Goal: Information Seeking & Learning: Learn about a topic

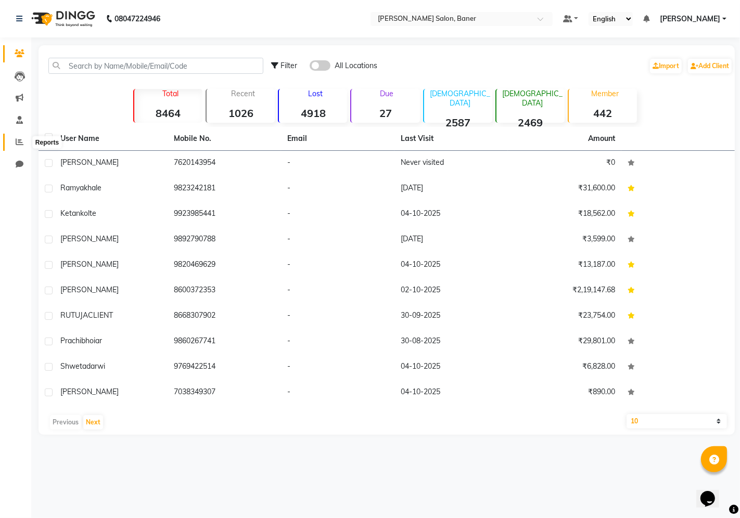
click at [10, 137] on span at bounding box center [19, 142] width 18 height 12
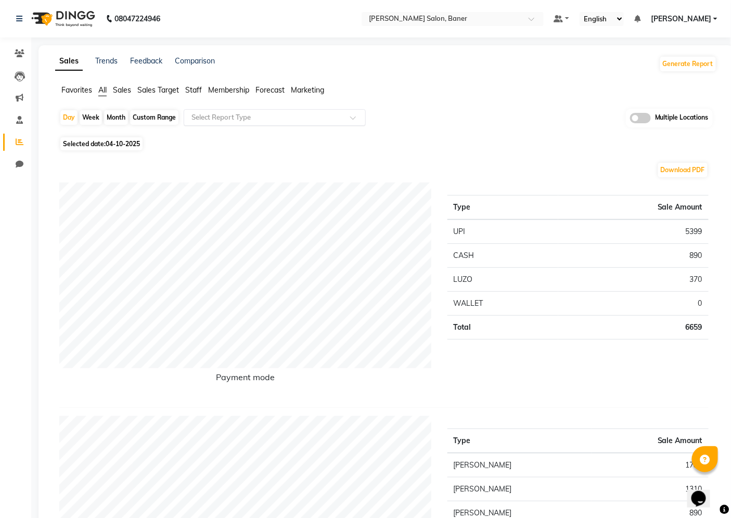
click at [240, 120] on input "text" at bounding box center [264, 117] width 150 height 10
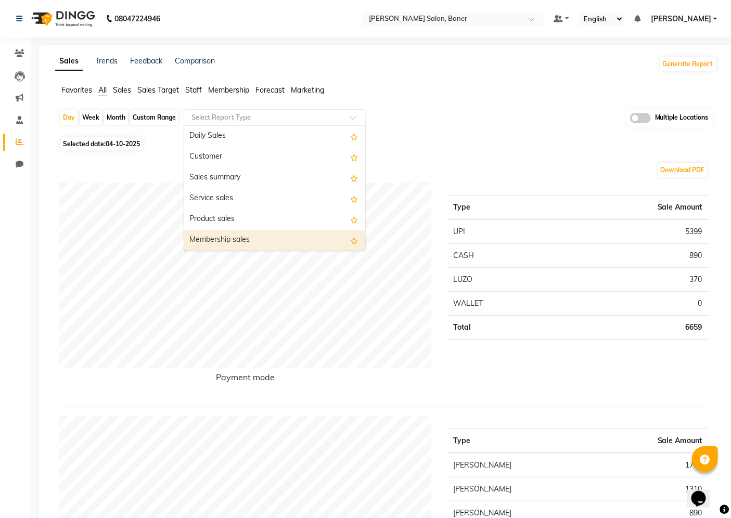
click at [422, 121] on div "Day Week Month Custom Range Select Report Type Daily Sales Customer Sales summa…" at bounding box center [385, 121] width 653 height 25
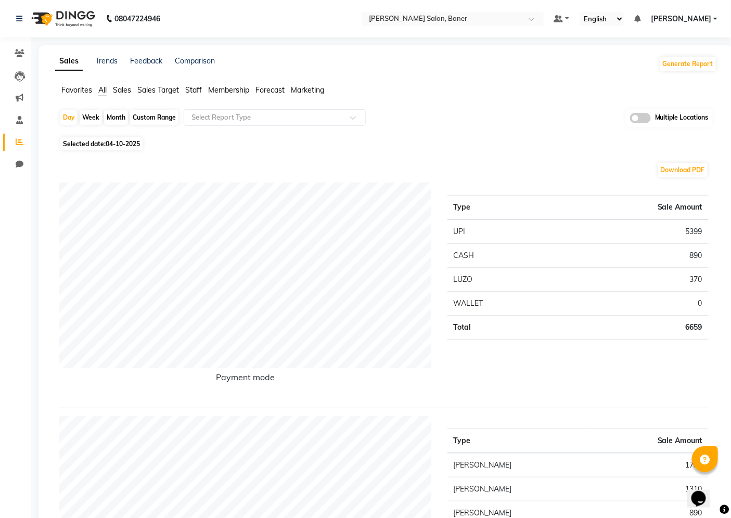
click at [190, 87] on span "Staff" at bounding box center [193, 89] width 17 height 9
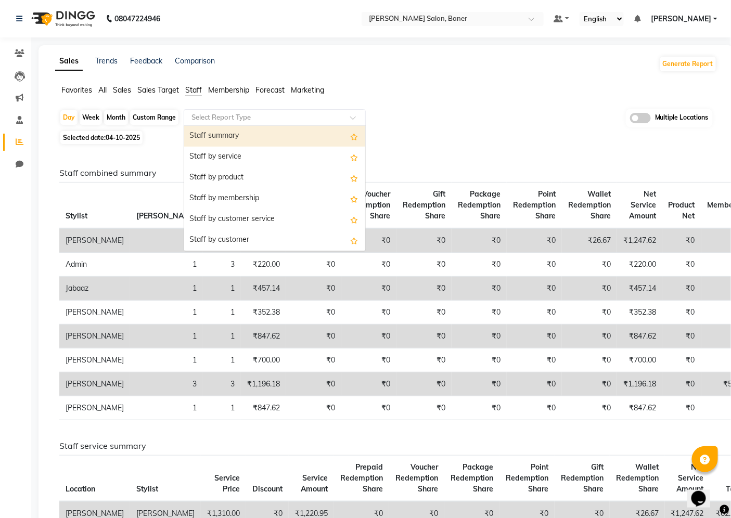
click at [222, 120] on input "text" at bounding box center [264, 117] width 150 height 10
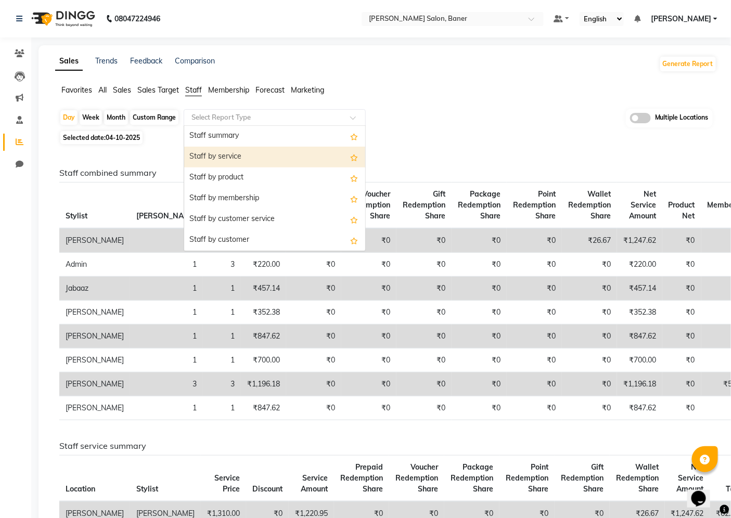
click at [235, 153] on div "Staff by service" at bounding box center [274, 157] width 181 height 21
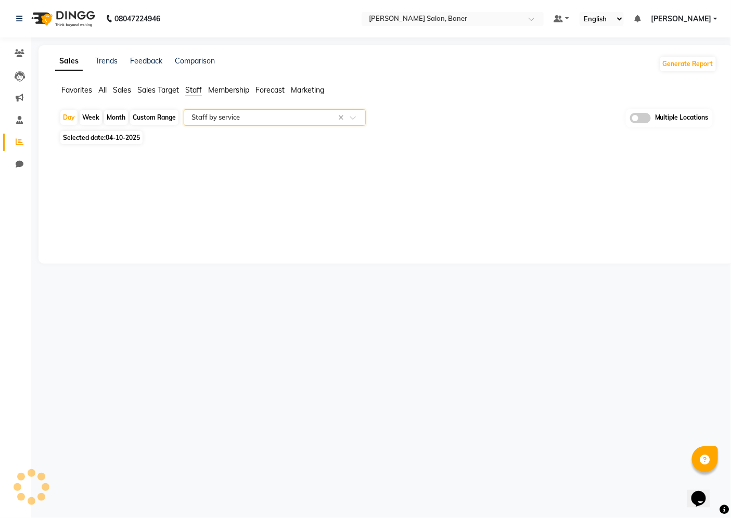
select select "filtered_report"
select select "csv"
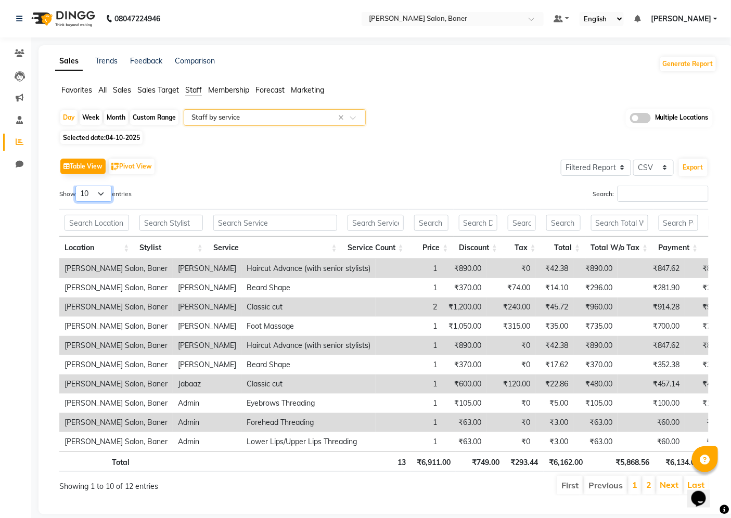
click at [101, 194] on select "10 25 50 100" at bounding box center [93, 194] width 36 height 16
select select "100"
click at [77, 186] on select "10 25 50 100" at bounding box center [93, 194] width 36 height 16
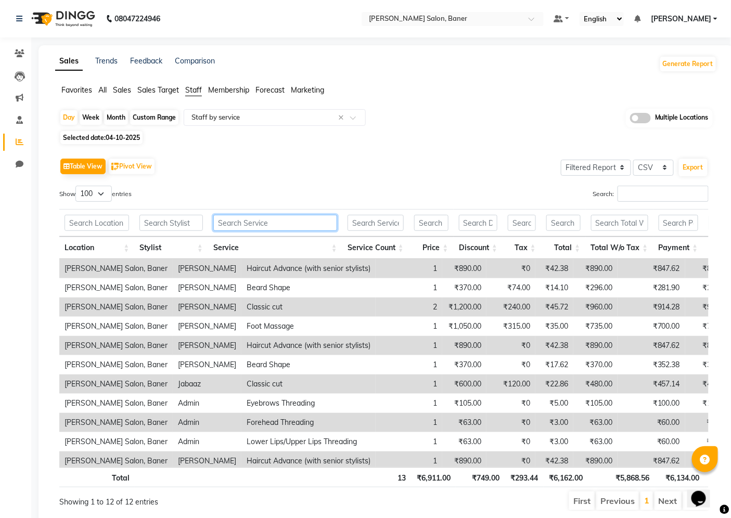
click at [287, 226] on input "text" at bounding box center [275, 223] width 124 height 16
click at [167, 222] on input "text" at bounding box center [170, 223] width 63 height 16
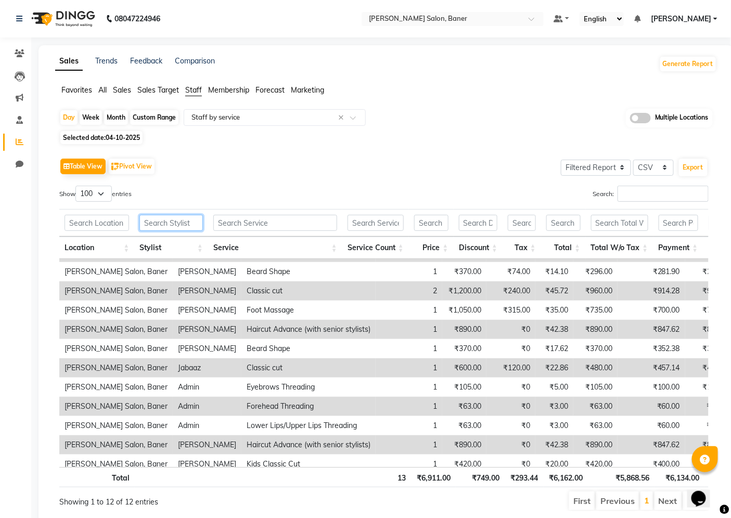
scroll to position [31, 0]
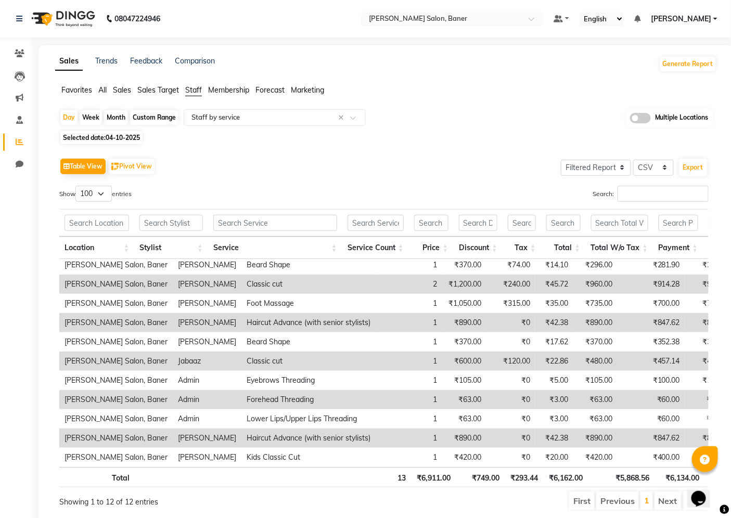
click at [144, 115] on div "Custom Range" at bounding box center [154, 117] width 48 height 15
select select "10"
select select "2025"
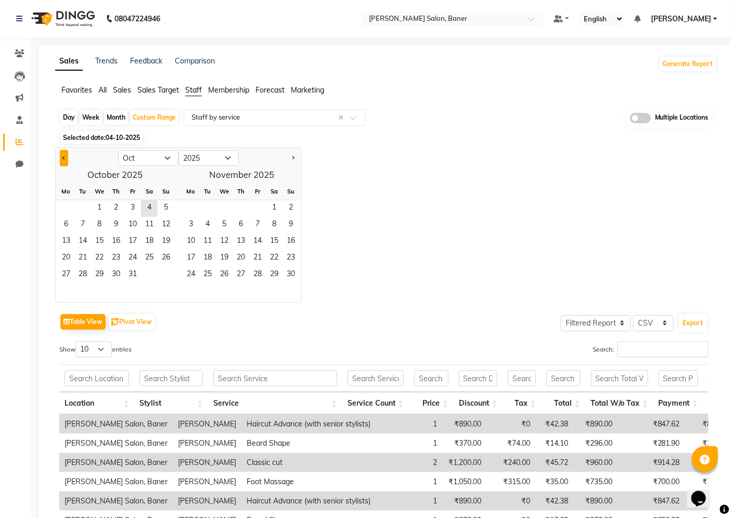
click at [63, 156] on button "Previous month" at bounding box center [64, 158] width 8 height 17
select select "9"
click at [69, 209] on span "1" at bounding box center [66, 208] width 17 height 17
drag, startPoint x: 87, startPoint y: 278, endPoint x: 174, endPoint y: 293, distance: 87.7
click at [106, 279] on div "29 30" at bounding box center [115, 275] width 119 height 17
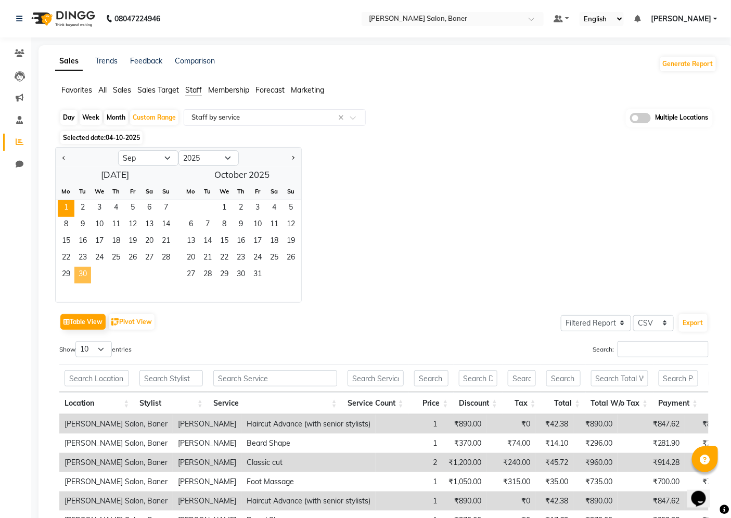
click at [78, 273] on span "30" at bounding box center [82, 275] width 17 height 17
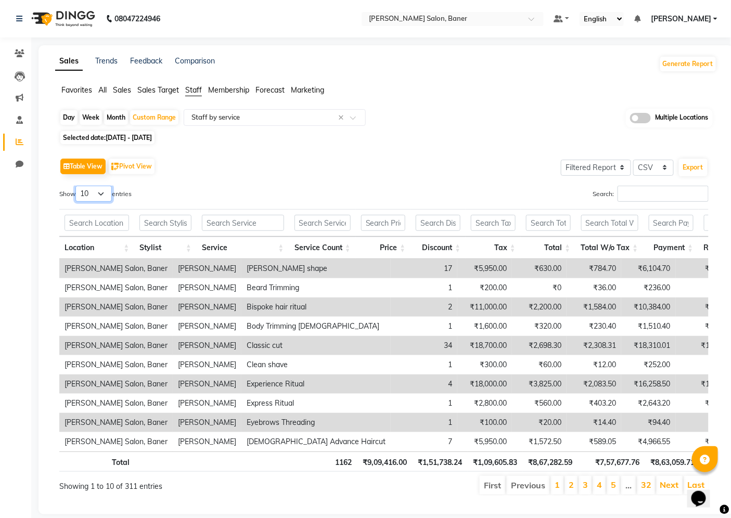
click at [107, 194] on select "10 25 50 100" at bounding box center [93, 194] width 36 height 16
select select "100"
click at [77, 186] on select "10 25 50 100" at bounding box center [93, 194] width 36 height 16
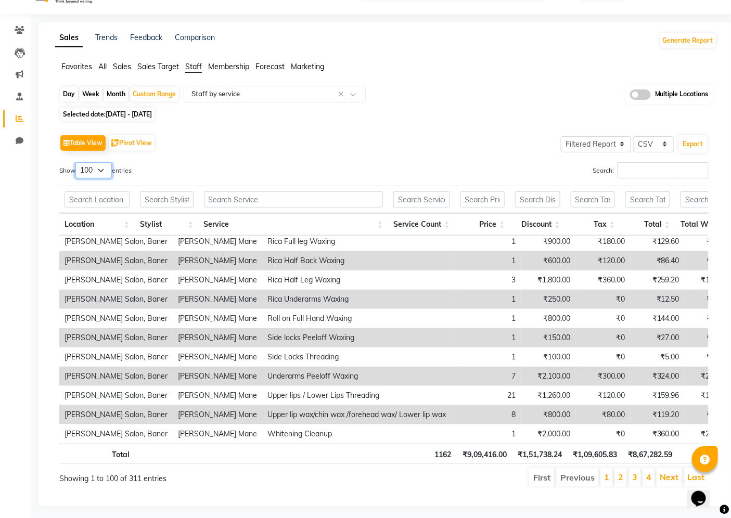
scroll to position [36, 0]
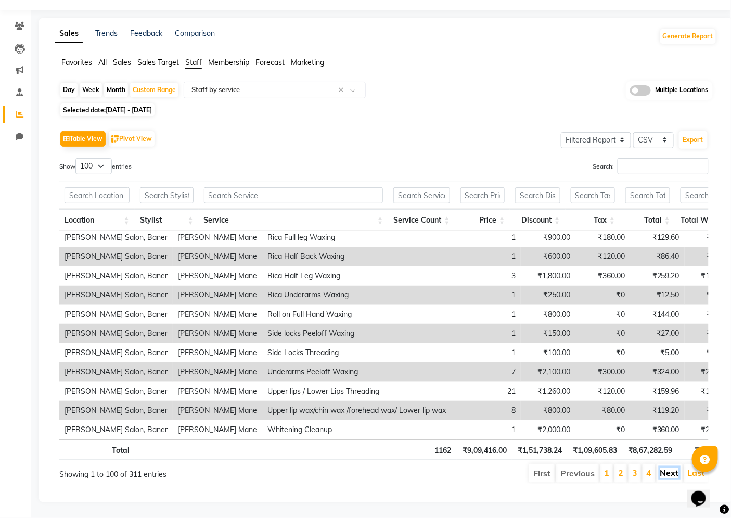
click at [673, 468] on link "Next" at bounding box center [669, 473] width 19 height 10
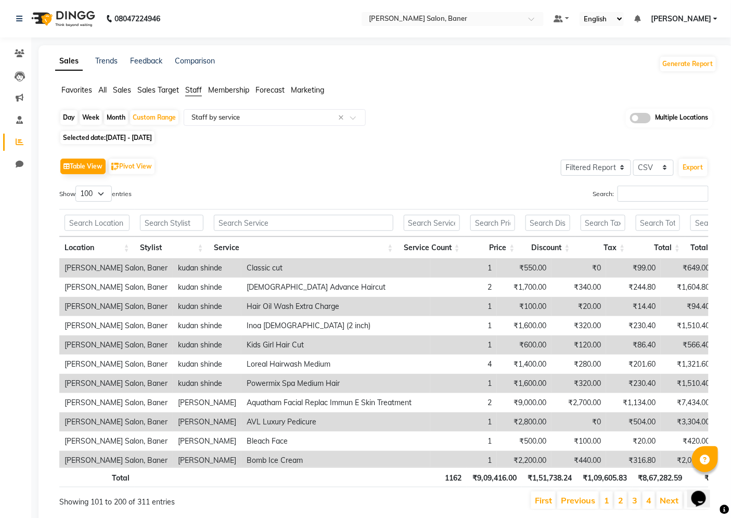
scroll to position [867, 0]
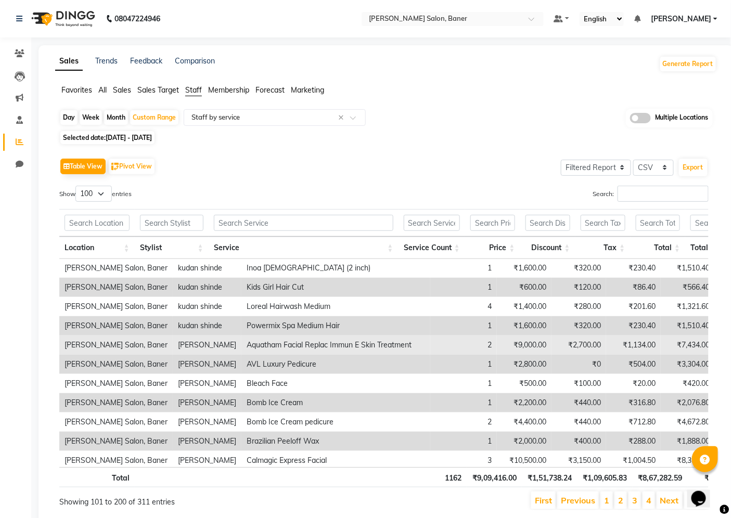
click at [65, 343] on td "[PERSON_NAME] Salon, Baner" at bounding box center [115, 345] width 113 height 19
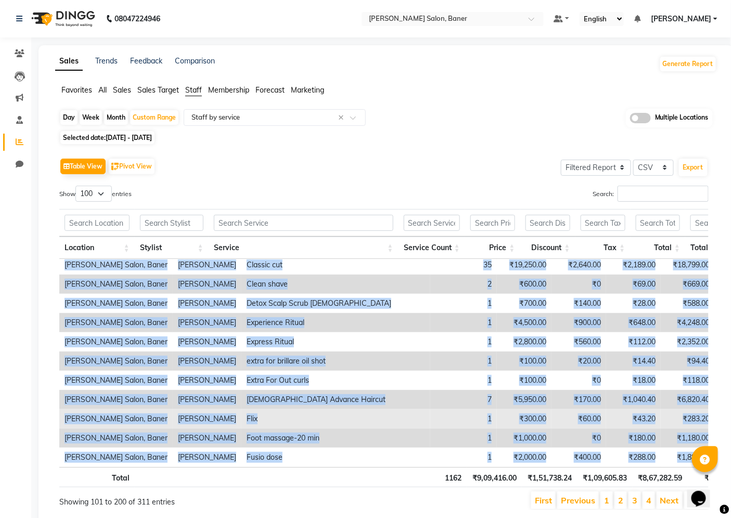
scroll to position [0, 0]
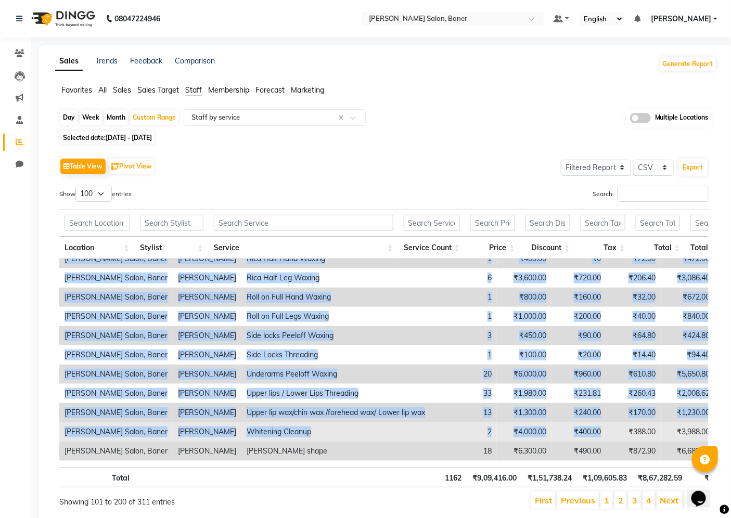
drag, startPoint x: 65, startPoint y: 343, endPoint x: 564, endPoint y: 429, distance: 507.1
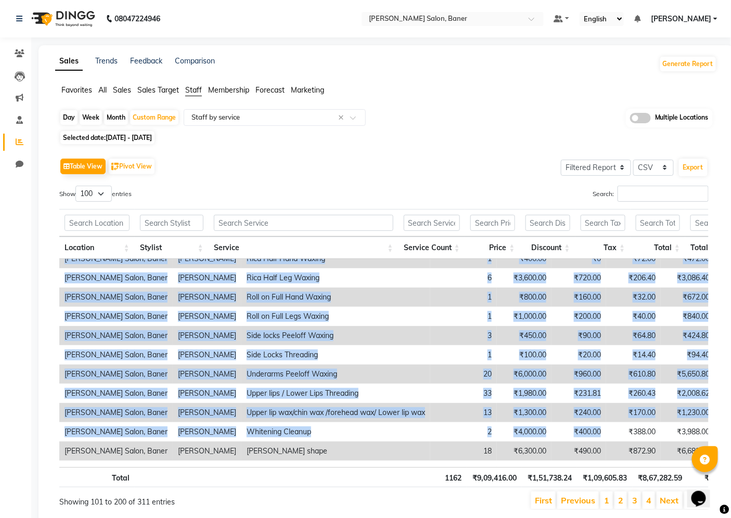
copy tbody "Lorem Ipsum, Dolor Sitametc Adipisci Elitse Doeius Tempo I Utla Etdolorem 0 ₹8,…"
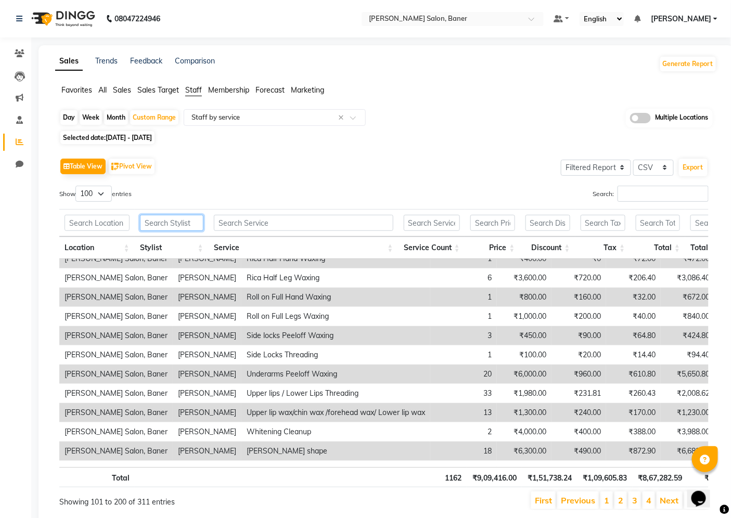
click at [175, 226] on input "text" at bounding box center [171, 223] width 63 height 16
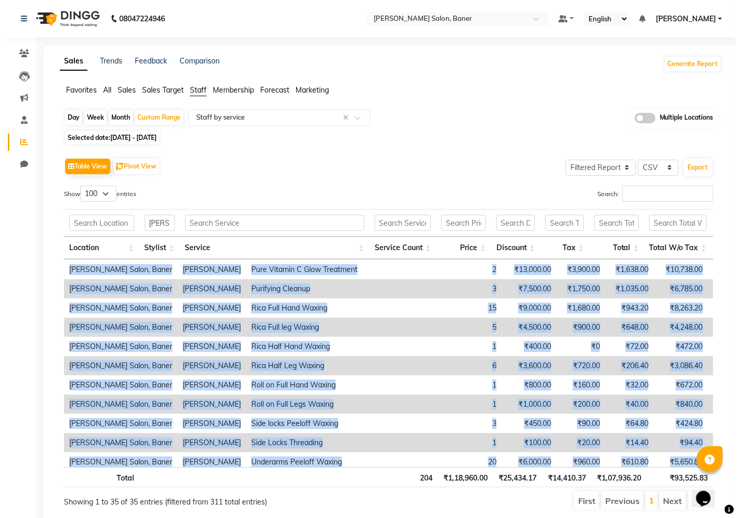
scroll to position [473, 0]
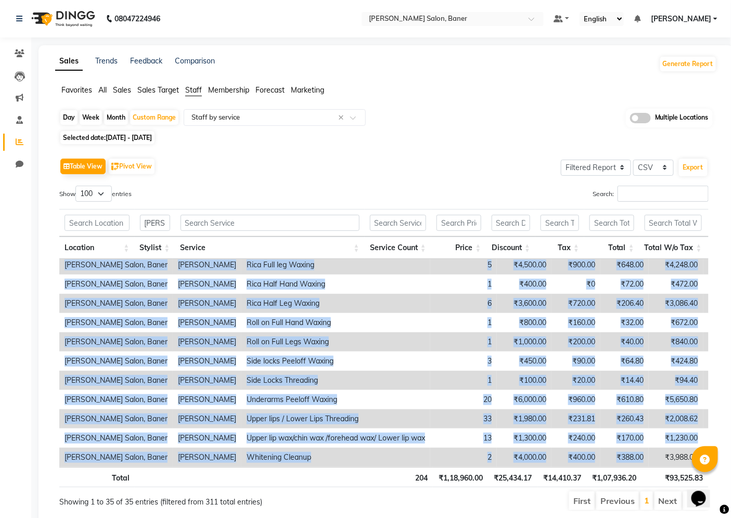
drag, startPoint x: 68, startPoint y: 268, endPoint x: 590, endPoint y: 458, distance: 556.4
click at [590, 458] on tbody "[PERSON_NAME] Salon, [PERSON_NAME] Aquatham Facial Replac Immun E Skin Treatmen…" at bounding box center [546, 130] width 974 height 674
copy tbody "lore Ipsum, Dolor Sitametc Adipisci Elitse Doeius Tempo I Utla Etdolorem 1 ₹9,5…"
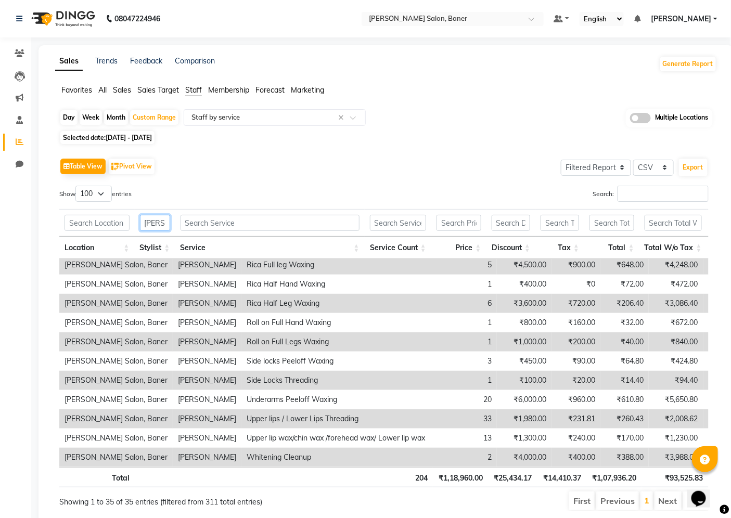
click at [165, 225] on input "[PERSON_NAME]" at bounding box center [155, 223] width 30 height 16
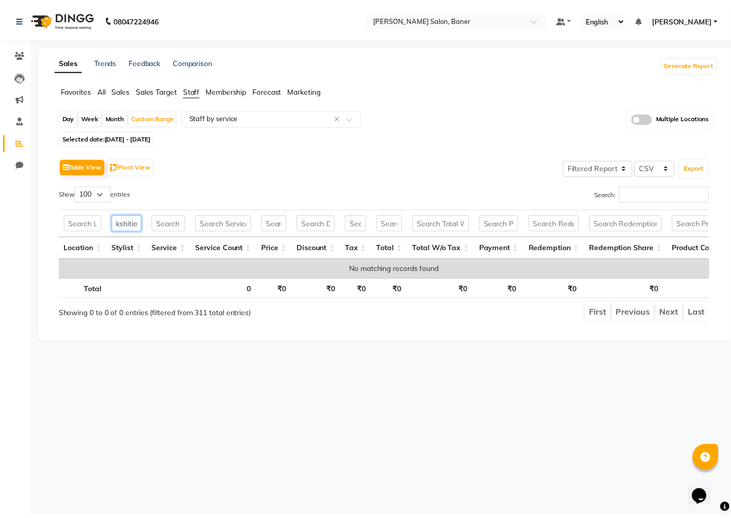
scroll to position [0, 0]
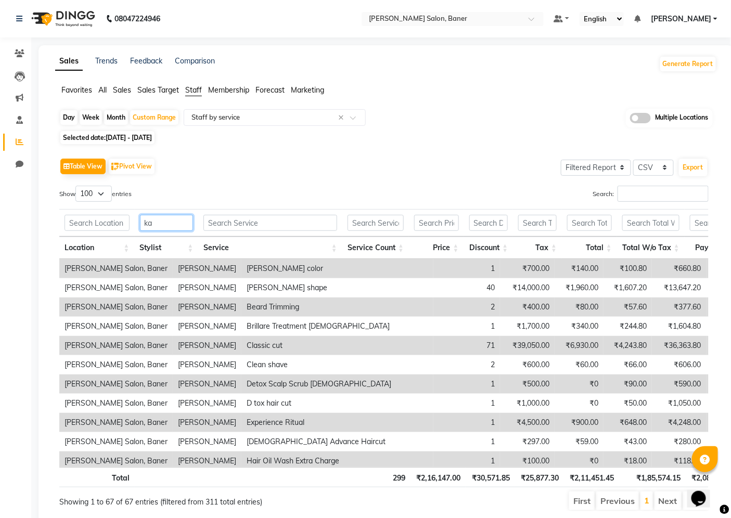
click at [162, 228] on input "ka" at bounding box center [167, 223] width 54 height 16
type input "k"
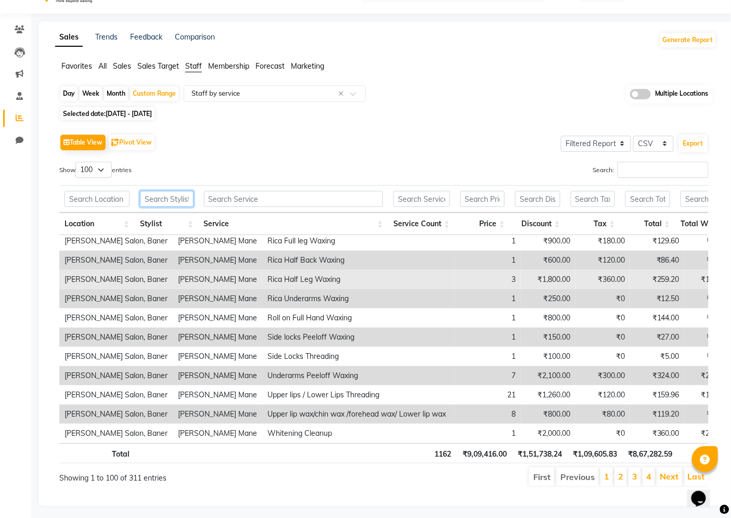
scroll to position [36, 0]
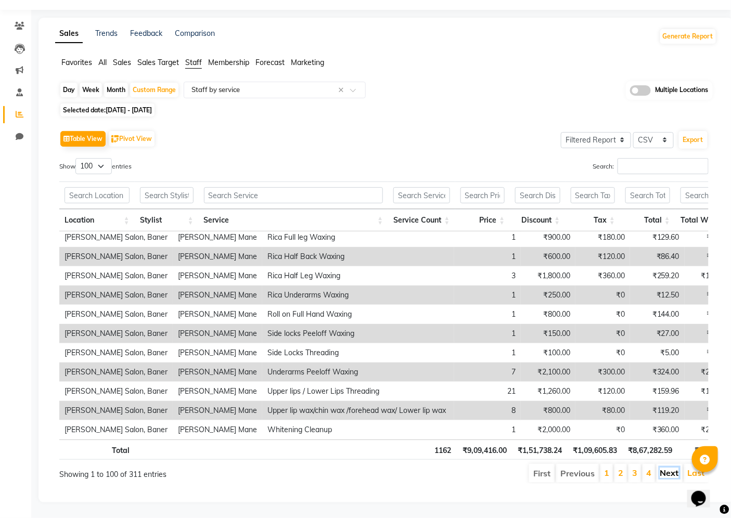
click at [674, 468] on link "Next" at bounding box center [669, 473] width 19 height 10
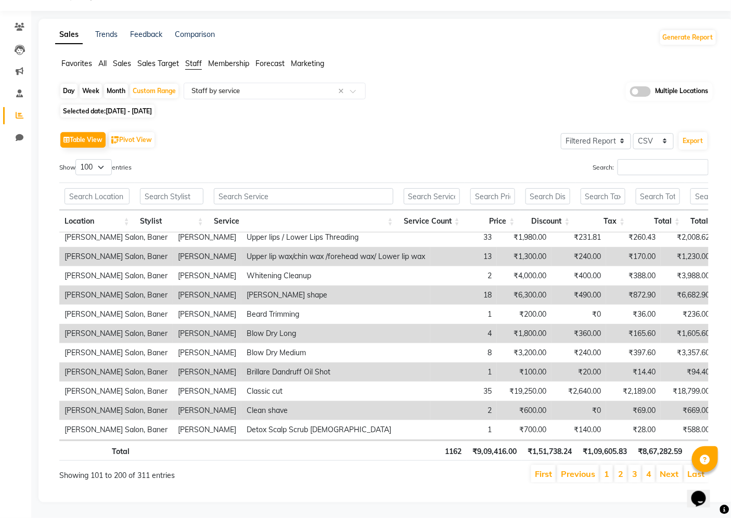
scroll to position [1549, 0]
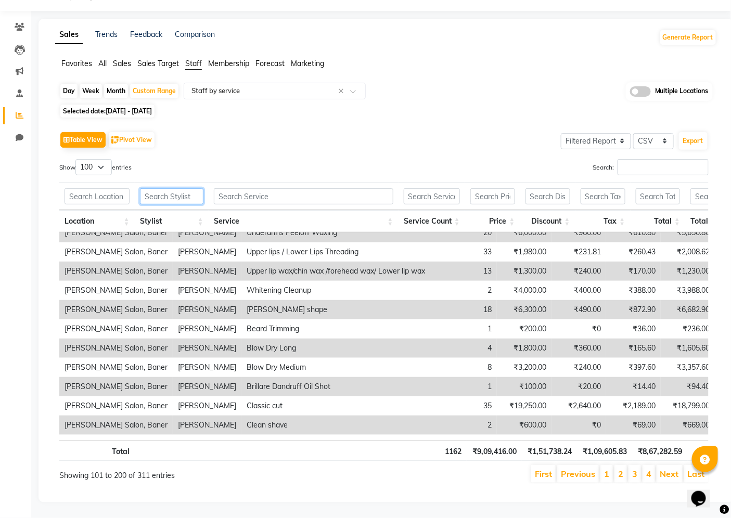
click at [168, 188] on input "text" at bounding box center [171, 196] width 63 height 16
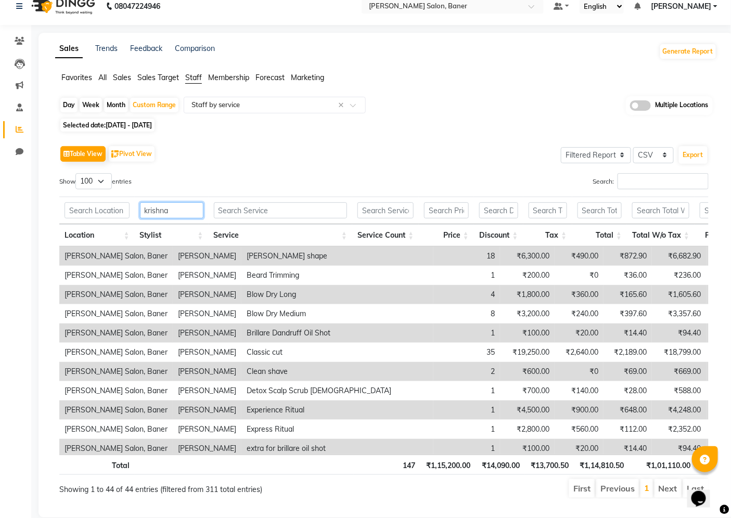
scroll to position [0, 0]
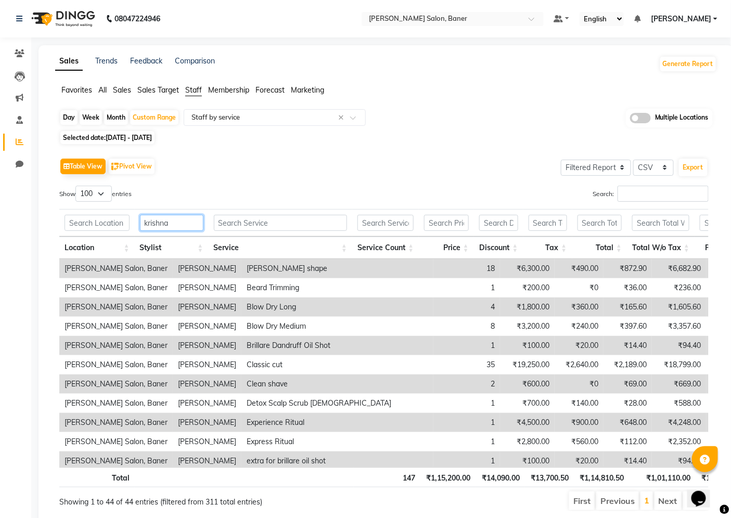
type input "krishna"
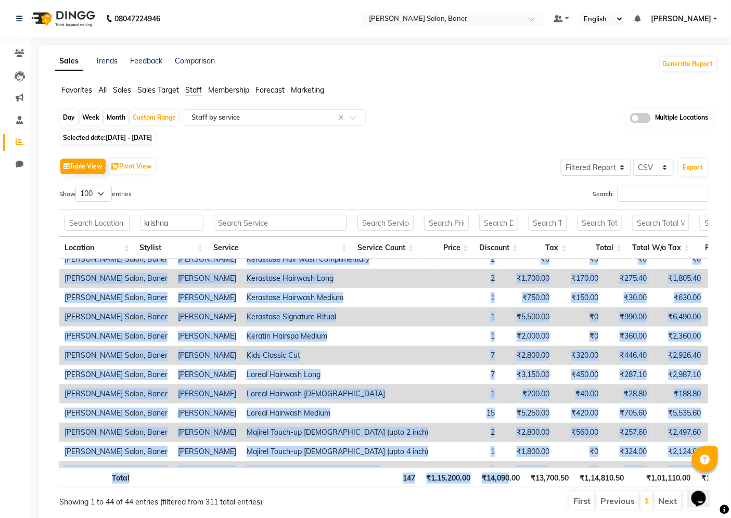
scroll to position [647, 0]
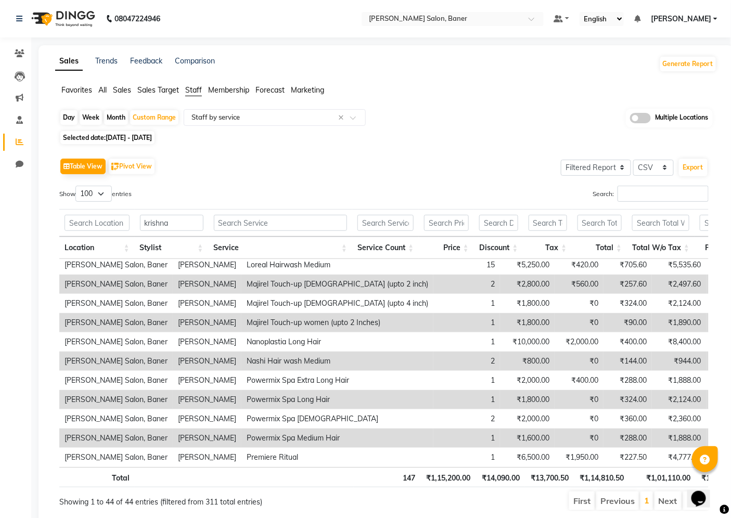
drag, startPoint x: 68, startPoint y: 267, endPoint x: 571, endPoint y: 459, distance: 538.4
click at [571, 459] on div "Location Stylist Service Service Count Price Discount Tax Total Total W/o Tax P…" at bounding box center [383, 363] width 649 height 208
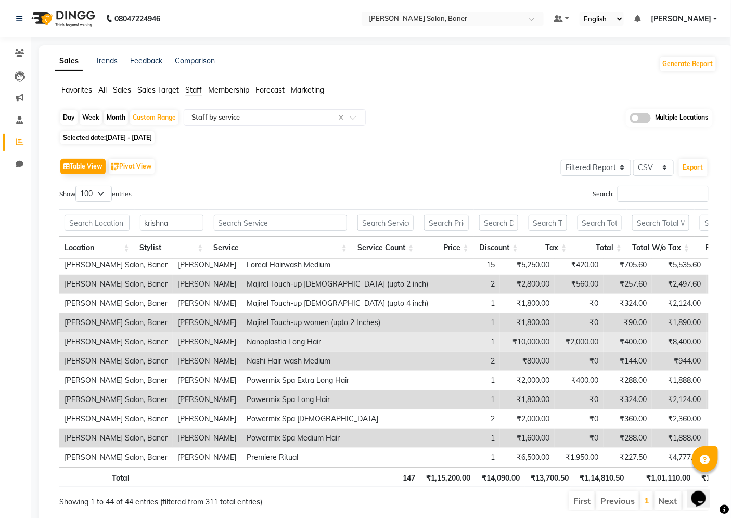
copy table "Location Stylist Service Service Count Price Discount Tax Total Total W/o Tax P…"
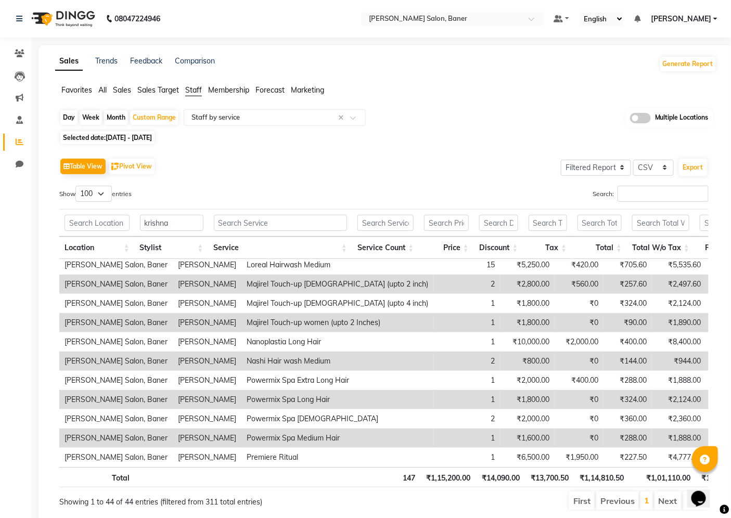
drag, startPoint x: 617, startPoint y: 248, endPoint x: 512, endPoint y: 109, distance: 174.2
click at [512, 109] on div "Day Week Month Custom Range Select Report Type × Staff by service × Multiple Lo…" at bounding box center [385, 118] width 653 height 19
drag, startPoint x: 511, startPoint y: 109, endPoint x: 435, endPoint y: 101, distance: 76.3
click at [435, 101] on div "Favorites All Sales Sales Target Staff Membership Forecast Marketing" at bounding box center [385, 95] width 677 height 20
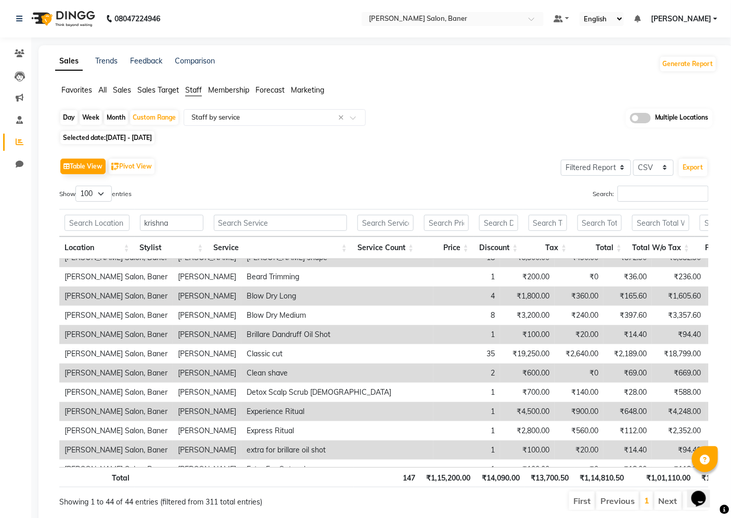
scroll to position [0, 0]
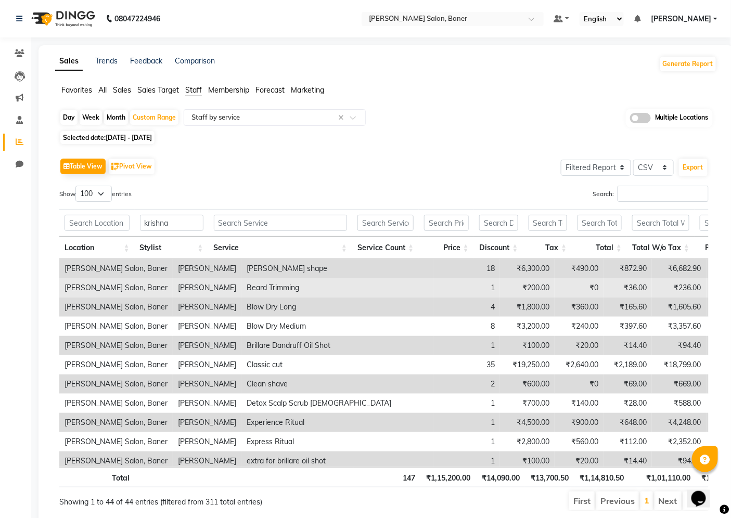
click at [173, 287] on td "[PERSON_NAME]" at bounding box center [207, 287] width 69 height 19
drag, startPoint x: 142, startPoint y: 288, endPoint x: 207, endPoint y: 289, distance: 65.0
click at [207, 289] on td "[PERSON_NAME]" at bounding box center [207, 287] width 69 height 19
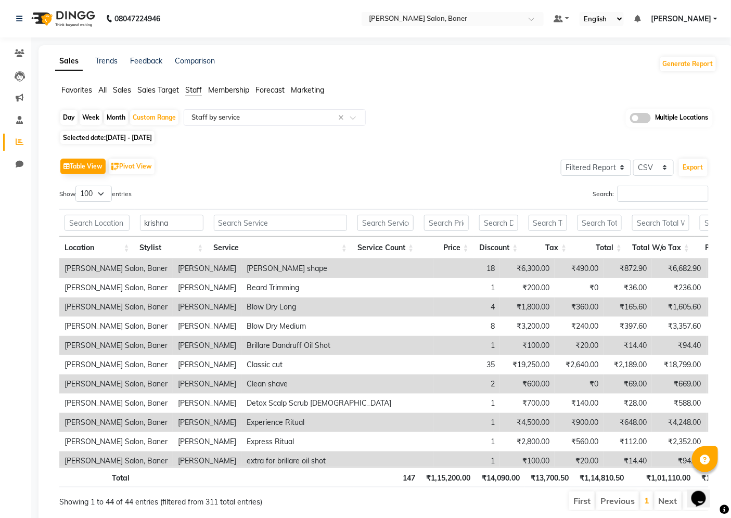
copy td "[PERSON_NAME]"
click at [282, 114] on input "text" at bounding box center [264, 117] width 150 height 10
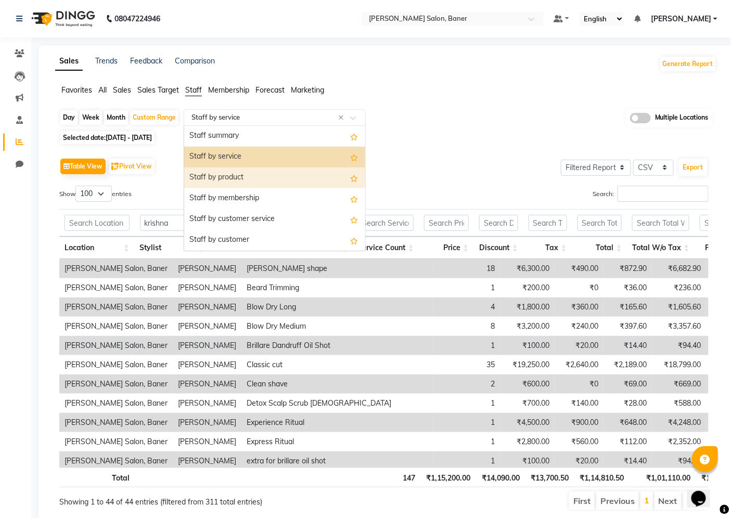
click at [272, 172] on div "Staff by product" at bounding box center [274, 178] width 181 height 21
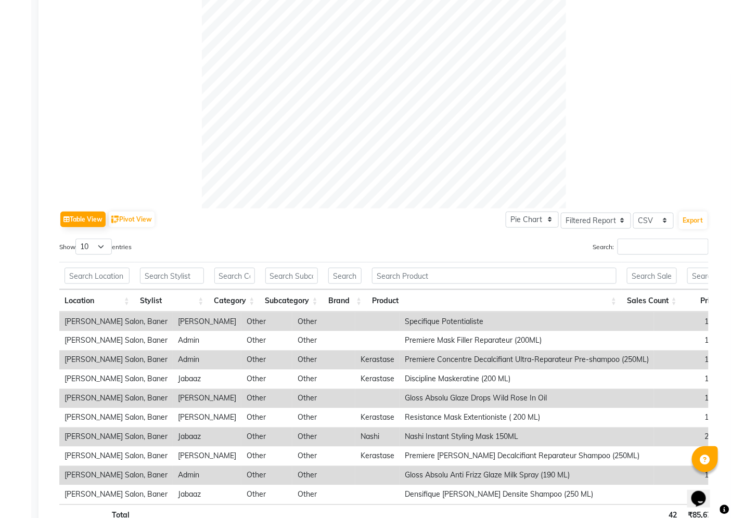
scroll to position [346, 0]
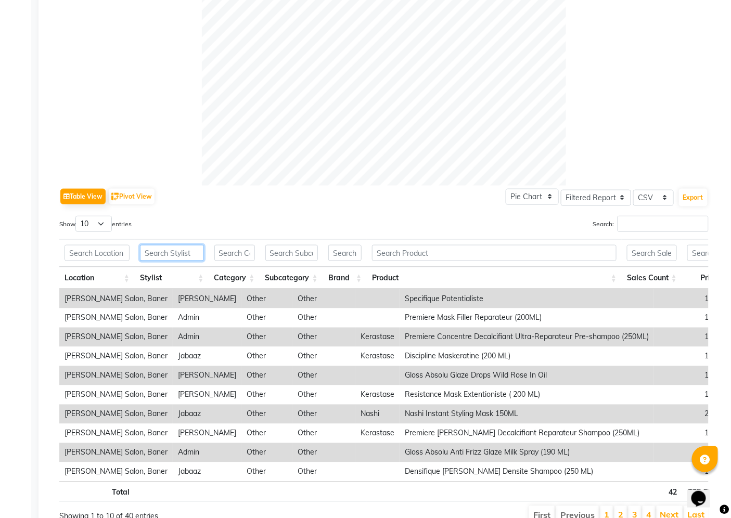
click at [159, 255] on input "text" at bounding box center [172, 253] width 64 height 16
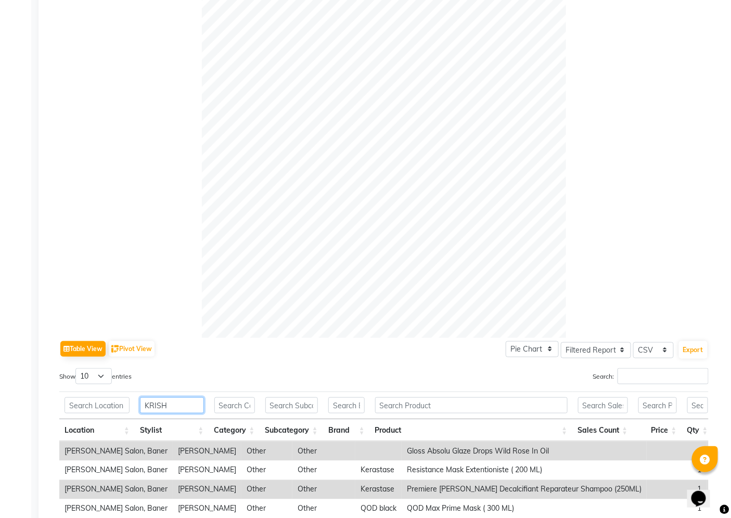
scroll to position [310, 0]
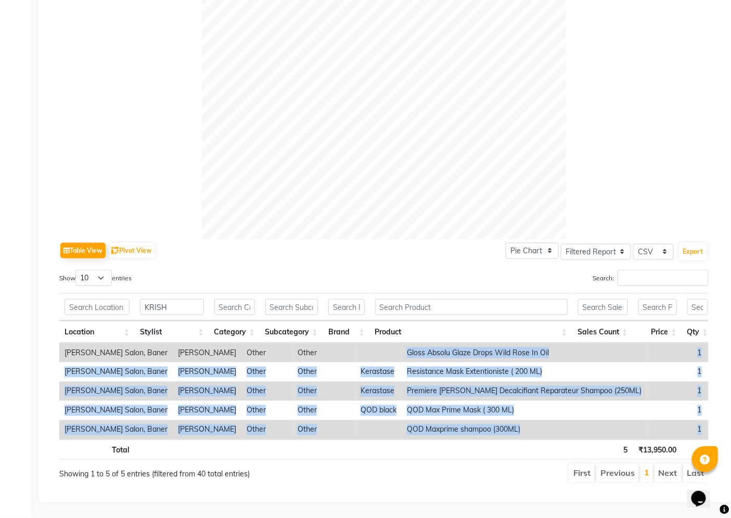
drag, startPoint x: 375, startPoint y: 334, endPoint x: 686, endPoint y: 408, distance: 319.3
click at [686, 408] on tbody "[PERSON_NAME] Salon, Baner [PERSON_NAME] Other Other Gloss Absolu Glaze Drops W…" at bounding box center [493, 391] width 869 height 96
copy tbody "Gloss Absolu Glaze Drops Wild Rose In Oil 1 ₹3,800.00 1.00 ₹0 ₹579.66 ₹3,800.00…"
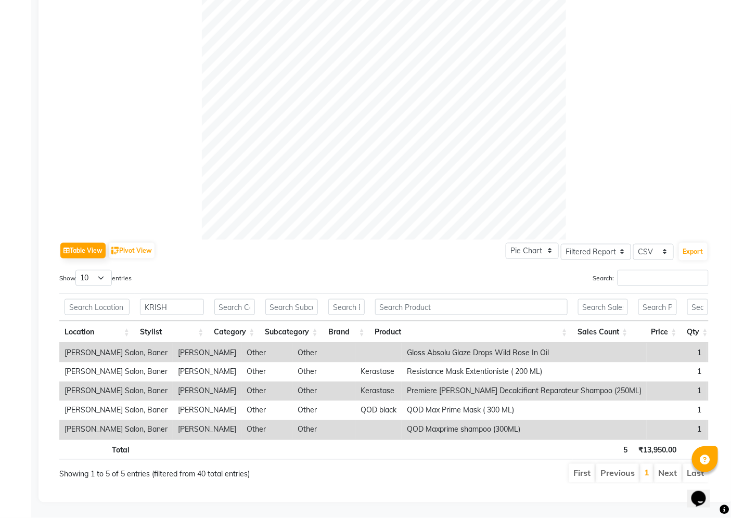
click at [402, 453] on div "Total 5 ₹13,950.00 5 ₹150.00 ₹2,105.07 ₹13,800.00" at bounding box center [383, 451] width 649 height 23
drag, startPoint x: 375, startPoint y: 412, endPoint x: 482, endPoint y: 418, distance: 107.3
click at [482, 420] on td "QOD Maxprime shampoo (300ML)" at bounding box center [524, 429] width 245 height 19
click at [467, 468] on ul "First Previous 1 Next Last" at bounding box center [523, 473] width 372 height 19
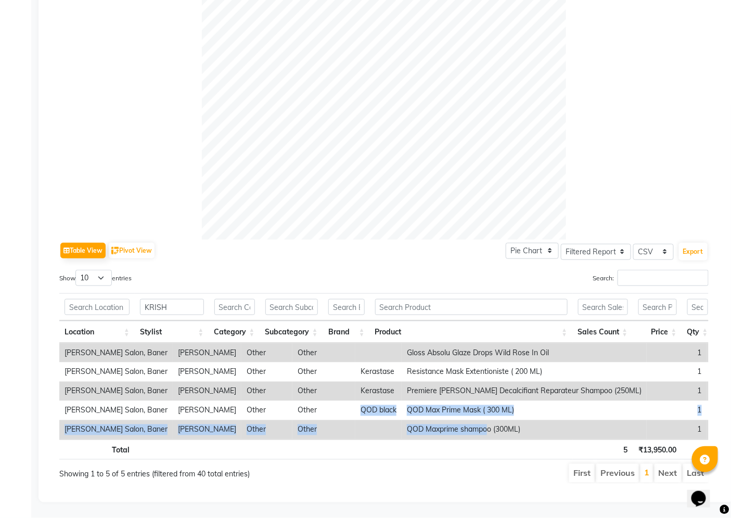
drag, startPoint x: 328, startPoint y: 393, endPoint x: 433, endPoint y: 447, distance: 118.4
click at [447, 417] on tbody "[PERSON_NAME] Salon, Baner [PERSON_NAME] Other Other Gloss Absolu Glaze Drops W…" at bounding box center [493, 391] width 869 height 96
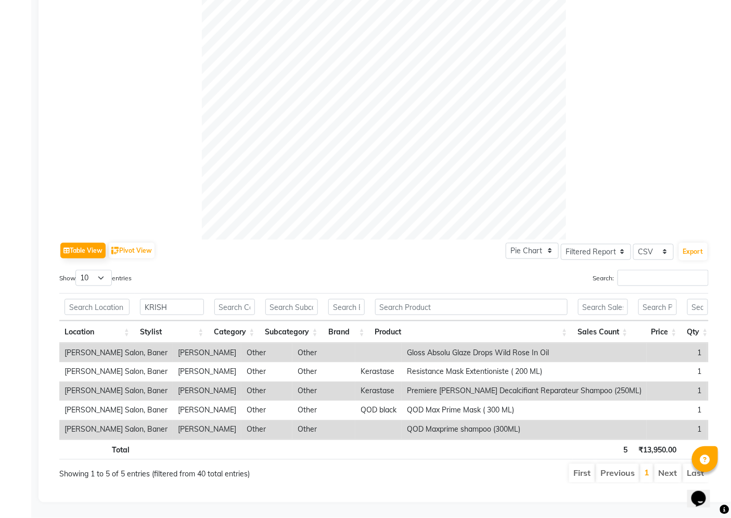
click at [443, 464] on ul "First Previous 1 Next Last" at bounding box center [523, 473] width 372 height 19
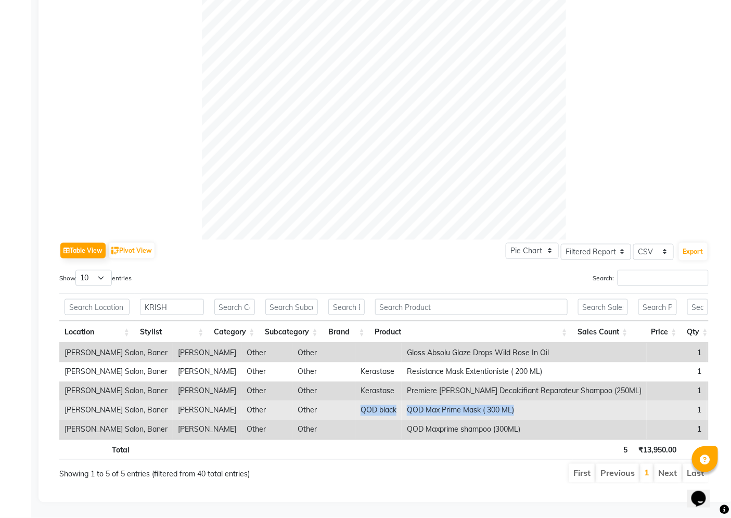
drag, startPoint x: 330, startPoint y: 392, endPoint x: 484, endPoint y: 397, distance: 154.1
click at [484, 401] on tr "[PERSON_NAME] Salon, Baner [PERSON_NAME] Other Other QOD black QOD Max Prime Ma…" at bounding box center [493, 410] width 869 height 19
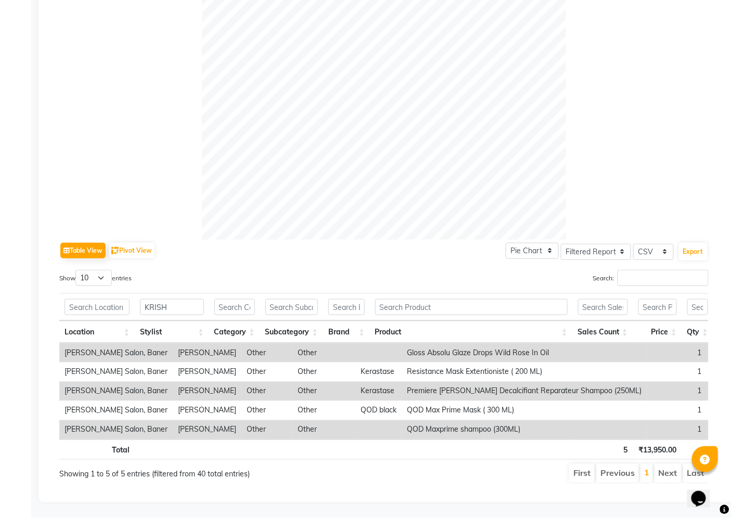
click at [472, 464] on ul "First Previous 1 Next Last" at bounding box center [523, 473] width 372 height 19
click at [402, 420] on td "QOD Maxprime shampoo (300ML)" at bounding box center [524, 429] width 245 height 19
drag, startPoint x: 378, startPoint y: 413, endPoint x: 490, endPoint y: 420, distance: 112.0
click at [490, 420] on td "QOD Maxprime shampoo (300ML)" at bounding box center [524, 429] width 245 height 19
copy td "QOD Maxprime shampoo (300ML)"
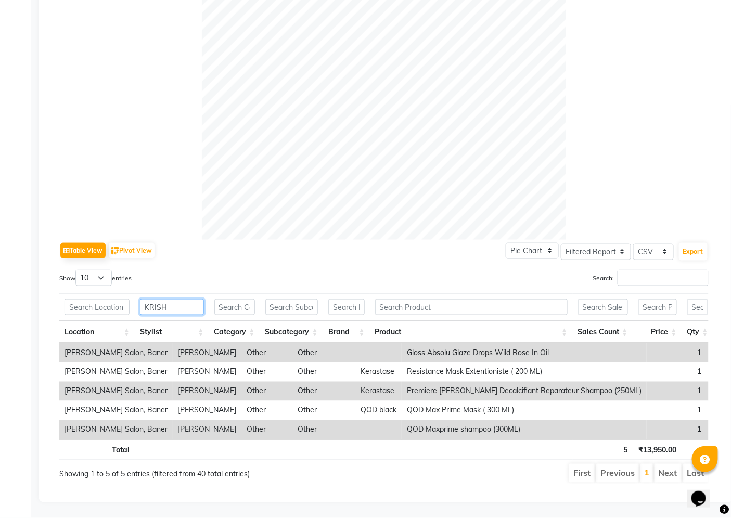
click at [180, 299] on input "KRISH" at bounding box center [172, 307] width 64 height 16
type input "K"
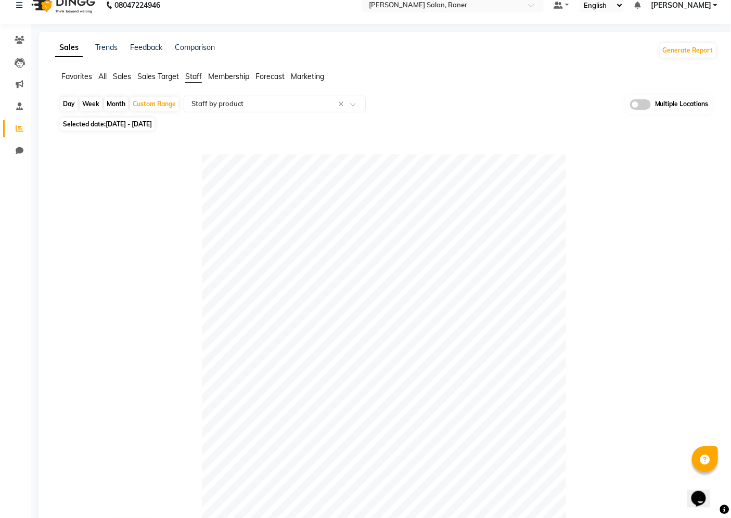
scroll to position [0, 0]
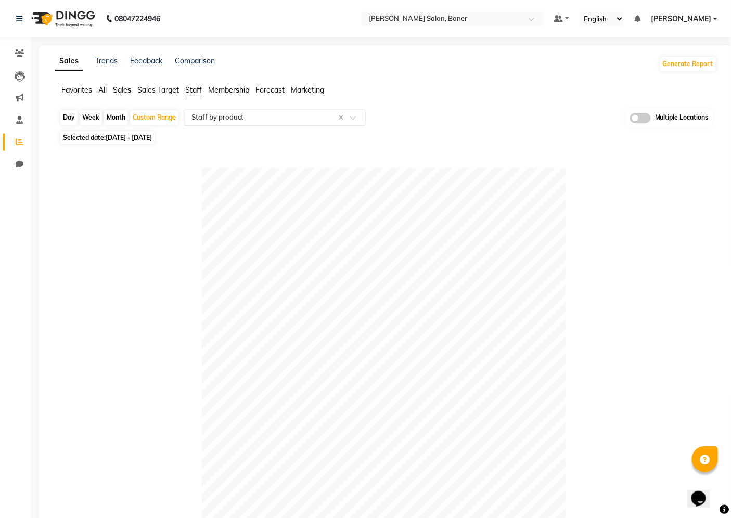
click at [298, 115] on input "text" at bounding box center [264, 117] width 150 height 10
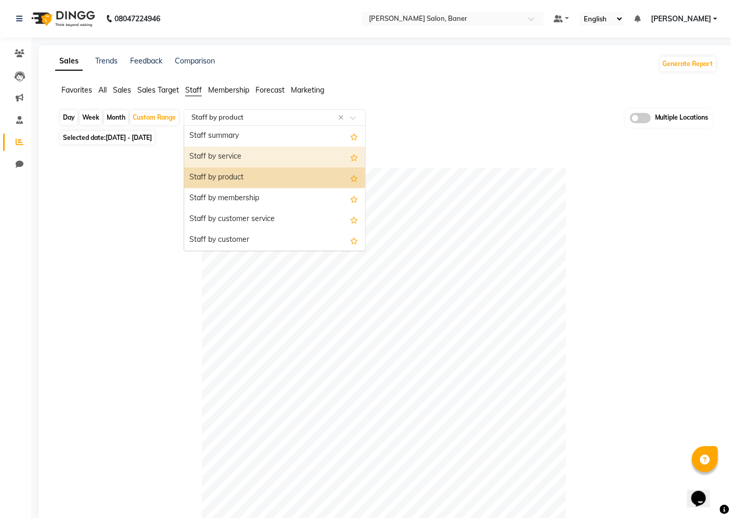
click at [286, 161] on div "Staff by service" at bounding box center [274, 157] width 181 height 21
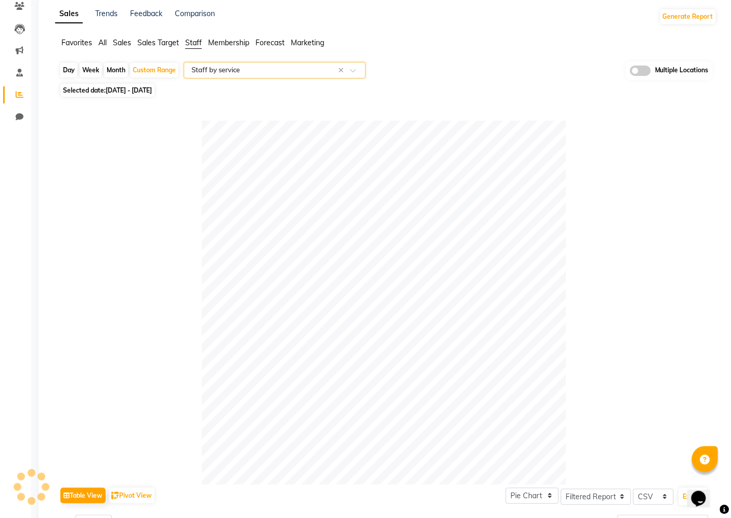
scroll to position [29, 0]
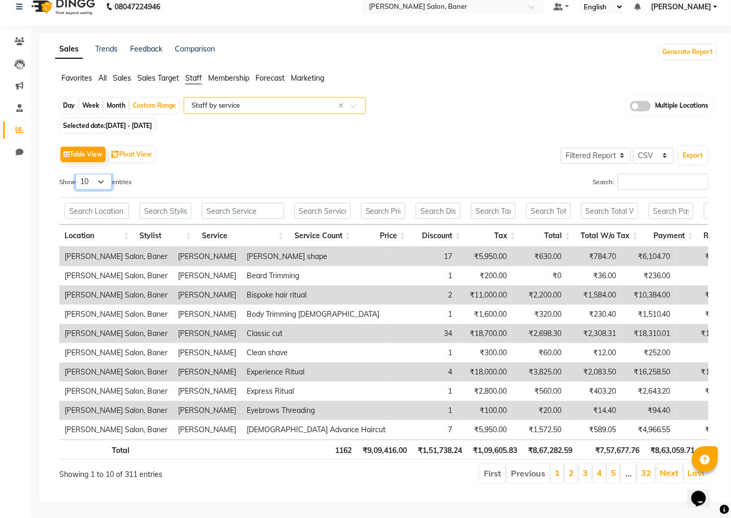
click at [104, 174] on select "10 25 50 100" at bounding box center [93, 182] width 36 height 16
select select "100"
click at [77, 174] on select "10 25 50 100" at bounding box center [93, 182] width 36 height 16
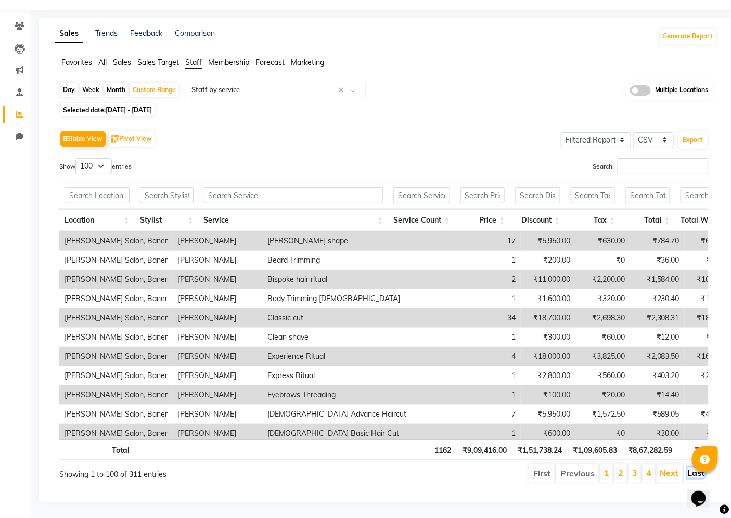
click at [693, 474] on link "Last" at bounding box center [696, 473] width 17 height 10
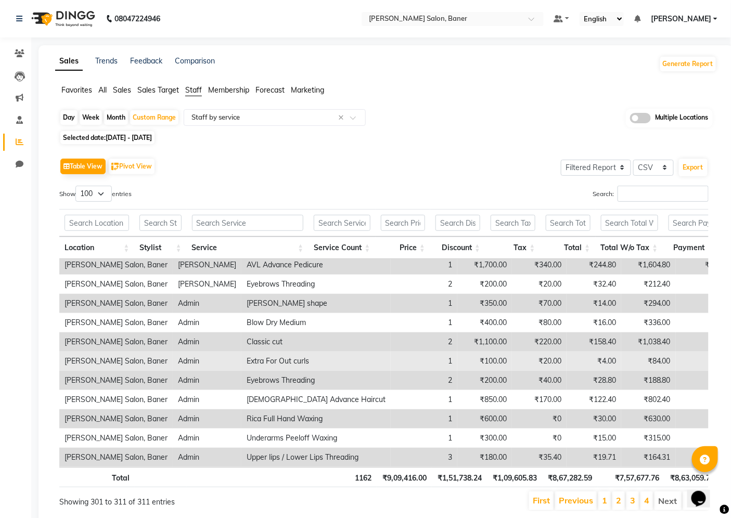
scroll to position [0, 0]
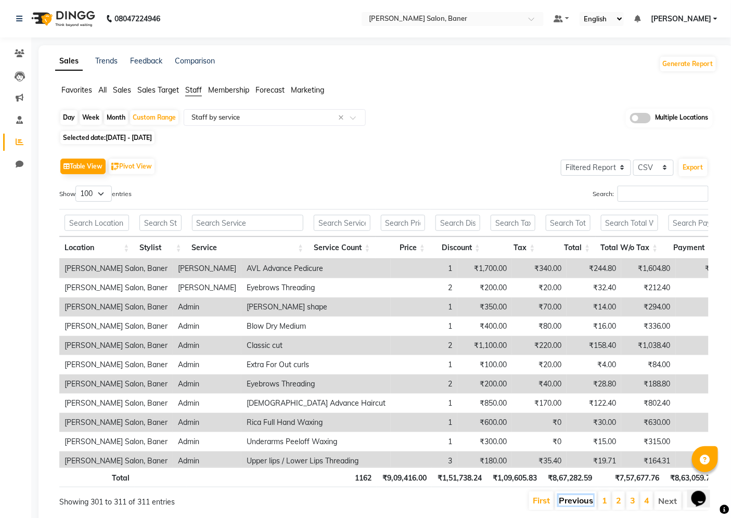
click at [560, 498] on link "Previous" at bounding box center [576, 500] width 34 height 10
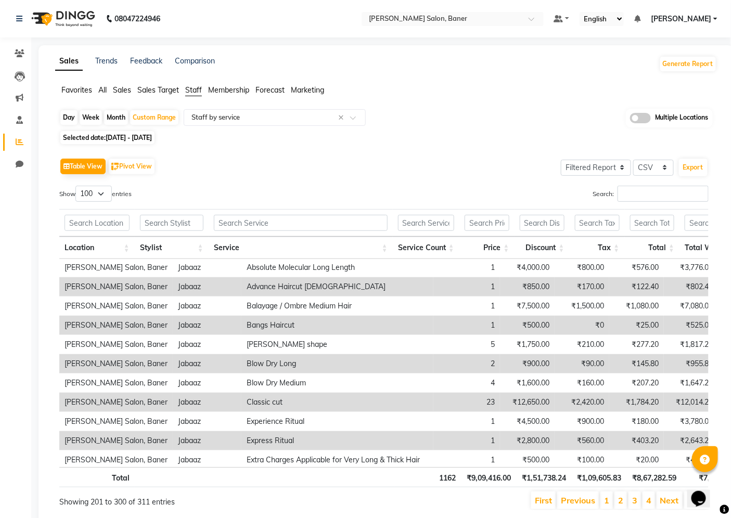
scroll to position [1156, 0]
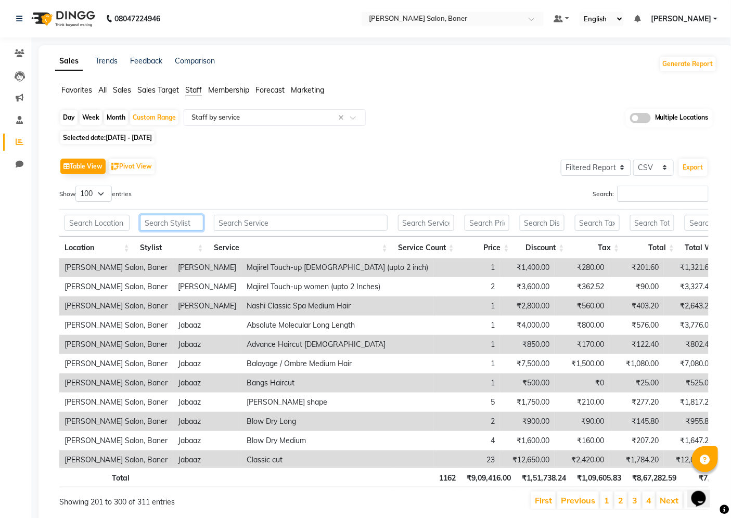
click at [165, 226] on input "text" at bounding box center [171, 223] width 63 height 16
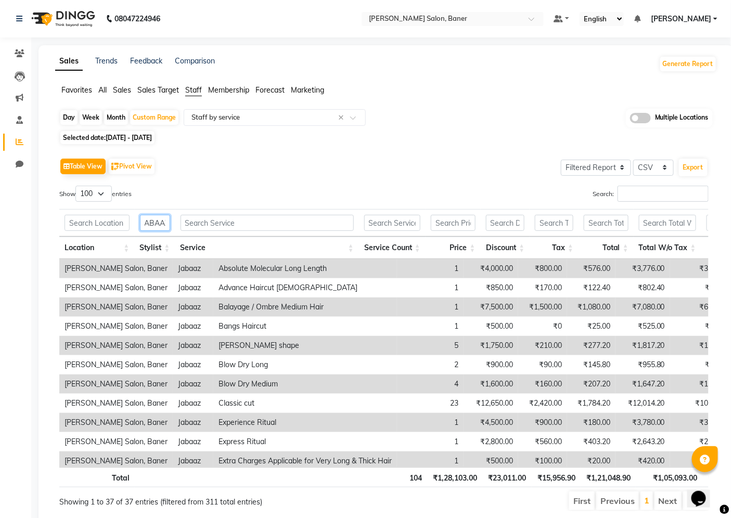
scroll to position [0, 7]
type input "JABAAZ"
click at [294, 193] on div "Show 10 25 50 100 entries" at bounding box center [217, 196] width 317 height 20
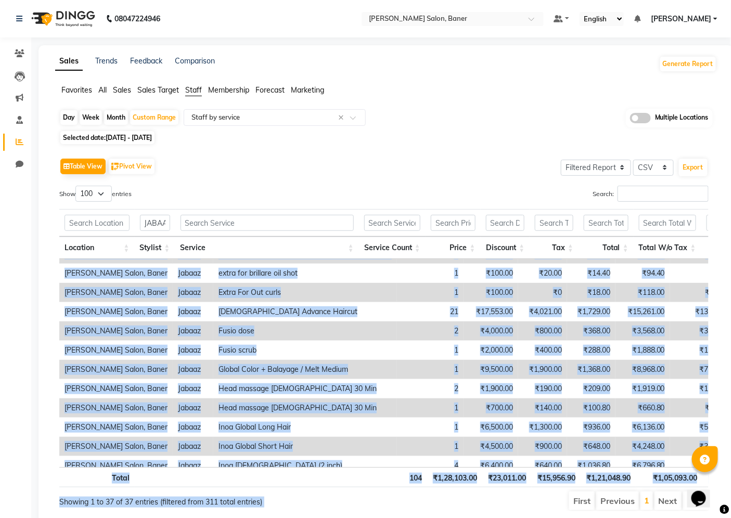
scroll to position [512, 0]
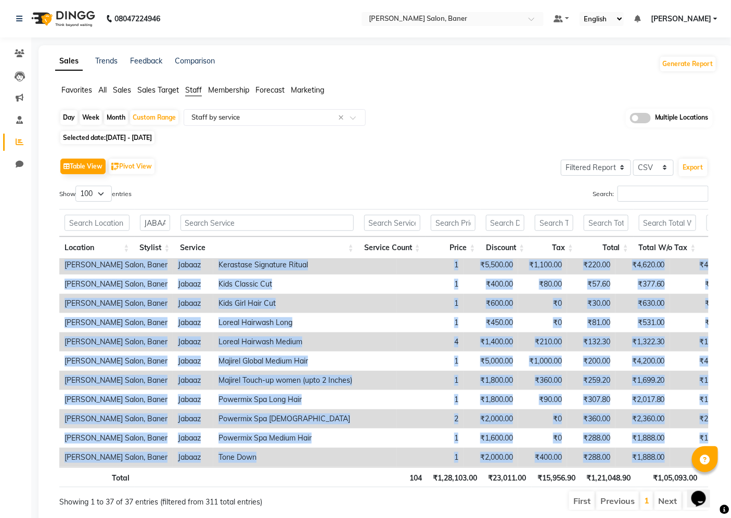
drag, startPoint x: 70, startPoint y: 268, endPoint x: 664, endPoint y: 450, distance: 622.0
click at [664, 450] on tbody "[PERSON_NAME] Salon, Baner Jabaaz Absolute Molecular Long Length 1 ₹4,000.00 ₹8…" at bounding box center [529, 111] width 941 height 712
copy tbody "lore Ipsum, Dolor Sitame Consecte Adipiscin Elit Seddoe 4 ₹2,216.83 ₹479.45 ₹41…"
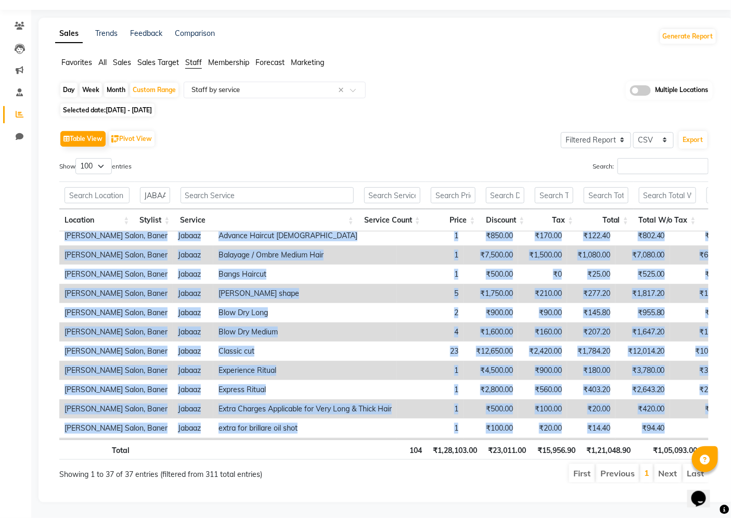
scroll to position [0, 0]
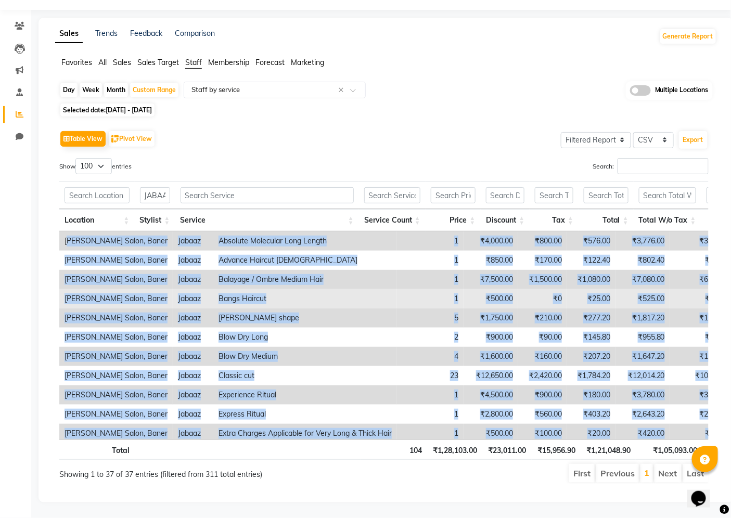
copy tbody "lore Ipsum, Dolor Sitame Consecte Adipiscin Elit Seddoe 4 ₹2,216.83 ₹479.45 ₹41…"
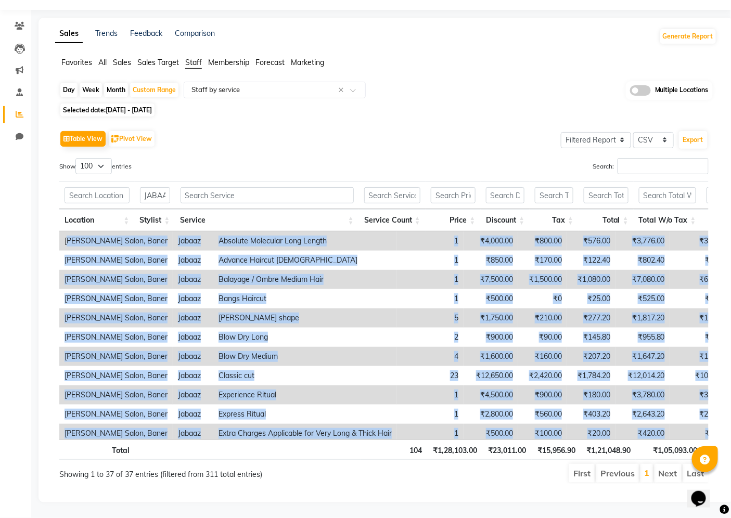
copy tbody "lore Ipsum, Dolor Sitame Consecte Adipiscin Elit Seddoe 4 ₹2,216.83 ₹479.45 ₹41…"
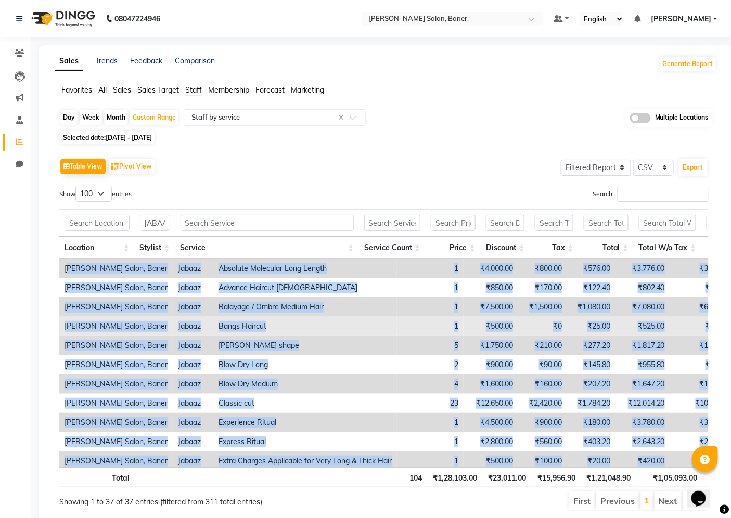
copy tbody "lore Ipsum, Dolor Sitame Consecte Adipiscin Elit Seddoe 4 ₹2,216.83 ₹479.45 ₹41…"
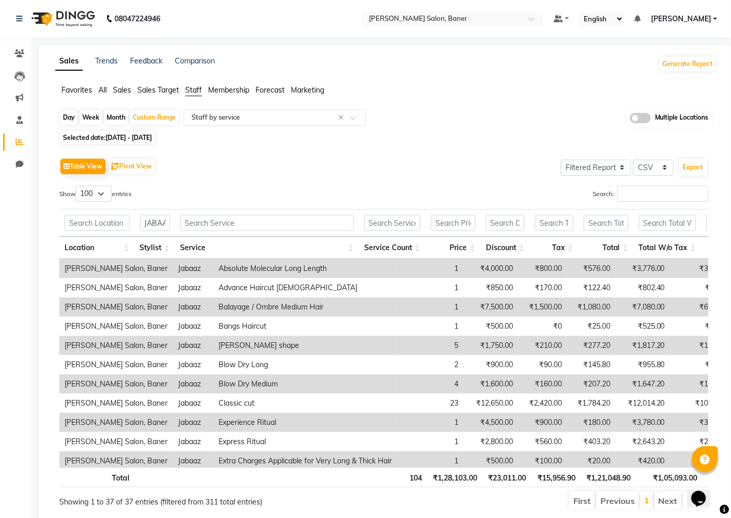
click at [273, 115] on input "text" at bounding box center [264, 117] width 150 height 10
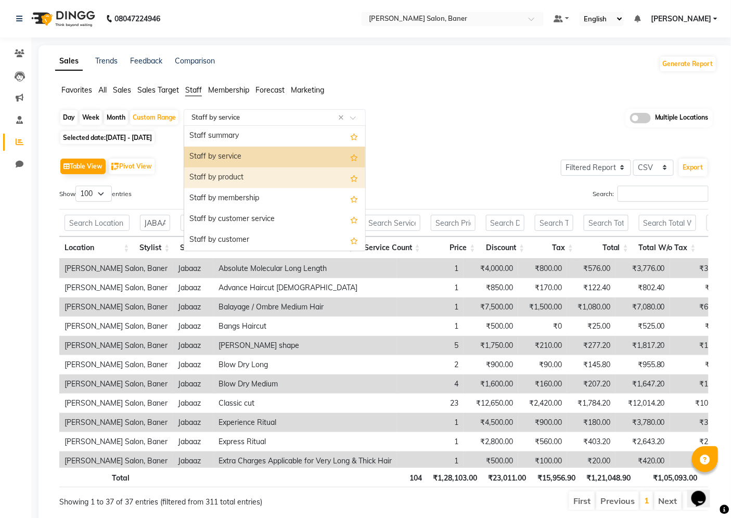
click at [242, 176] on div "Staff by product" at bounding box center [274, 178] width 181 height 21
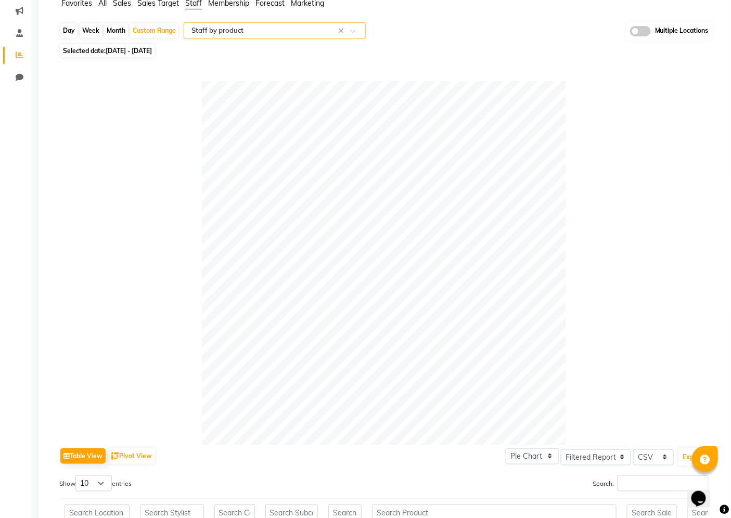
scroll to position [289, 0]
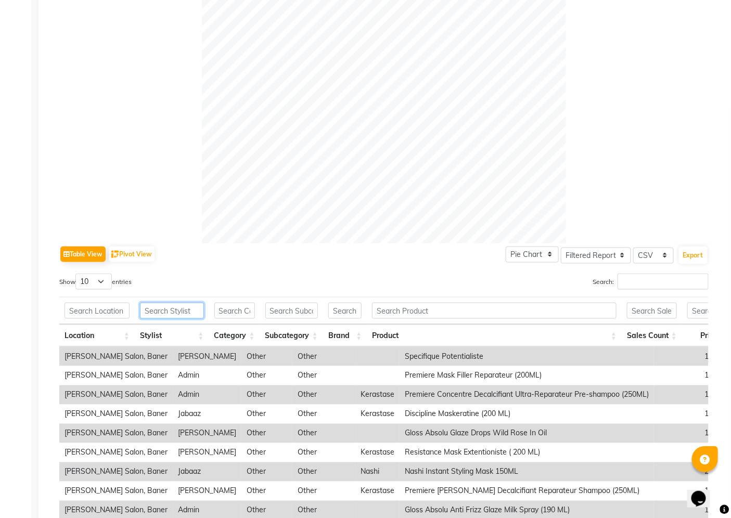
click at [188, 310] on input "text" at bounding box center [172, 311] width 64 height 16
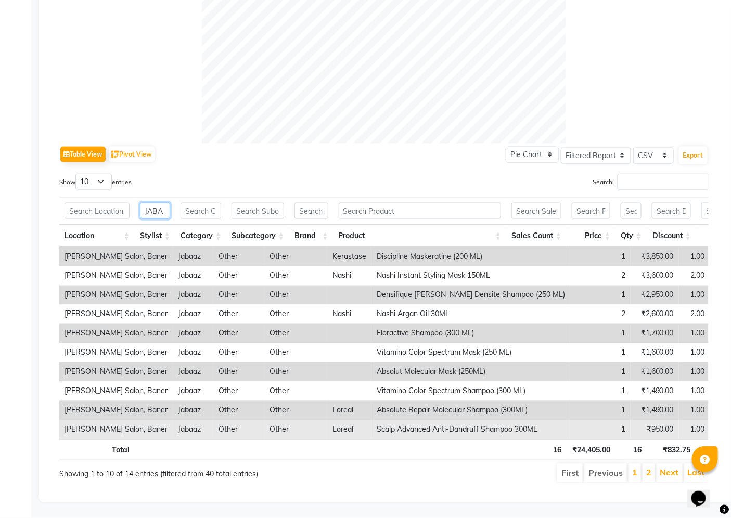
scroll to position [406, 0]
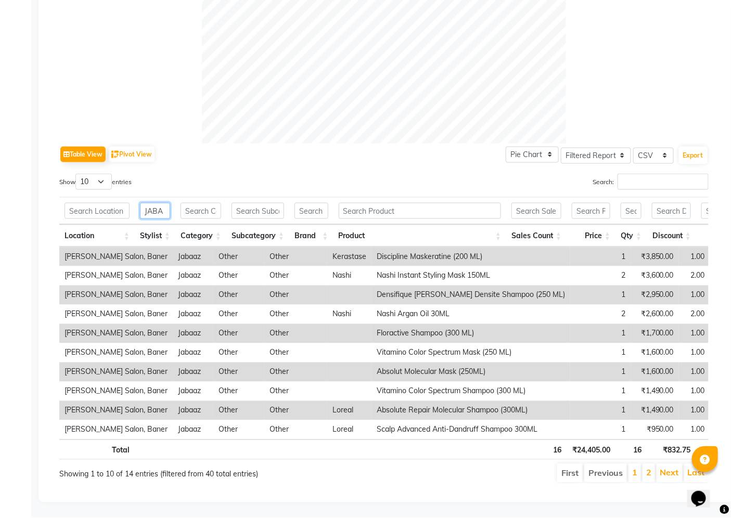
type input "JABA"
drag, startPoint x: 340, startPoint y: 238, endPoint x: 678, endPoint y: 427, distance: 387.3
click at [678, 427] on div "Location Stylist Category Subcategory Brand Product Sales Count Price Qty Disco…" at bounding box center [383, 343] width 649 height 192
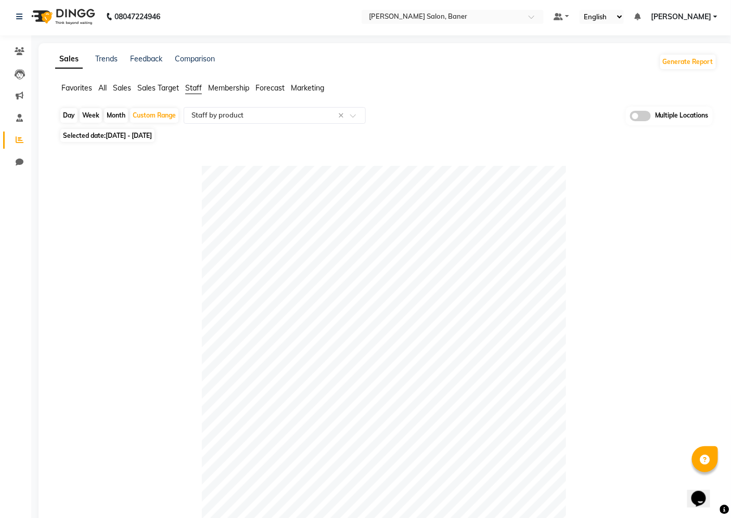
scroll to position [2, 0]
click at [272, 120] on input "text" at bounding box center [264, 116] width 150 height 10
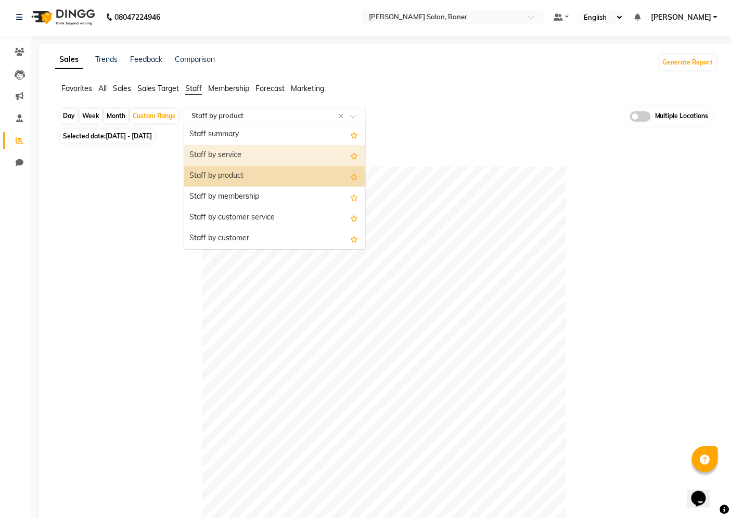
click at [264, 157] on div "Staff by service" at bounding box center [274, 155] width 181 height 21
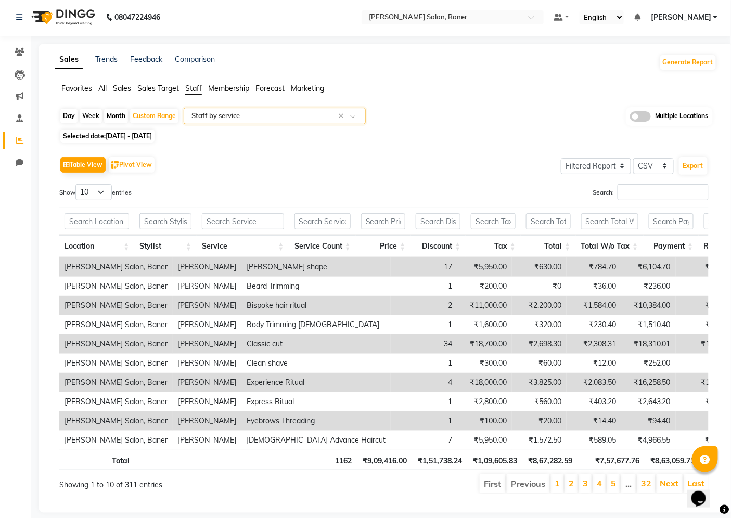
scroll to position [0, 0]
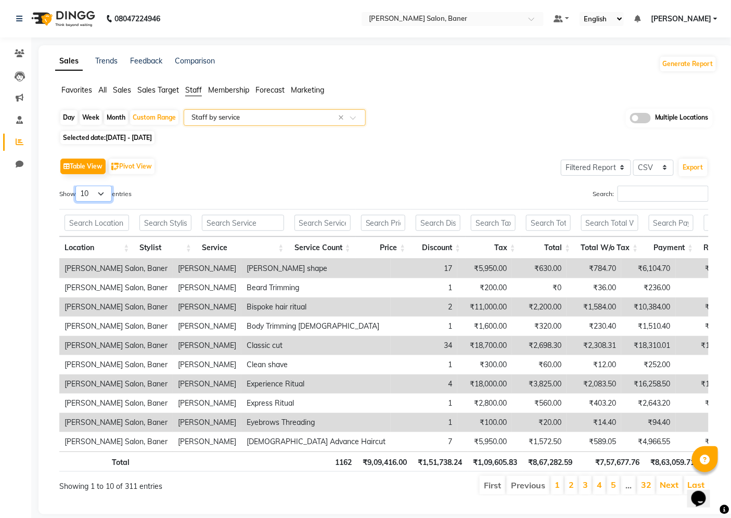
click at [105, 195] on select "10 25 50 100" at bounding box center [93, 194] width 36 height 16
select select "100"
click at [77, 186] on select "10 25 50 100" at bounding box center [93, 194] width 36 height 16
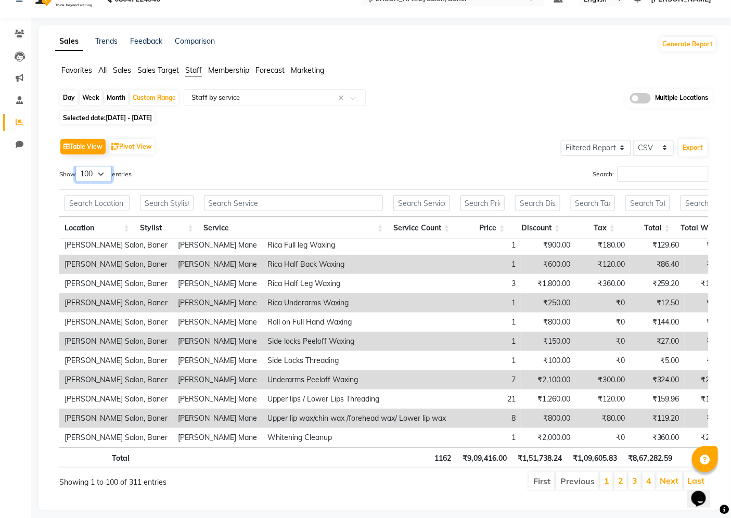
scroll to position [36, 0]
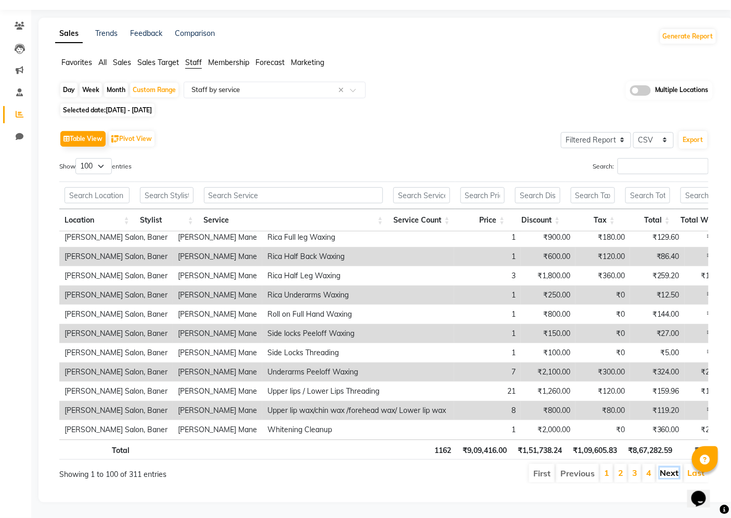
click at [661, 468] on link "Next" at bounding box center [669, 473] width 19 height 10
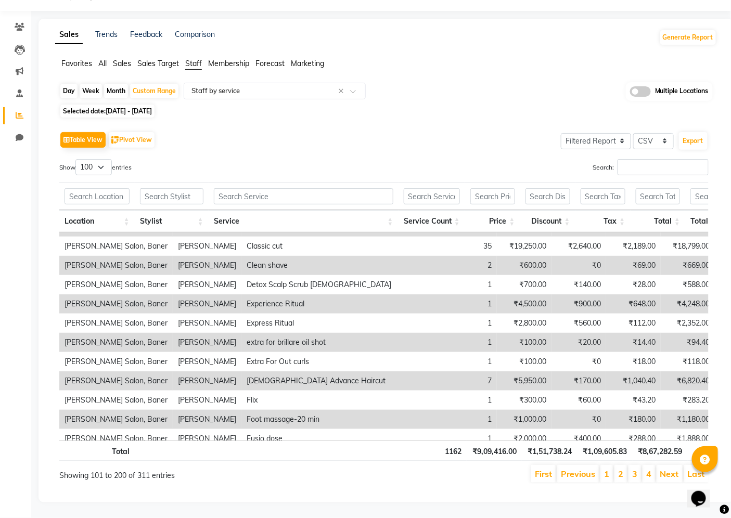
scroll to position [1723, 0]
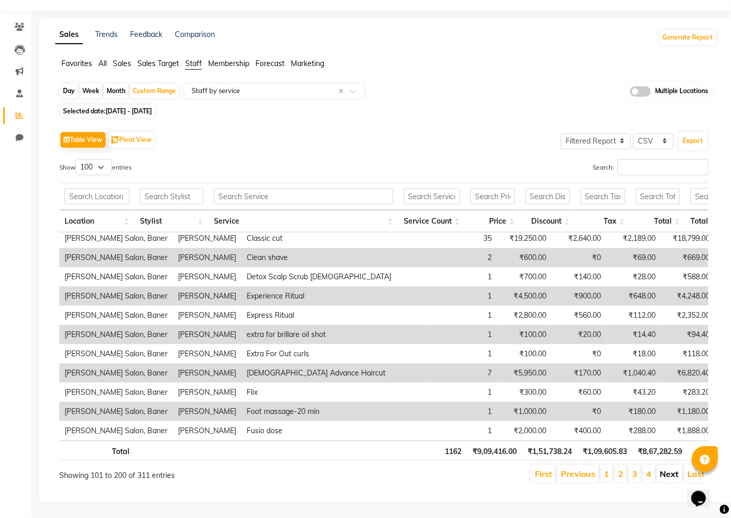
click at [673, 469] on link "Next" at bounding box center [669, 474] width 19 height 10
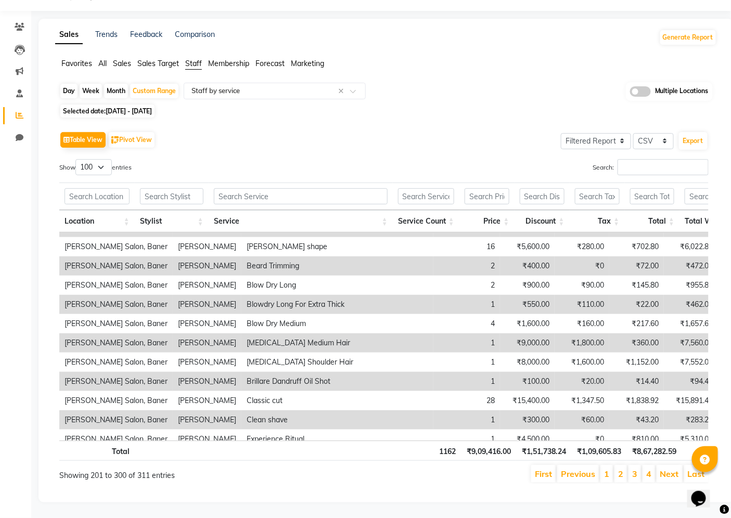
scroll to position [520, 0]
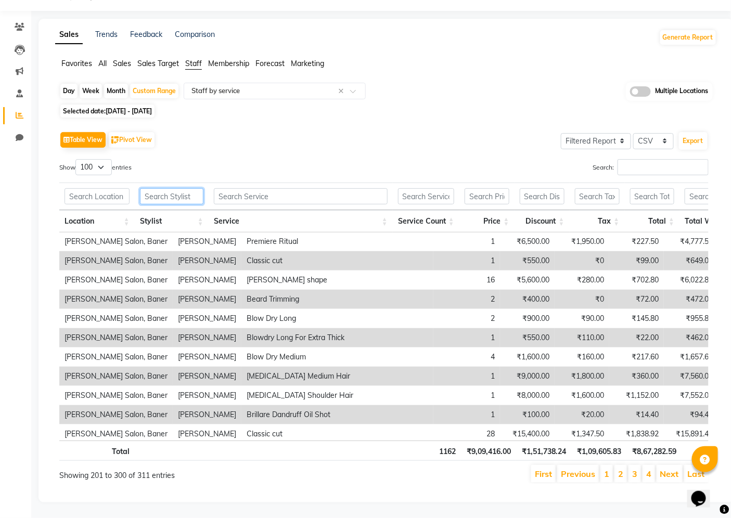
click at [164, 188] on input "text" at bounding box center [171, 196] width 63 height 16
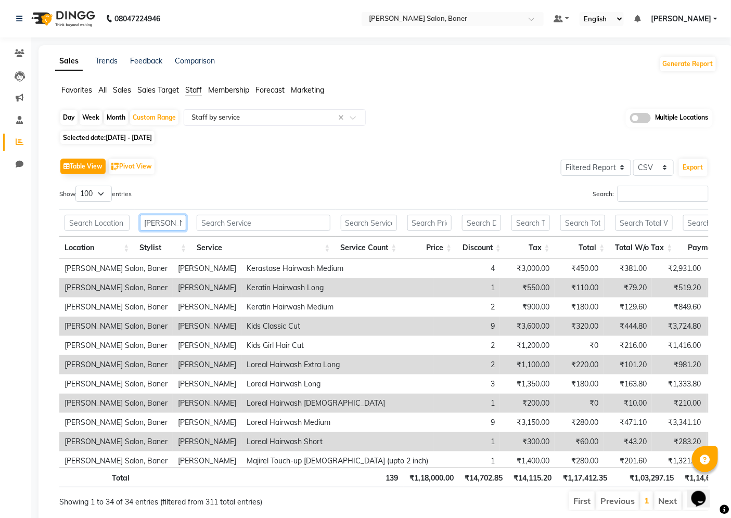
scroll to position [454, 0]
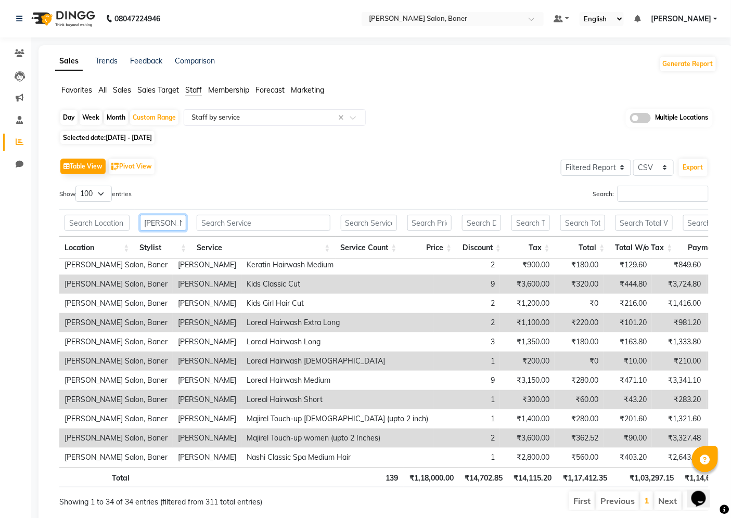
type input "[PERSON_NAME]"
click at [675, 503] on li "Next" at bounding box center [667, 501] width 27 height 19
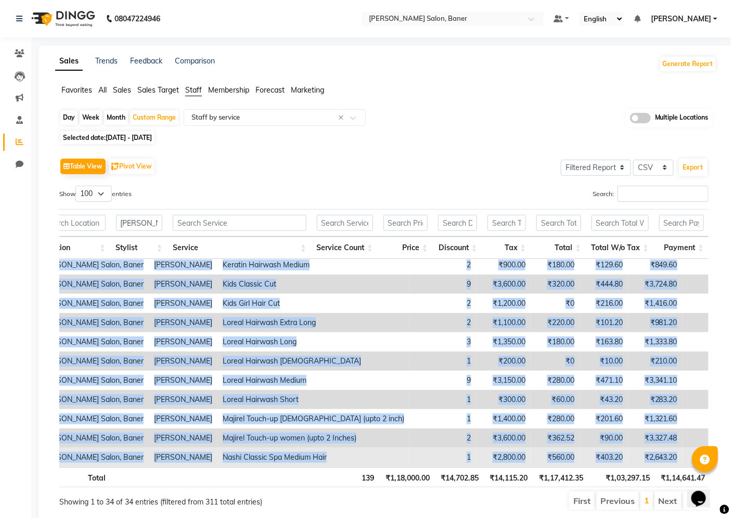
scroll to position [0, 45]
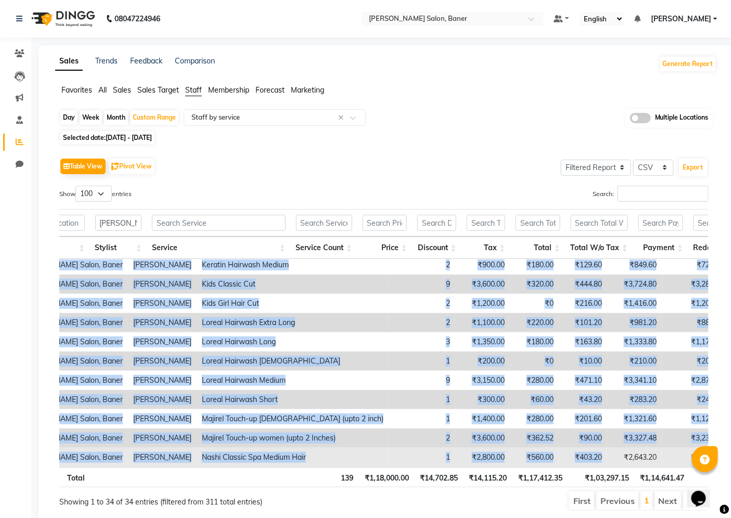
drag, startPoint x: 142, startPoint y: 268, endPoint x: 529, endPoint y: 455, distance: 430.0
click at [529, 456] on tbody "[PERSON_NAME] Salon, Baner [PERSON_NAME] [PERSON_NAME] shape 16 ₹5,600.00 ₹280.…" at bounding box center [503, 140] width 977 height 654
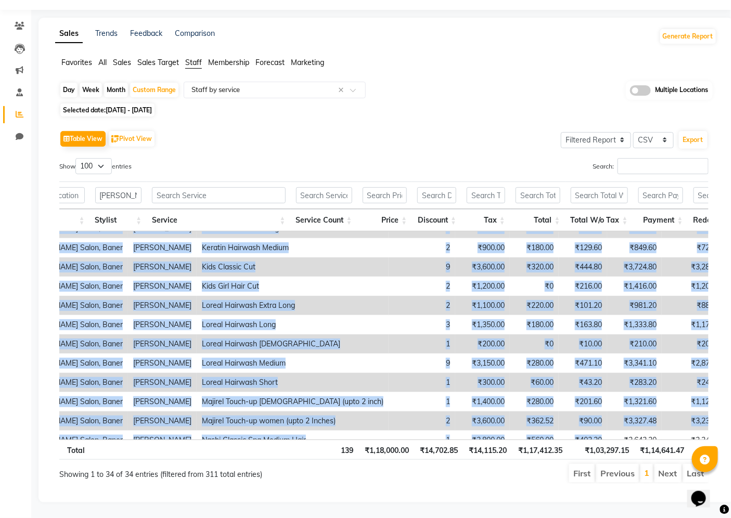
scroll to position [454, 45]
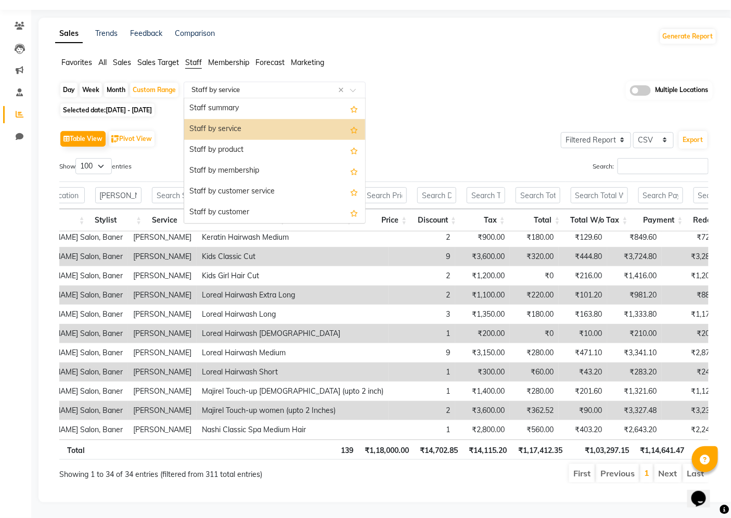
click at [300, 85] on input "text" at bounding box center [264, 90] width 150 height 10
click at [273, 140] on div "Staff by product" at bounding box center [274, 150] width 181 height 21
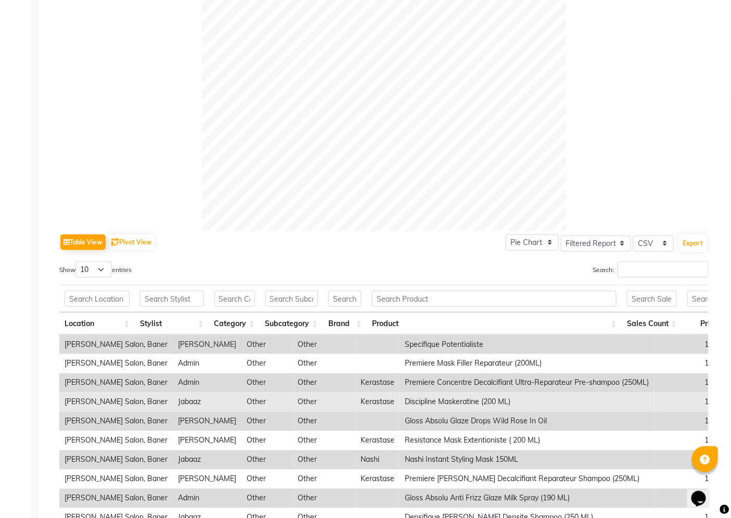
scroll to position [383, 0]
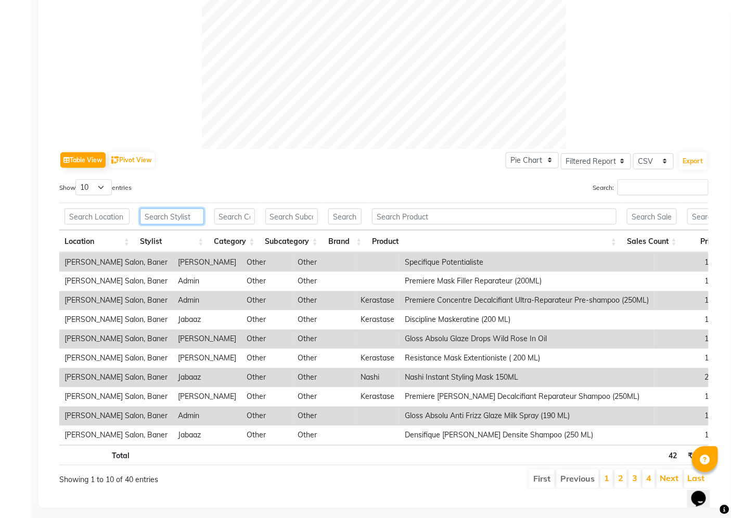
click at [170, 220] on input "text" at bounding box center [172, 217] width 64 height 16
click at [175, 220] on input "text" at bounding box center [172, 217] width 64 height 16
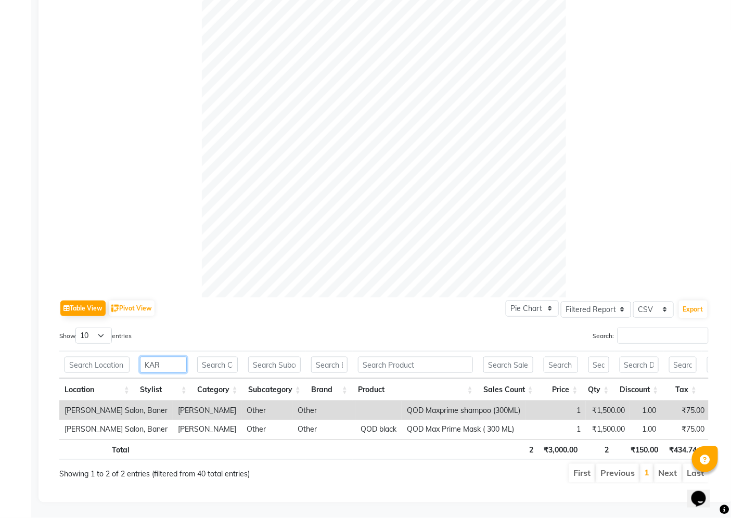
scroll to position [252, 0]
type input "[PERSON_NAME]"
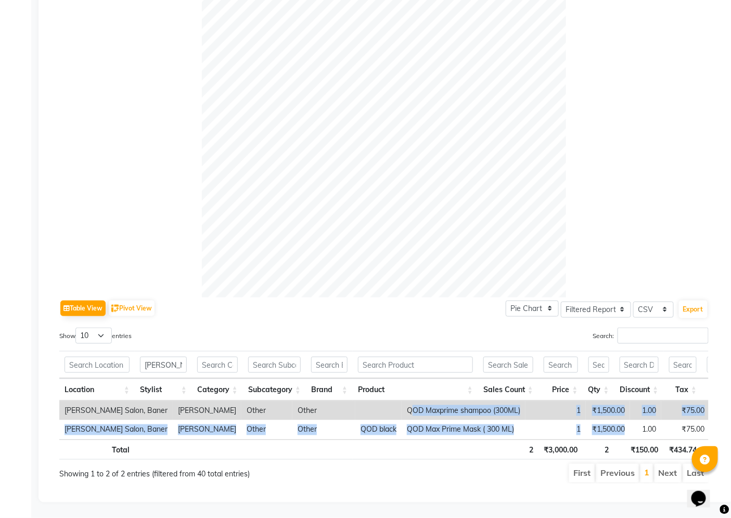
drag, startPoint x: 361, startPoint y: 392, endPoint x: 570, endPoint y: 446, distance: 215.4
click at [571, 437] on div "KARAN Location Stylist Category Subcategory Brand Product Sales Count Price Qty…" at bounding box center [383, 405] width 649 height 115
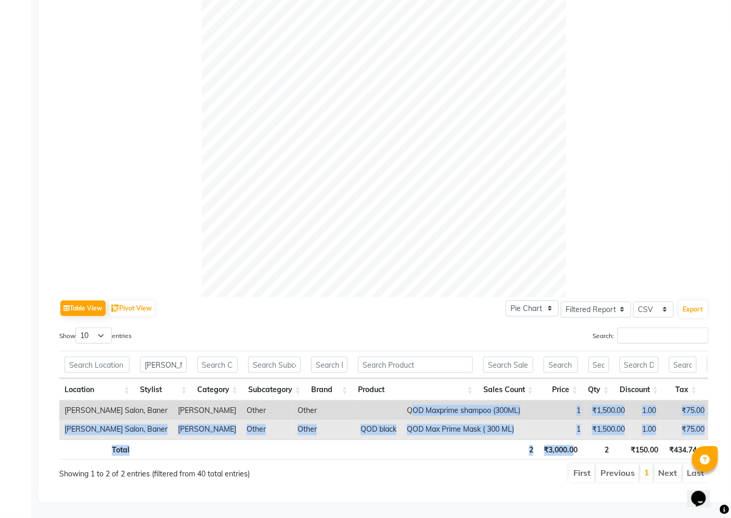
click at [412, 422] on td "QOD Max Prime Mask ( 300 ML)" at bounding box center [464, 429] width 124 height 19
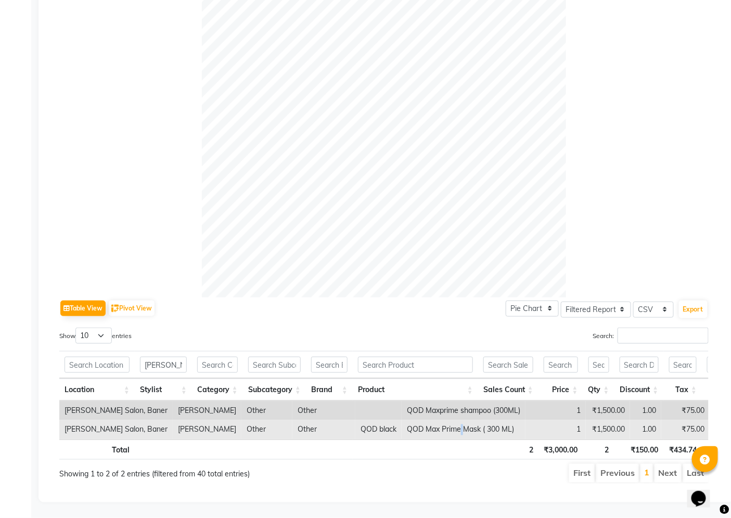
click at [412, 422] on td "QOD Max Prime Mask ( 300 ML)" at bounding box center [464, 429] width 124 height 19
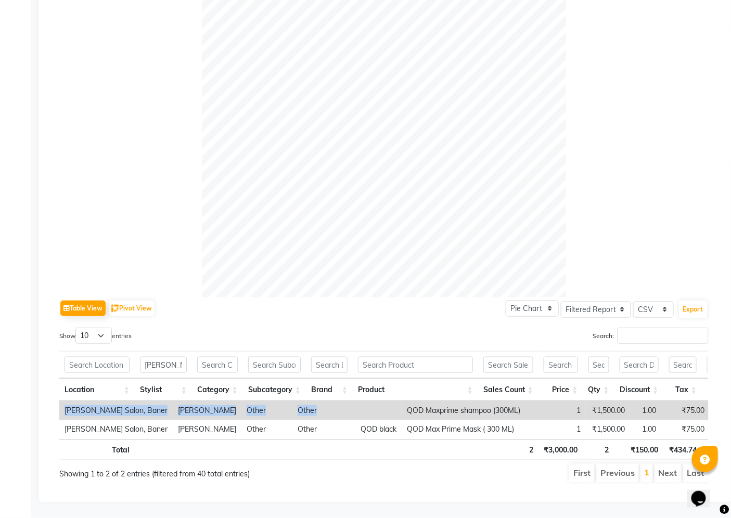
drag, startPoint x: 352, startPoint y: 388, endPoint x: 572, endPoint y: 425, distance: 223.1
click at [572, 425] on div "Location Stylist Category Subcategory Brand Product Sales Count Price Qty Disco…" at bounding box center [383, 420] width 649 height 38
click at [101, 328] on select "10 25 50 100" at bounding box center [93, 336] width 36 height 16
select select "100"
click at [77, 328] on select "10 25 50 100" at bounding box center [93, 336] width 36 height 16
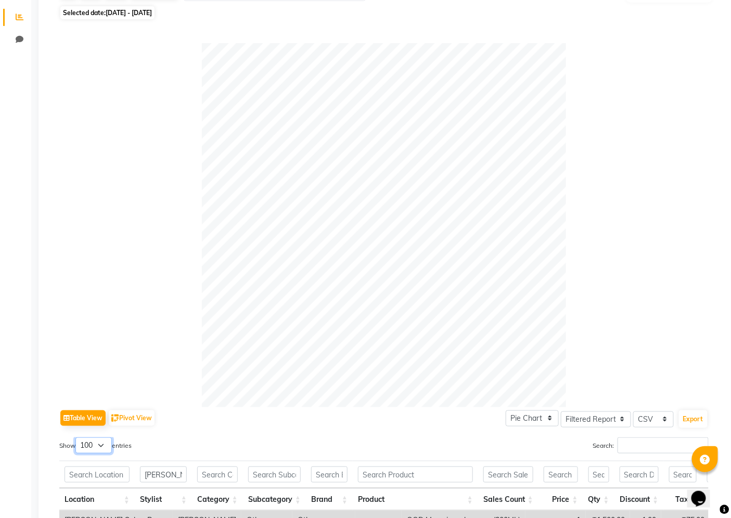
scroll to position [0, 0]
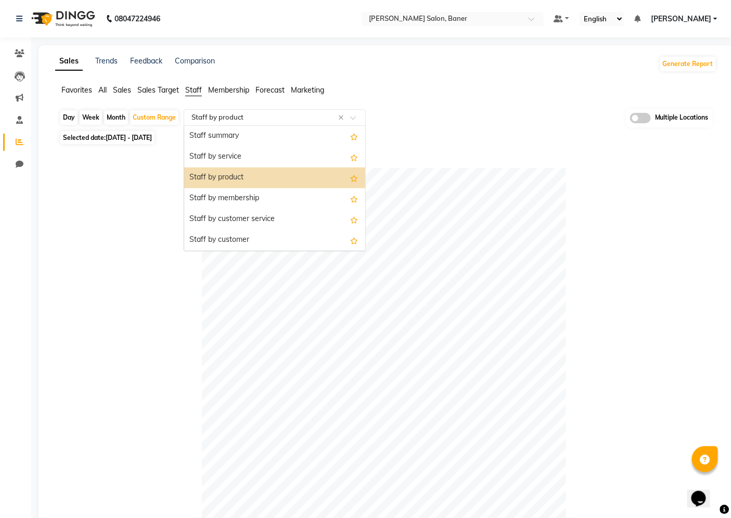
click at [302, 114] on input "text" at bounding box center [264, 117] width 150 height 10
click at [274, 151] on div "Staff by service" at bounding box center [274, 157] width 181 height 21
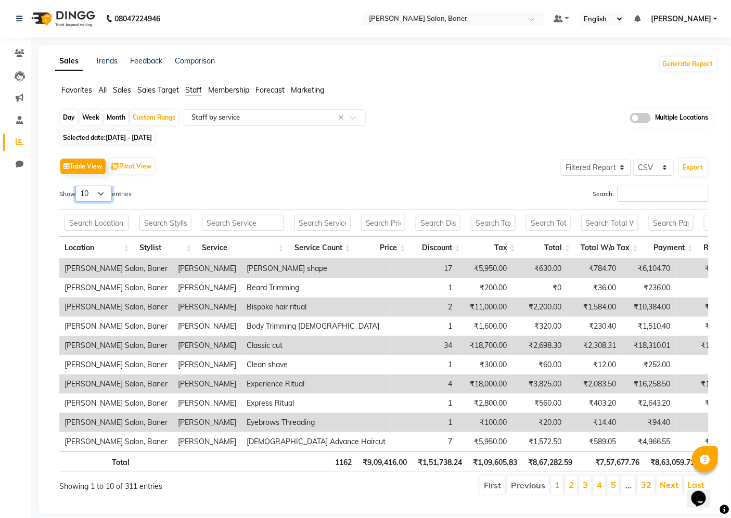
click at [105, 190] on select "10 25 50 100" at bounding box center [93, 194] width 36 height 16
select select "100"
click at [77, 186] on select "10 25 50 100" at bounding box center [93, 194] width 36 height 16
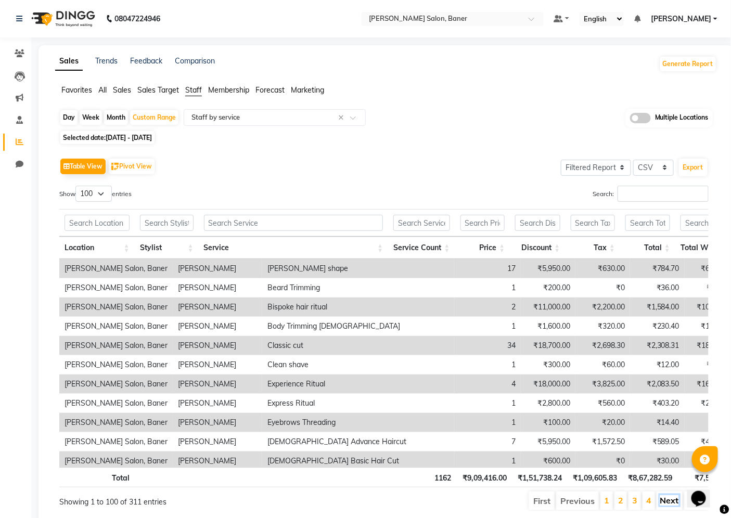
click at [672, 506] on link "Next" at bounding box center [669, 500] width 19 height 10
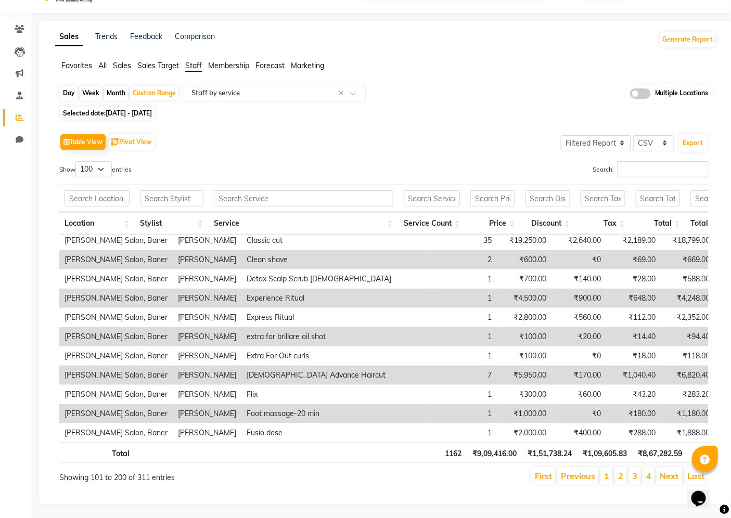
scroll to position [35, 0]
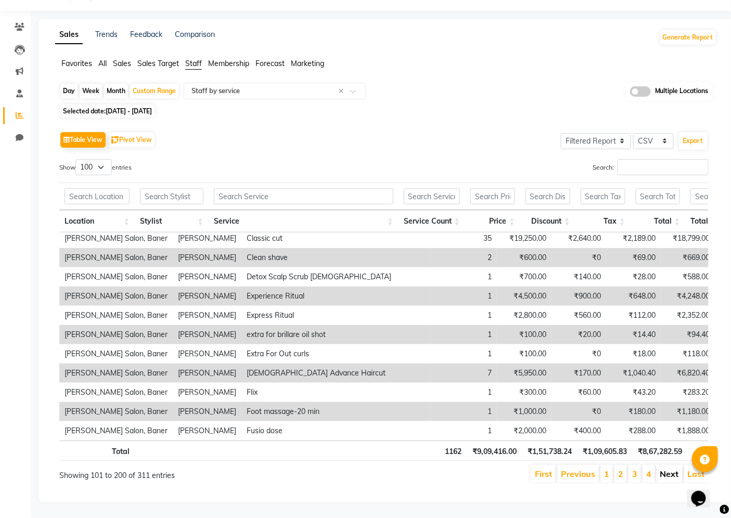
click at [667, 469] on link "Next" at bounding box center [669, 474] width 19 height 10
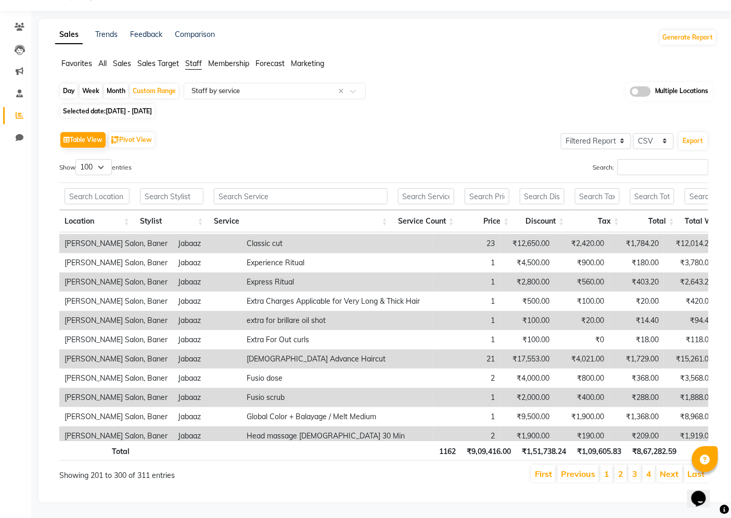
scroll to position [1318, 0]
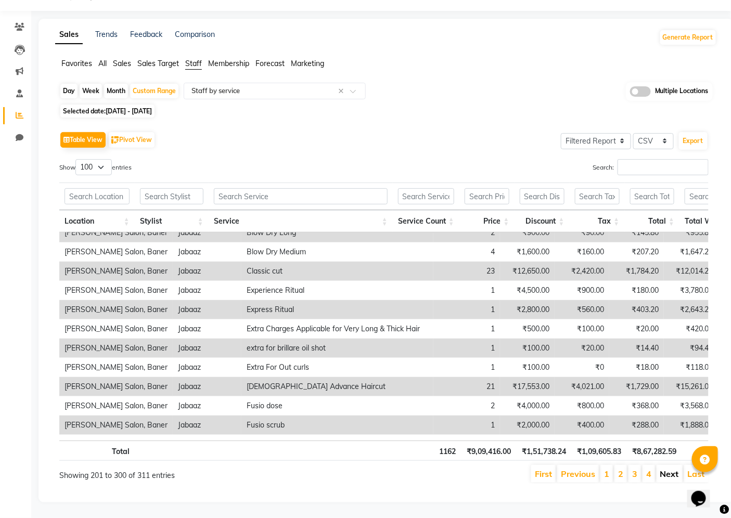
click at [670, 469] on link "Next" at bounding box center [669, 474] width 19 height 10
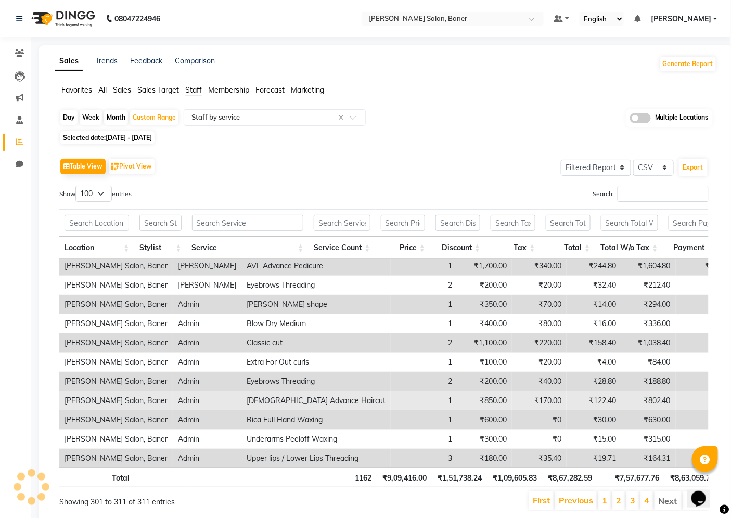
scroll to position [0, 0]
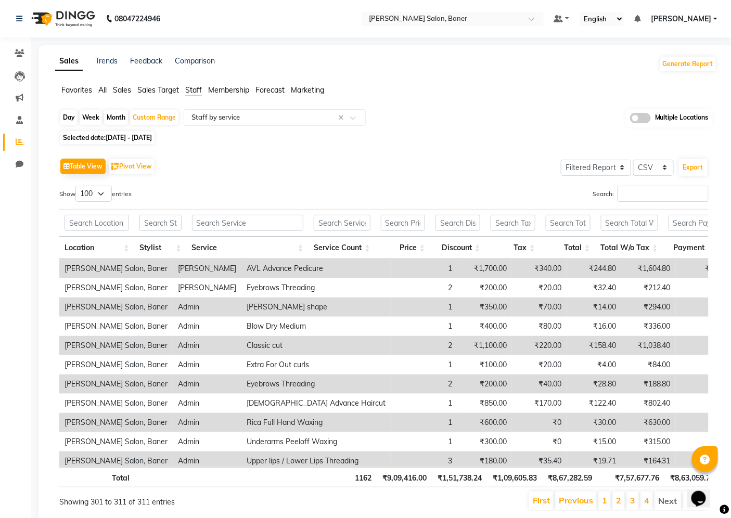
click at [691, 480] on div "Opens Chat This icon Opens the chat window." at bounding box center [703, 480] width 25 height 0
click at [158, 221] on input "text" at bounding box center [160, 223] width 42 height 16
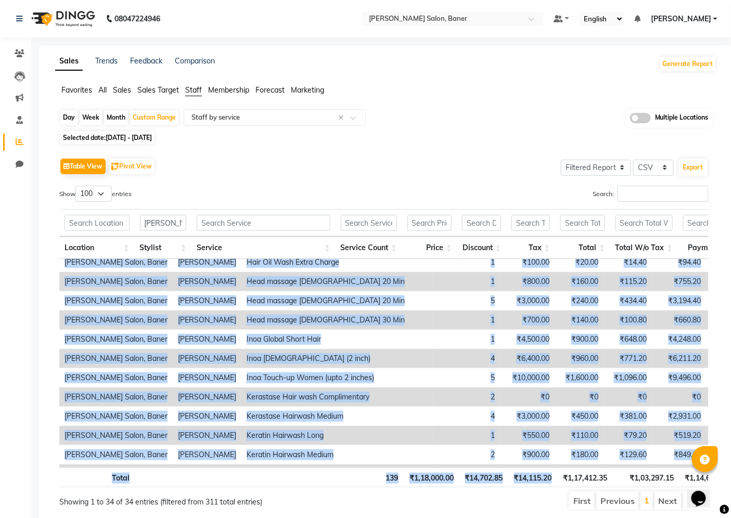
scroll to position [454, 0]
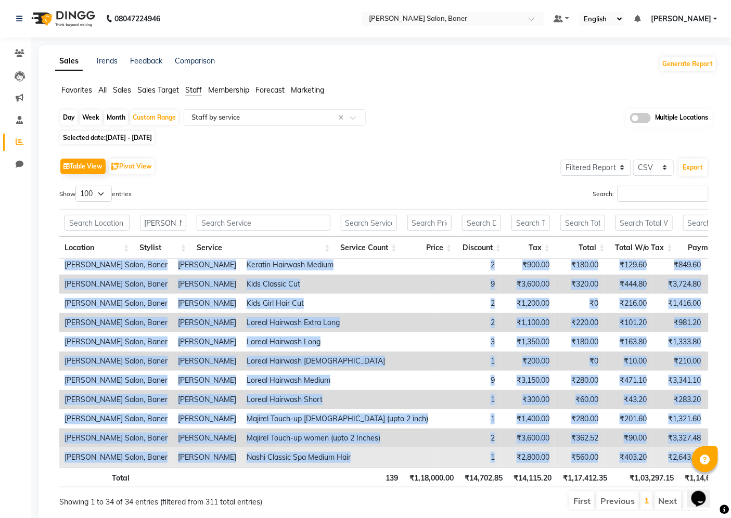
drag, startPoint x: 141, startPoint y: 266, endPoint x: 619, endPoint y: 445, distance: 510.5
click at [619, 445] on tbody "[PERSON_NAME] Salon, Baner [PERSON_NAME] [PERSON_NAME] shape 16 ₹5,600.00 ₹280.…" at bounding box center [547, 140] width 977 height 654
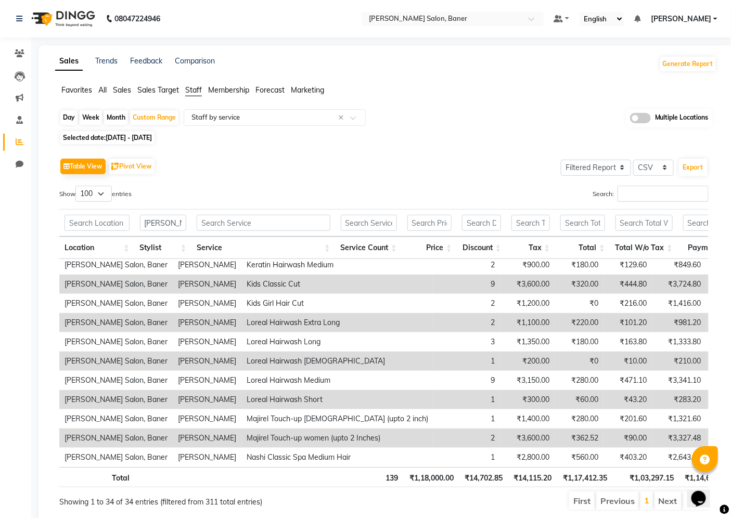
click at [457, 497] on ul "First Previous 1 Next Last" at bounding box center [523, 501] width 372 height 19
drag, startPoint x: 402, startPoint y: 137, endPoint x: 411, endPoint y: 134, distance: 10.4
click at [407, 134] on div "Selected date: [DATE] - [DATE]" at bounding box center [388, 137] width 658 height 11
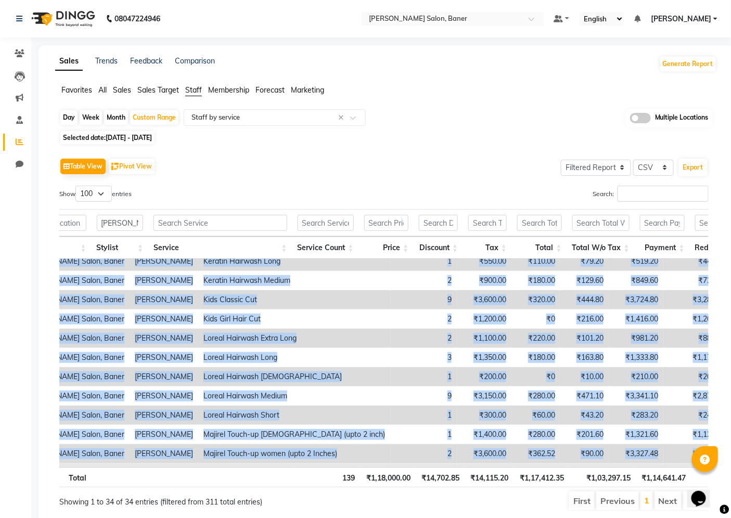
scroll to position [454, 43]
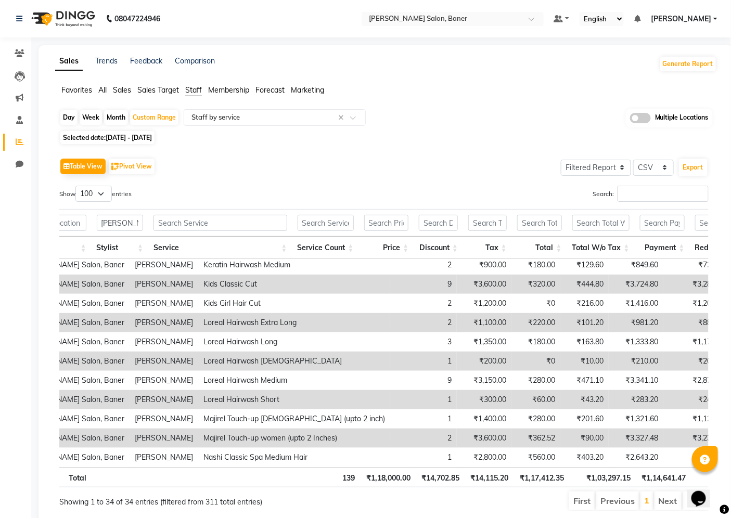
drag, startPoint x: 63, startPoint y: 263, endPoint x: 668, endPoint y: 460, distance: 636.1
click at [668, 460] on div "Location Stylist Service Service Count Price Discount Tax Total Total W/o Tax P…" at bounding box center [383, 363] width 649 height 208
click at [440, 178] on div "Table View Pivot View Select Full Report Filtered Report Select CSV PDF Export …" at bounding box center [383, 334] width 649 height 356
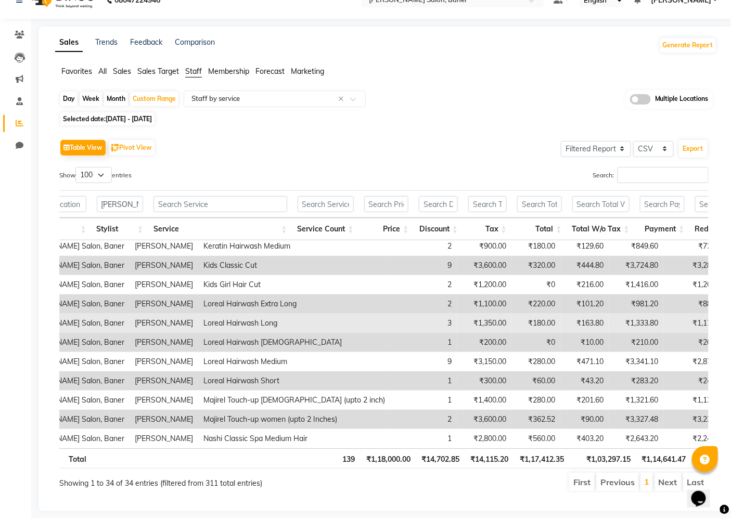
scroll to position [36, 0]
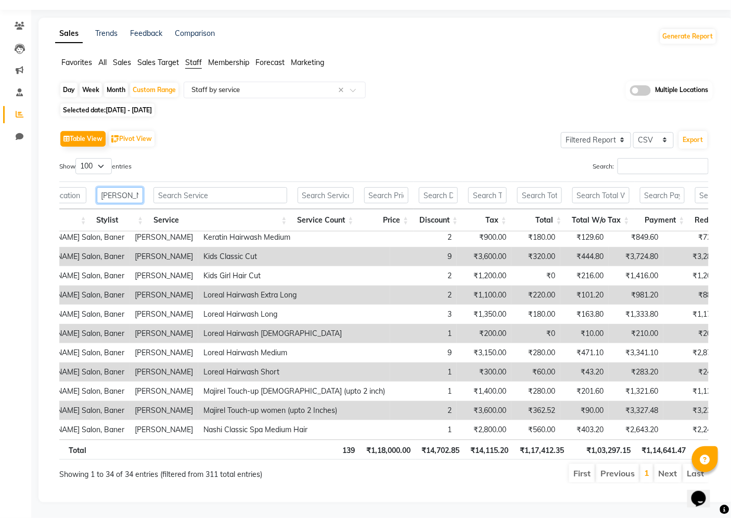
click at [134, 187] on input "[PERSON_NAME]" at bounding box center [120, 195] width 47 height 16
type input "K"
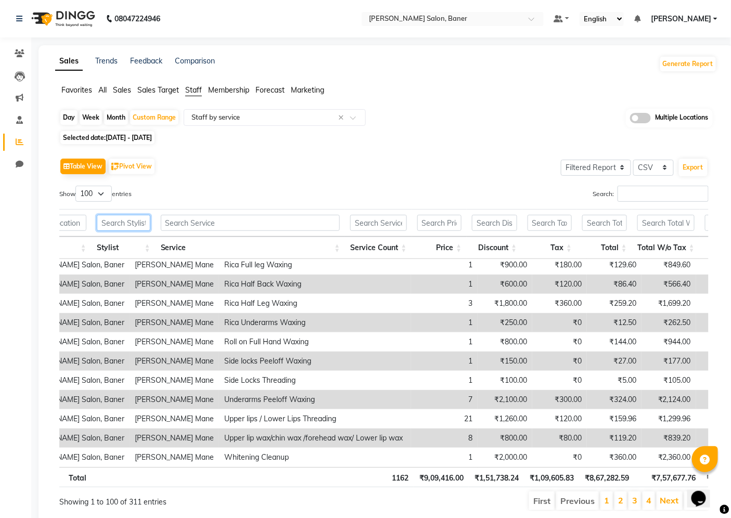
scroll to position [1723, 43]
click at [667, 504] on link "Next" at bounding box center [669, 500] width 19 height 10
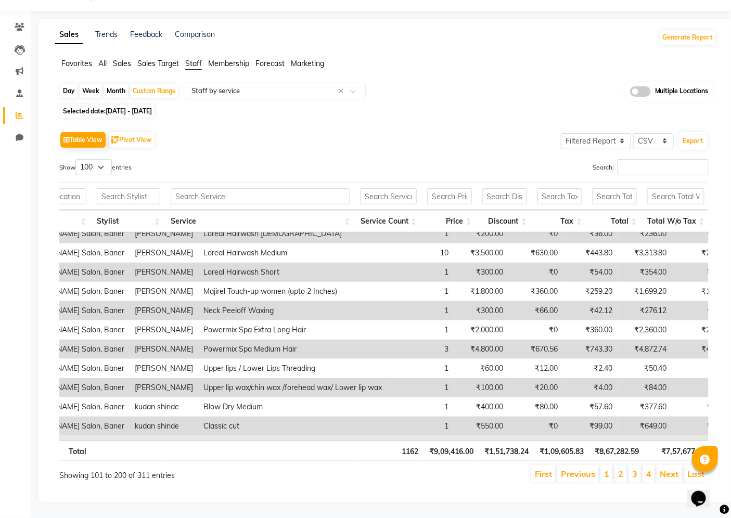
scroll to position [636, 43]
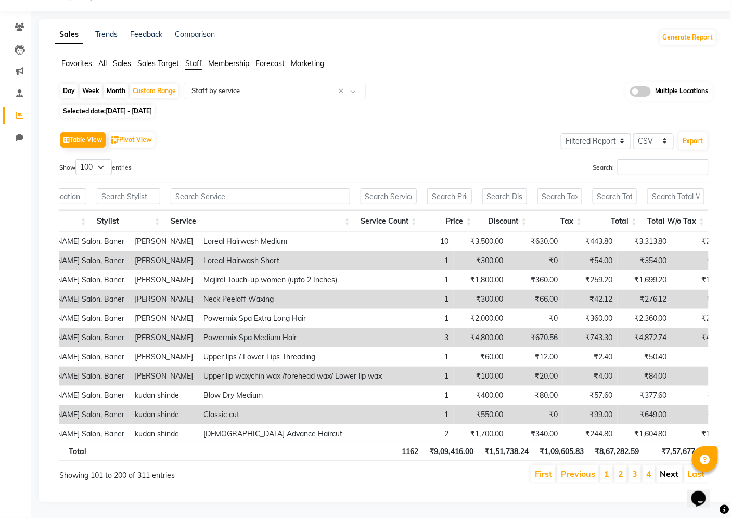
click at [666, 469] on link "Next" at bounding box center [669, 474] width 19 height 10
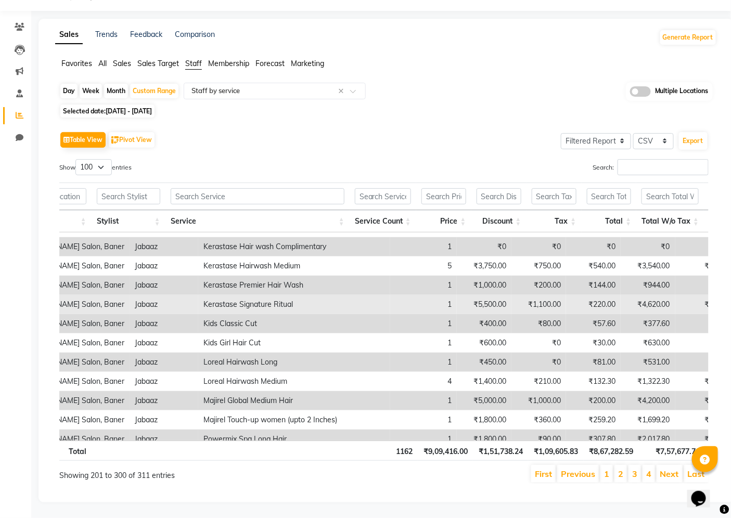
scroll to position [1723, 43]
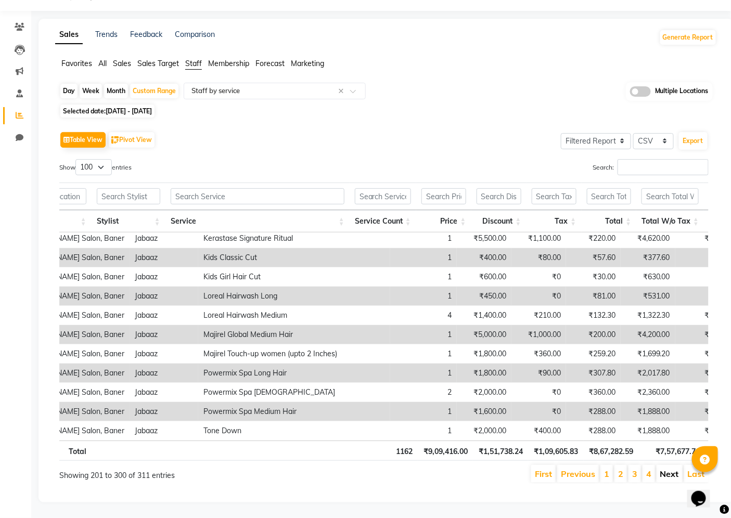
click at [672, 469] on link "Next" at bounding box center [669, 474] width 19 height 10
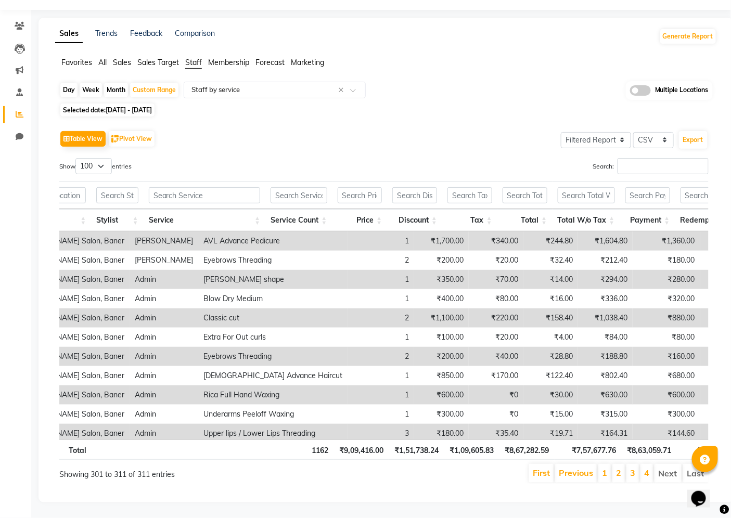
scroll to position [12, 43]
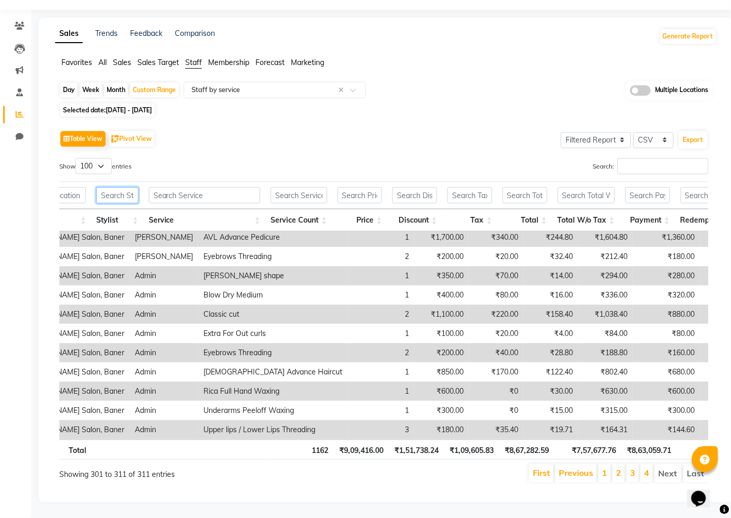
click at [117, 191] on input "text" at bounding box center [117, 195] width 42 height 16
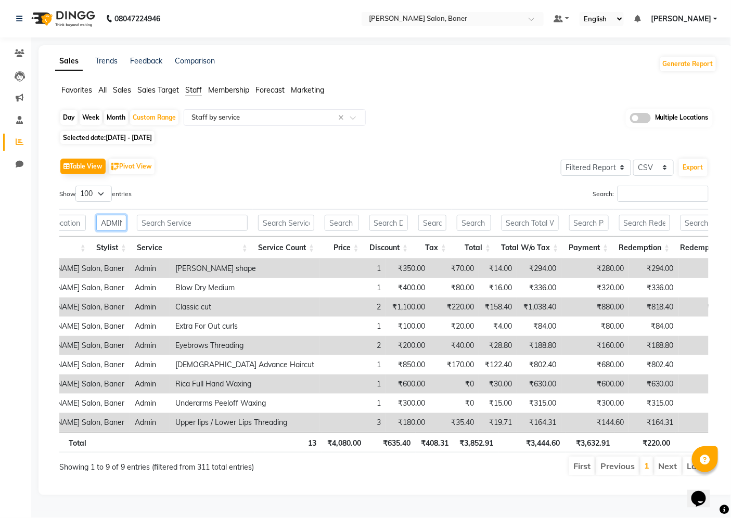
scroll to position [0, 4]
type input "ADMIN"
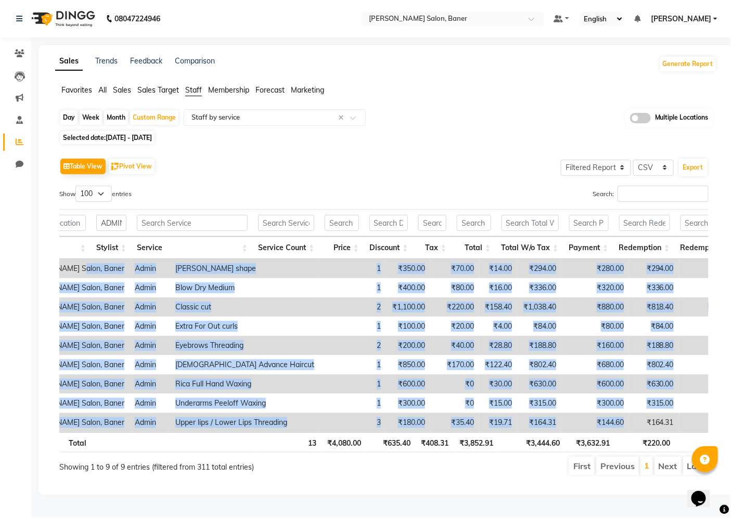
drag, startPoint x: 73, startPoint y: 260, endPoint x: 576, endPoint y: 408, distance: 523.9
click at [576, 408] on tbody "[PERSON_NAME] Salon, Baner Admin [PERSON_NAME] shape 1 ₹350.00 ₹70.00 ₹14.00 ₹2…" at bounding box center [451, 345] width 871 height 173
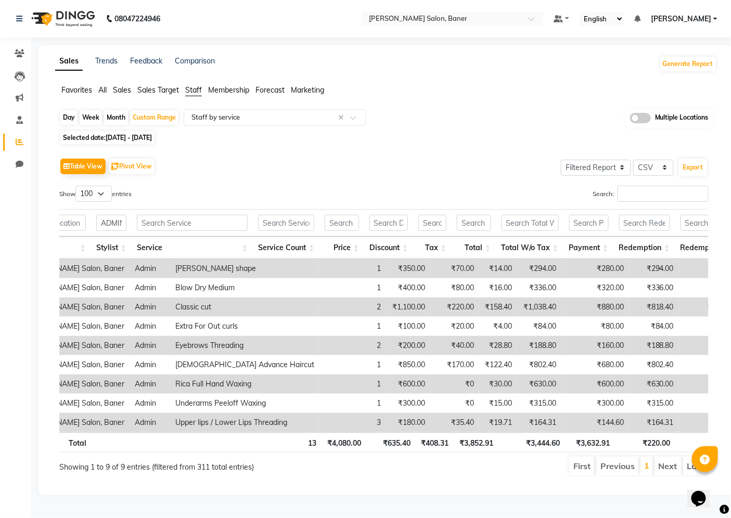
click at [298, 467] on div "Showing 1 to 9 of 9 entries (filtered from 311 total entries)" at bounding box center [190, 464] width 262 height 17
click at [284, 117] on input "text" at bounding box center [264, 117] width 150 height 10
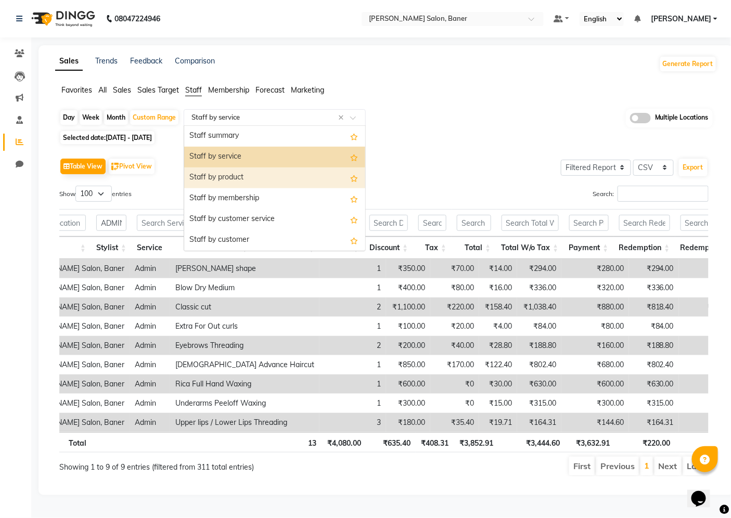
click at [272, 174] on div "Staff by product" at bounding box center [274, 178] width 181 height 21
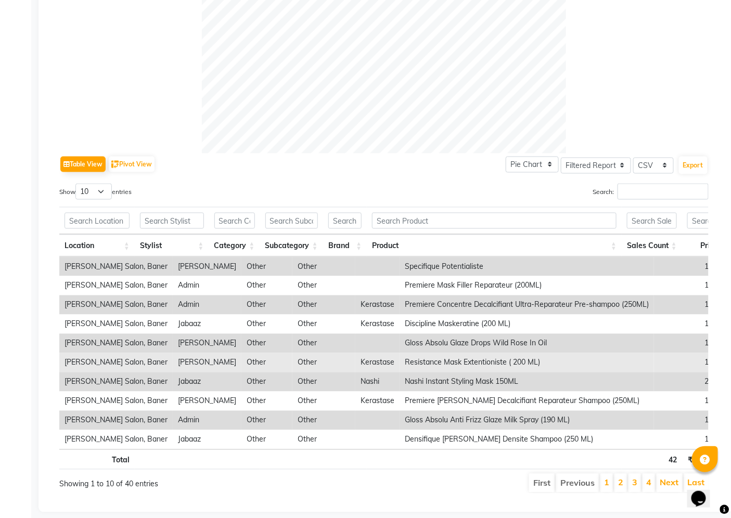
scroll to position [406, 0]
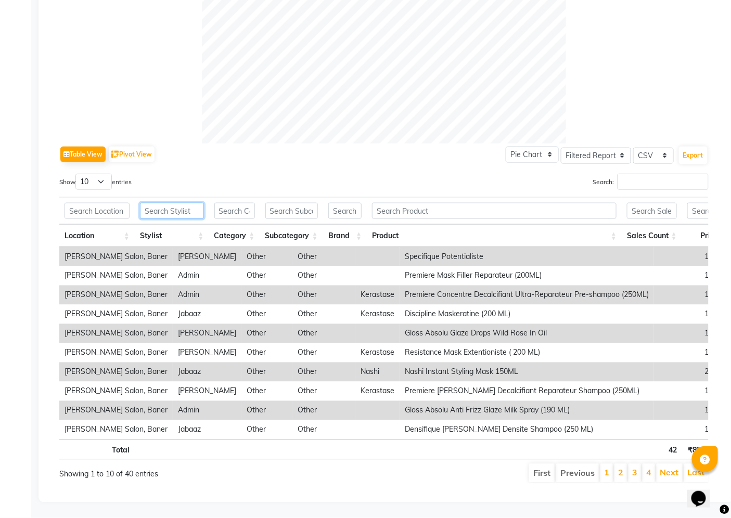
click at [175, 203] on input "text" at bounding box center [172, 211] width 64 height 16
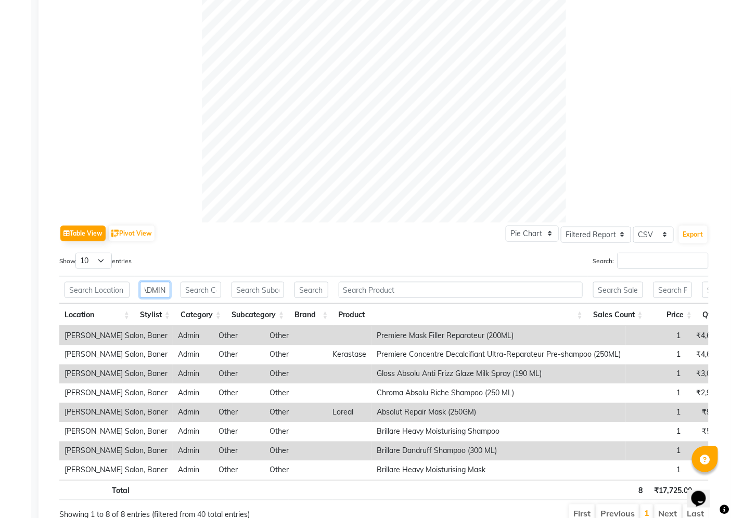
scroll to position [367, 0]
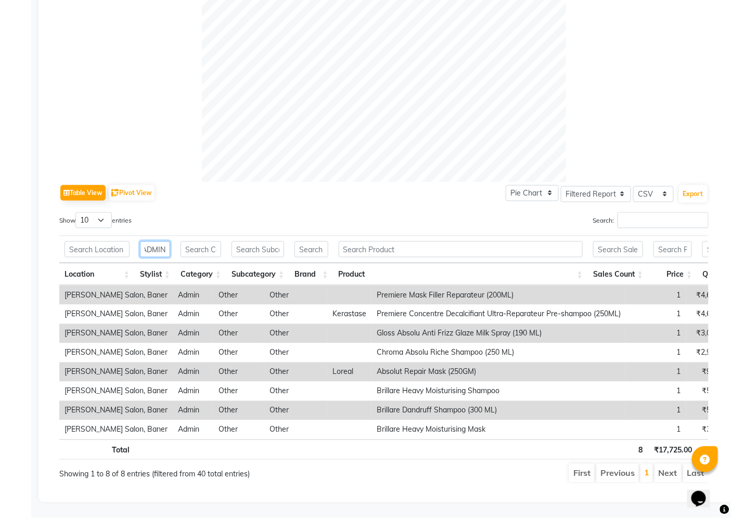
type input "ADMIN"
click at [102, 212] on select "10 25 50 100" at bounding box center [93, 220] width 36 height 16
select select "100"
click at [77, 212] on select "10 25 50 100" at bounding box center [93, 220] width 36 height 16
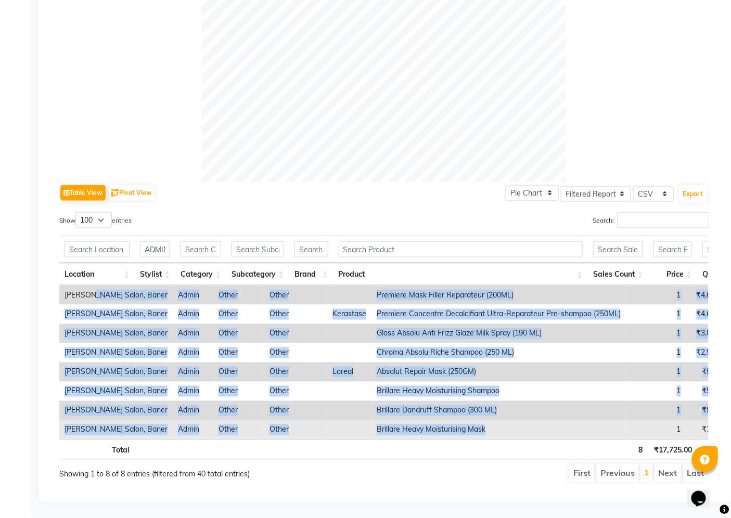
drag, startPoint x: 89, startPoint y: 275, endPoint x: 458, endPoint y: 408, distance: 392.3
click at [458, 408] on tbody "[PERSON_NAME] Salon, Baner Admin Other Other Premiere Mask Filler Reparateur (2…" at bounding box center [483, 363] width 848 height 154
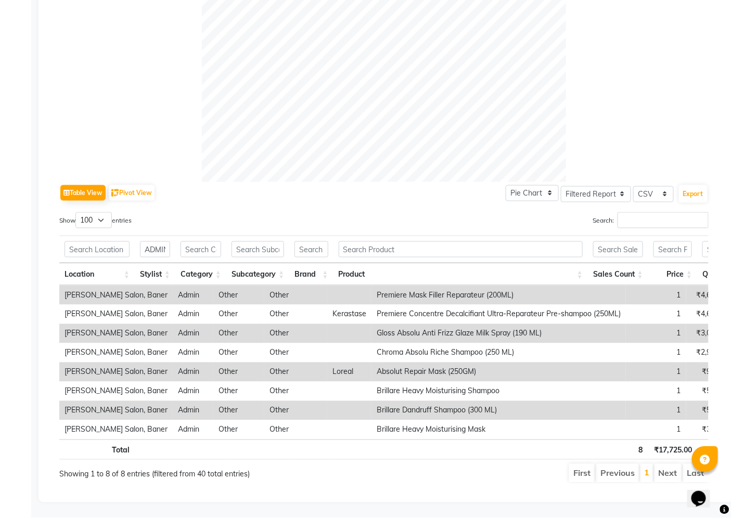
click at [443, 440] on th at bounding box center [460, 450] width 255 height 20
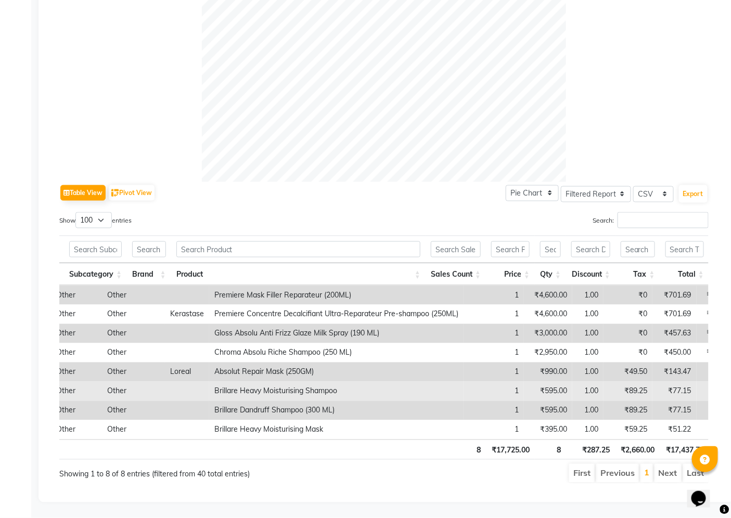
scroll to position [0, 7]
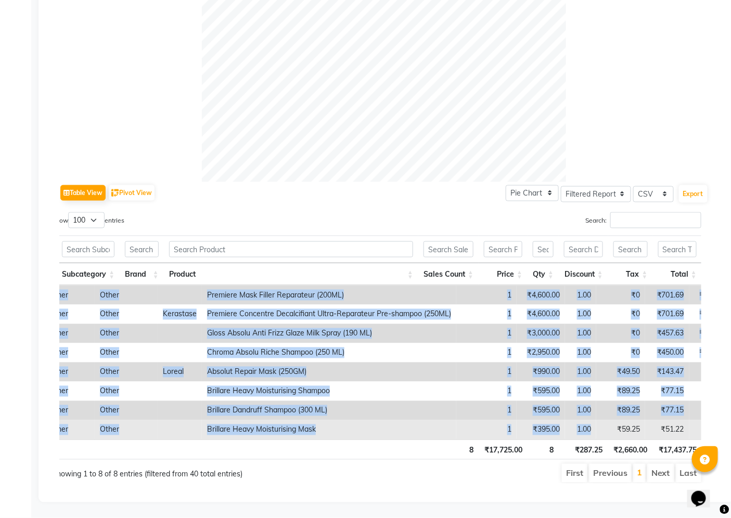
drag, startPoint x: 66, startPoint y: 274, endPoint x: 564, endPoint y: 417, distance: 518.0
click at [563, 418] on tbody "[PERSON_NAME] Salon, Baner Admin Other Other Premiere Mask Filler Reparateur (2…" at bounding box center [314, 363] width 848 height 154
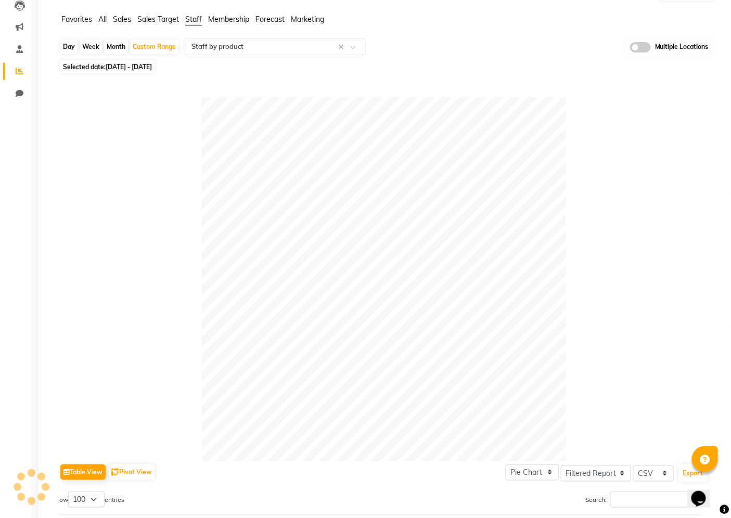
scroll to position [0, 0]
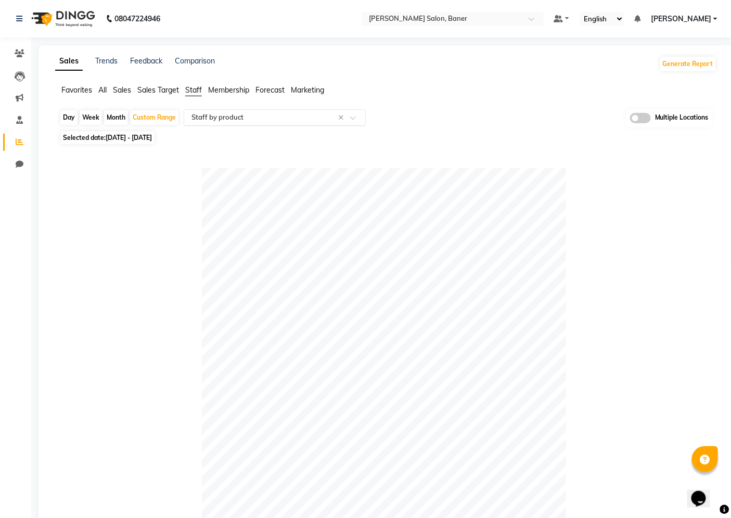
click at [294, 117] on input "text" at bounding box center [264, 117] width 150 height 10
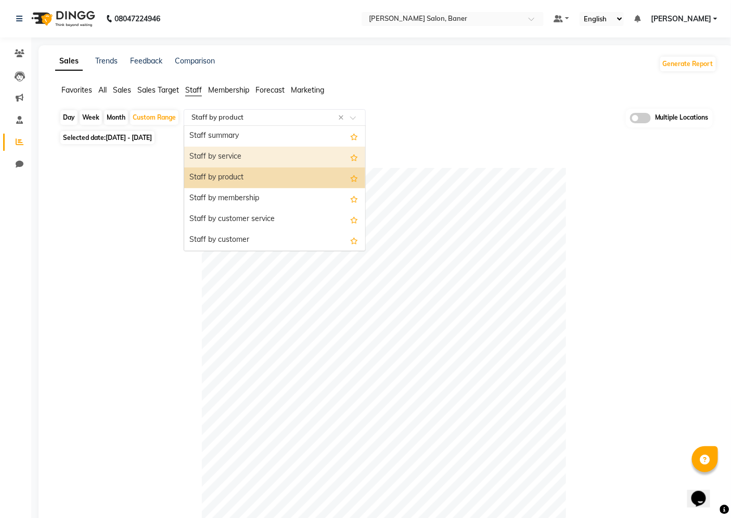
click at [285, 155] on div "Staff by service" at bounding box center [274, 157] width 181 height 21
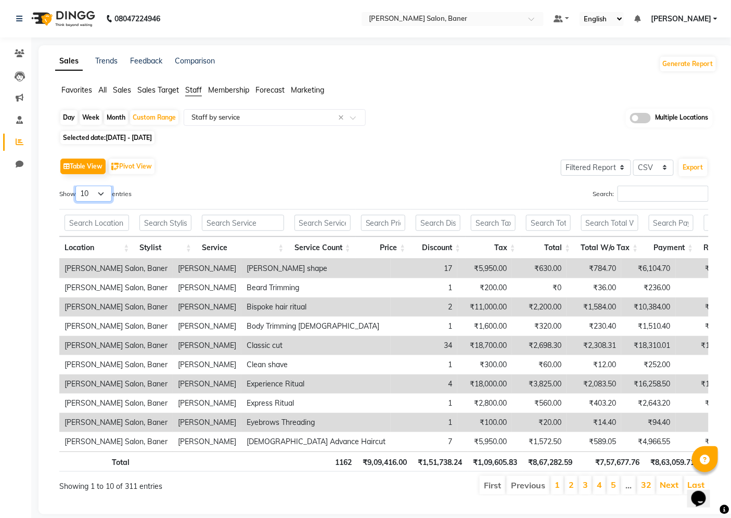
click at [100, 192] on select "10 25 50 100" at bounding box center [93, 194] width 36 height 16
select select "100"
click at [77, 186] on select "10 25 50 100" at bounding box center [93, 194] width 36 height 16
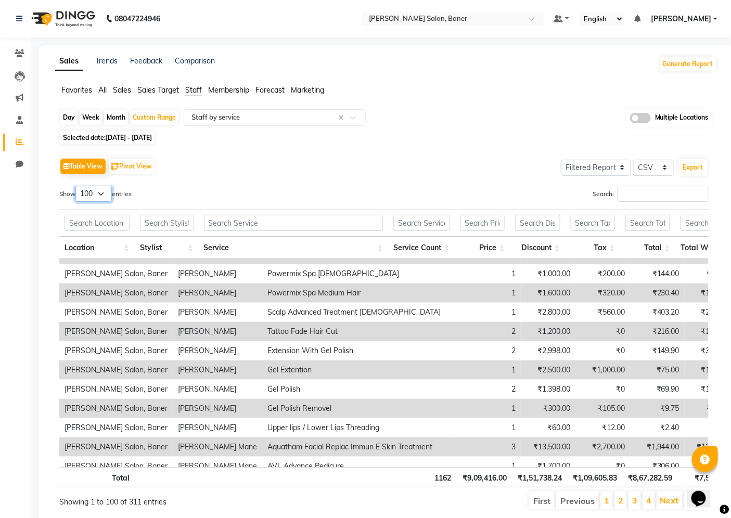
scroll to position [1214, 0]
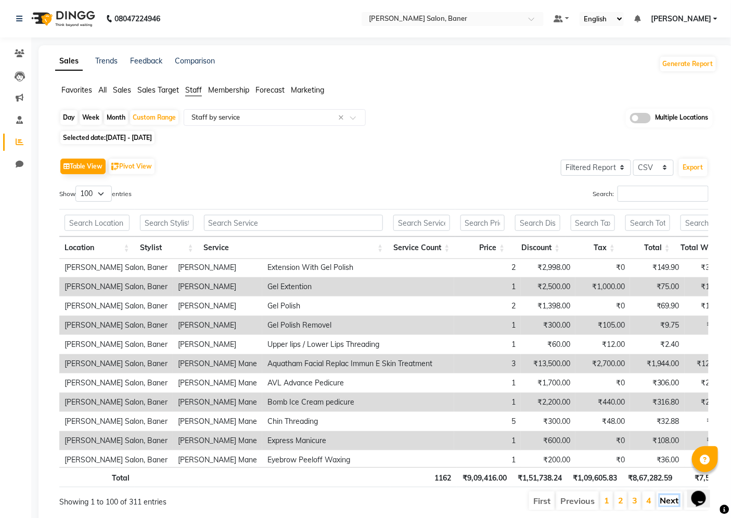
click at [676, 505] on link "Next" at bounding box center [669, 500] width 19 height 10
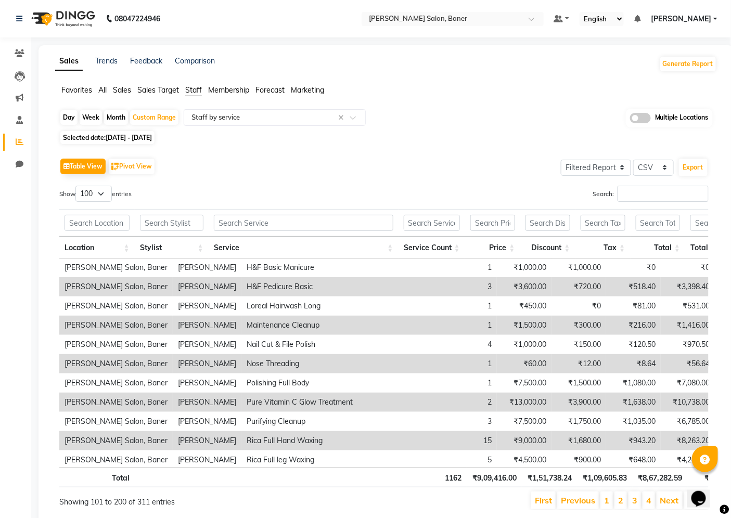
click at [676, 505] on link "Next" at bounding box center [669, 500] width 19 height 10
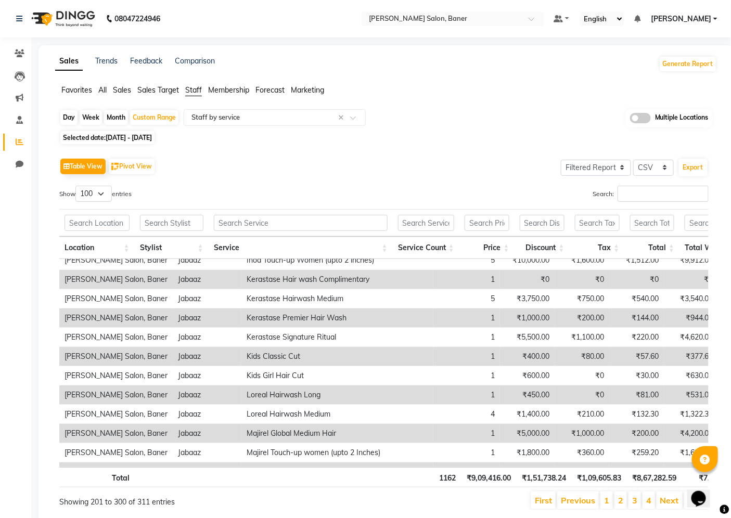
scroll to position [1723, 0]
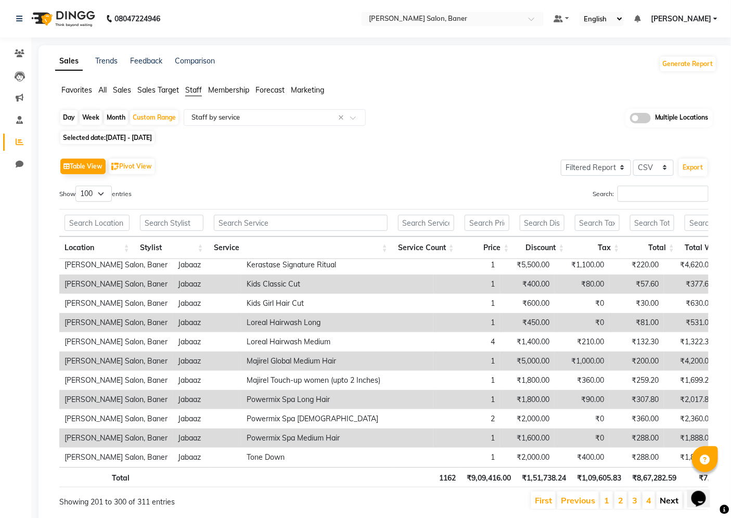
click at [673, 504] on link "Next" at bounding box center [669, 500] width 19 height 10
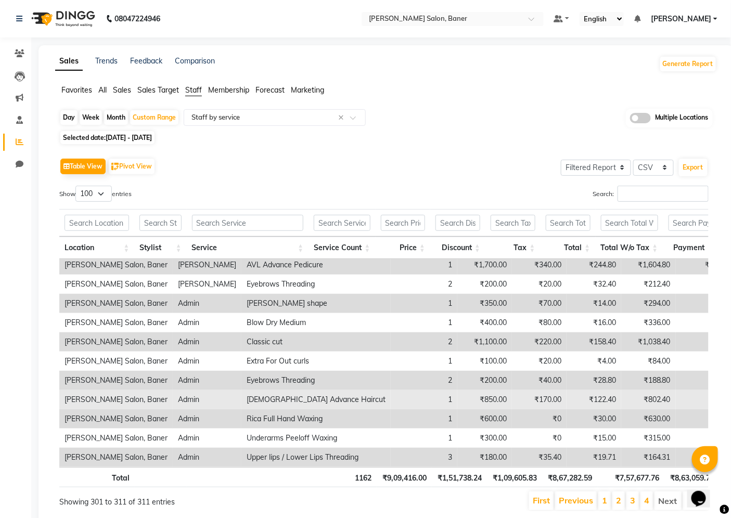
scroll to position [0, 0]
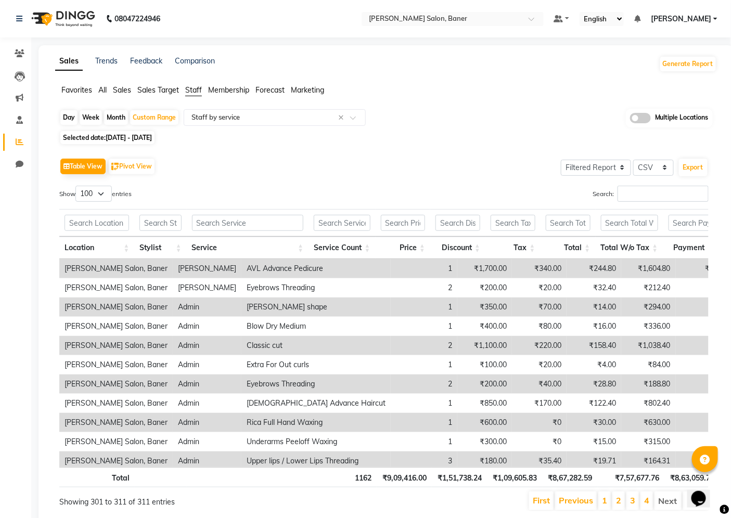
click at [575, 507] on li "Previous" at bounding box center [576, 501] width 42 height 19
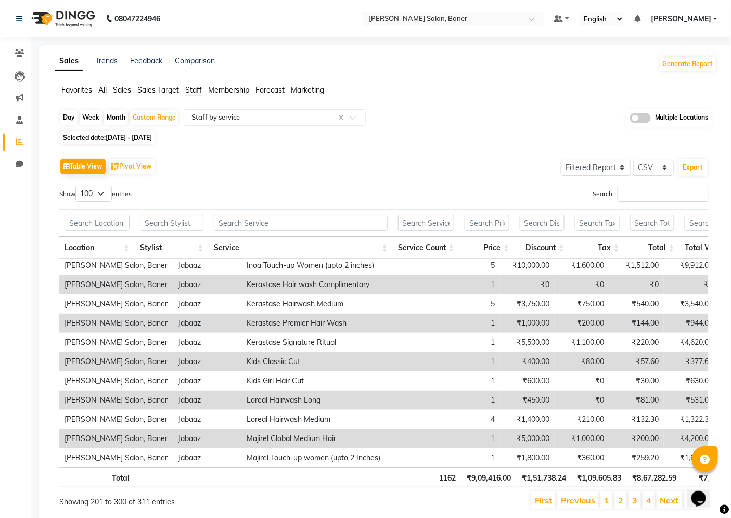
scroll to position [1723, 0]
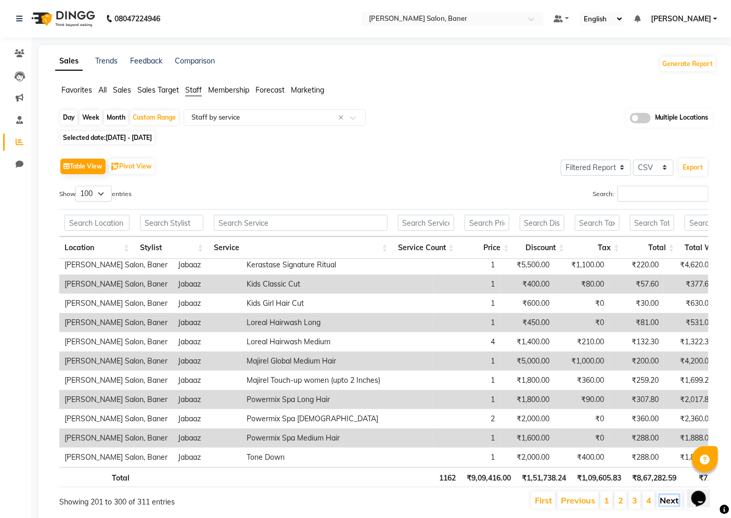
click at [664, 506] on link "Next" at bounding box center [669, 500] width 19 height 10
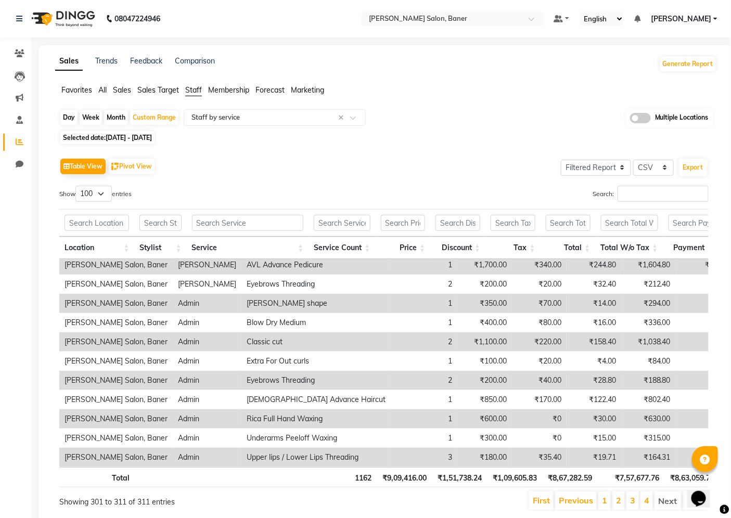
scroll to position [0, 0]
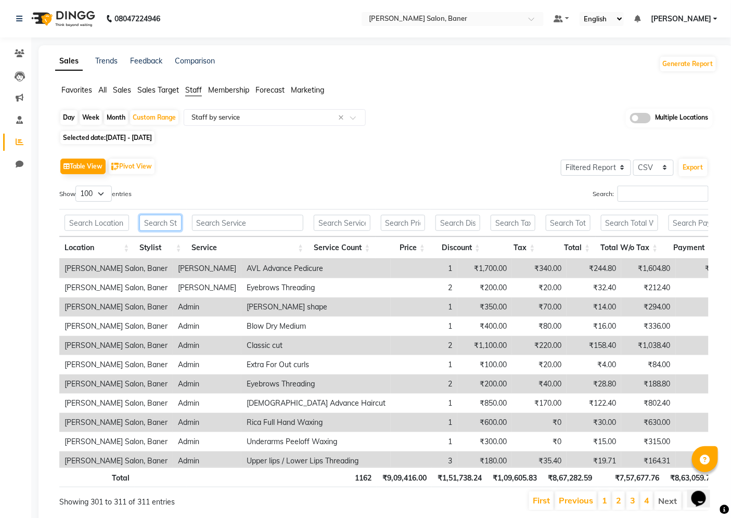
click at [152, 221] on input "text" at bounding box center [160, 223] width 42 height 16
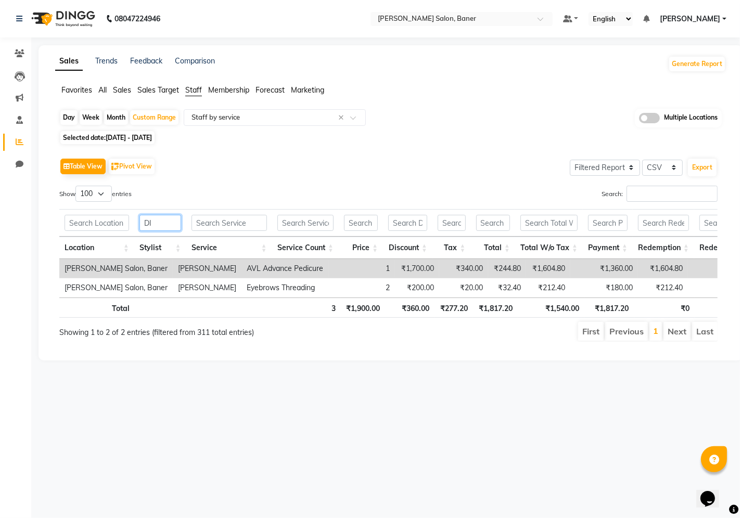
type input "DI"
drag, startPoint x: 111, startPoint y: 417, endPoint x: 133, endPoint y: 385, distance: 39.0
click at [111, 417] on div "08047224946 Select Location × [PERSON_NAME] Salon, Baner Default Panel My Panel…" at bounding box center [370, 259] width 740 height 518
click at [274, 123] on div "Select Report Type × Staff by service ×" at bounding box center [275, 117] width 182 height 17
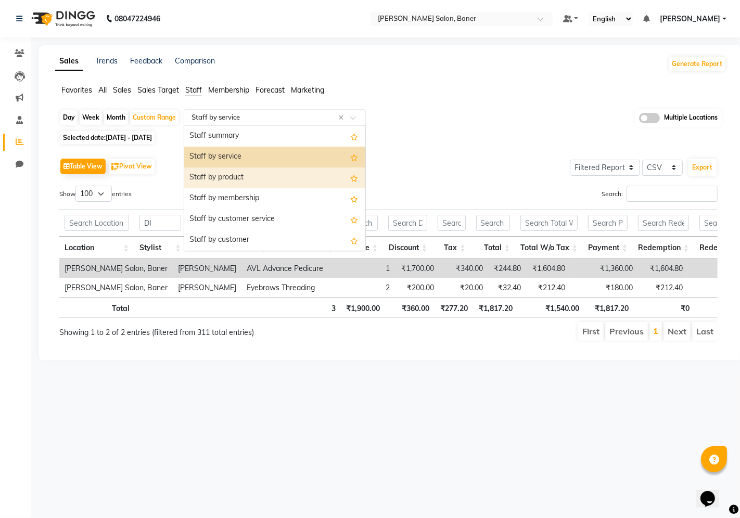
click at [267, 173] on div "Staff by product" at bounding box center [274, 178] width 181 height 21
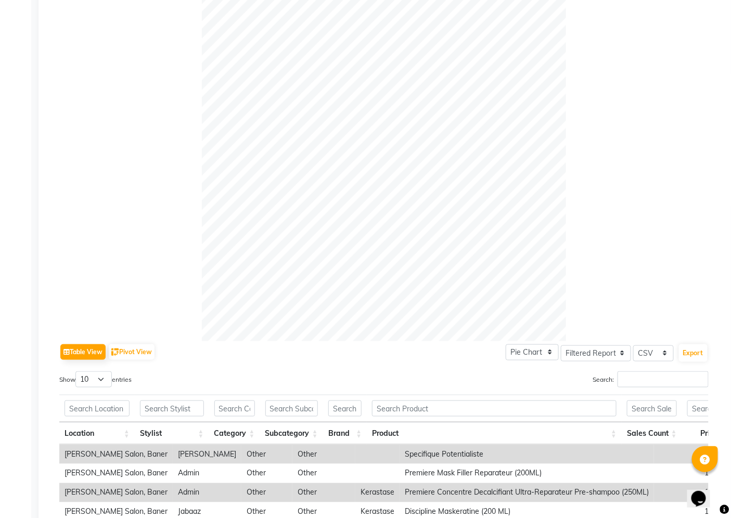
scroll to position [289, 0]
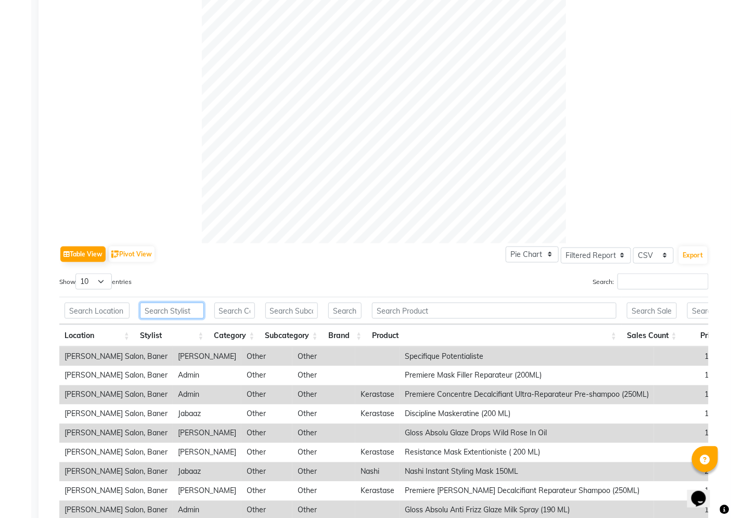
click at [168, 315] on input "text" at bounding box center [172, 311] width 64 height 16
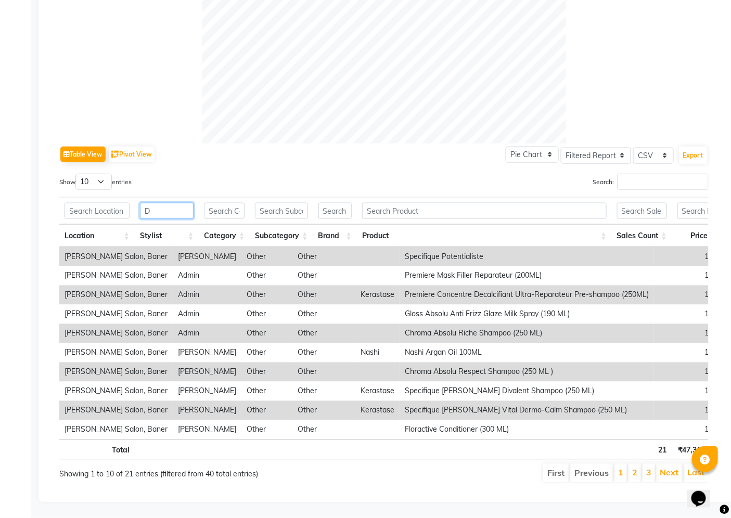
scroll to position [406, 0]
type input "D"
click at [105, 174] on select "10 25 50 100" at bounding box center [93, 182] width 36 height 16
select select "100"
click at [77, 174] on select "10 25 50 100" at bounding box center [93, 182] width 36 height 16
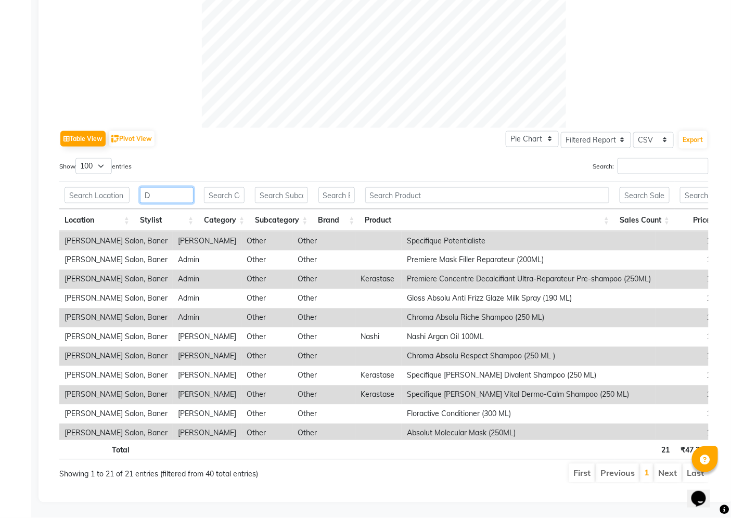
click at [158, 196] on input "D" at bounding box center [167, 195] width 54 height 16
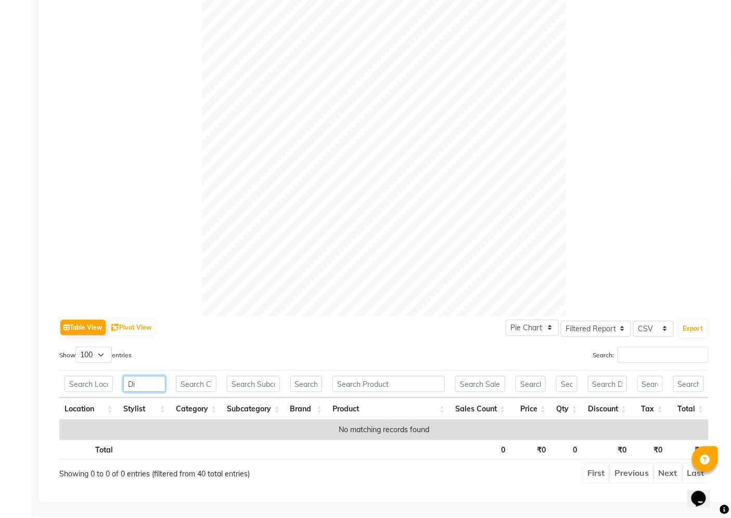
scroll to position [224, 0]
type input "D"
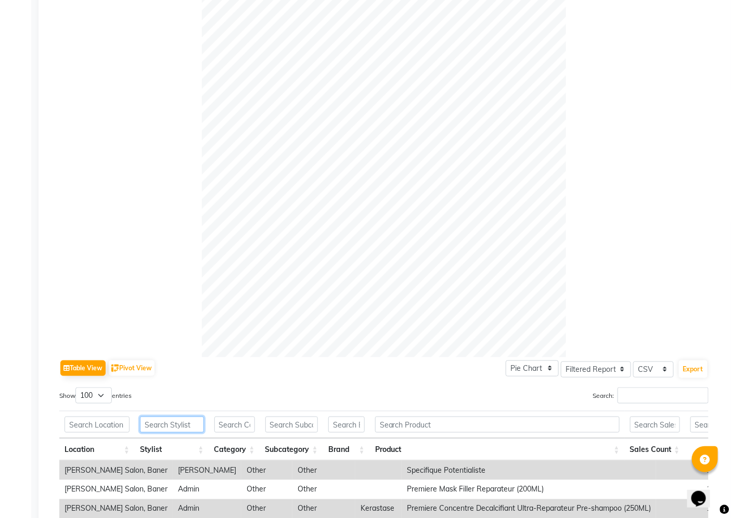
scroll to position [0, 0]
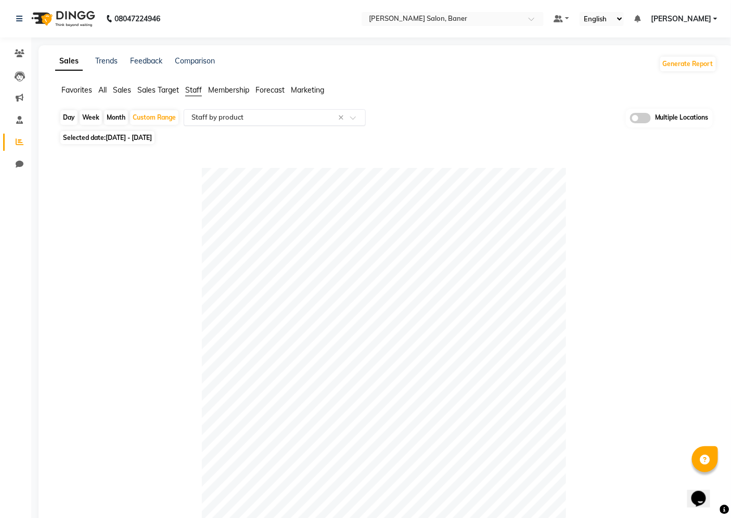
click at [264, 122] on div "Select Report Type × Staff by product ×" at bounding box center [275, 117] width 182 height 17
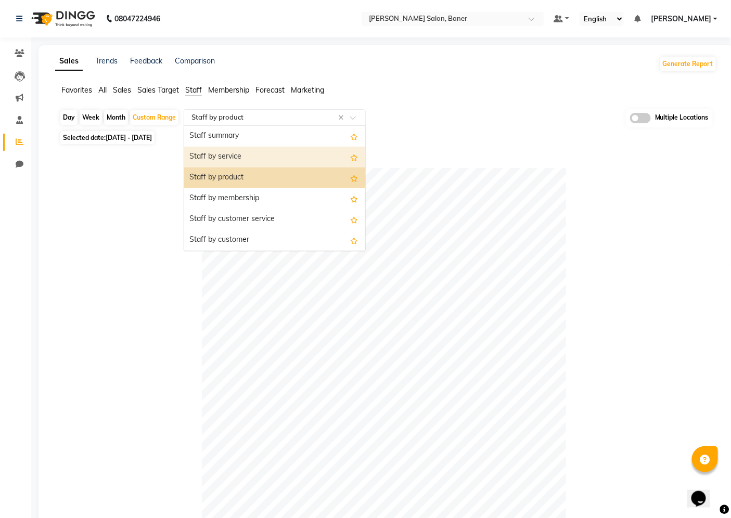
click at [264, 164] on div "Staff by service" at bounding box center [274, 157] width 181 height 21
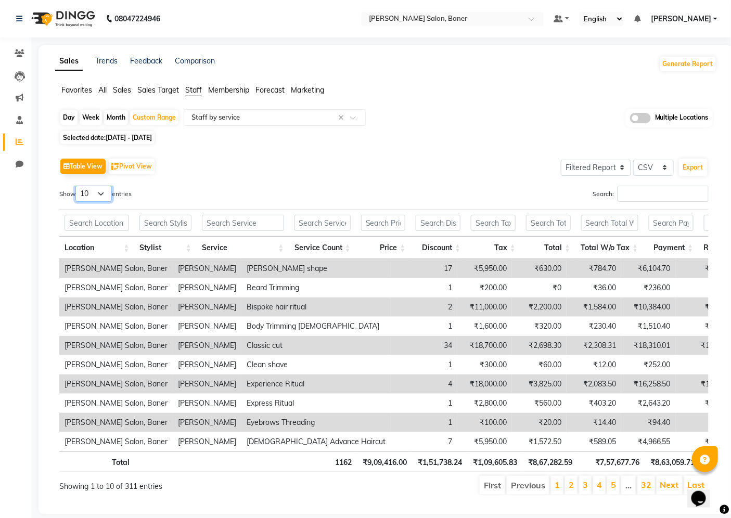
click at [105, 194] on select "10 25 50 100" at bounding box center [93, 194] width 36 height 16
select select "100"
click at [77, 186] on select "10 25 50 100" at bounding box center [93, 194] width 36 height 16
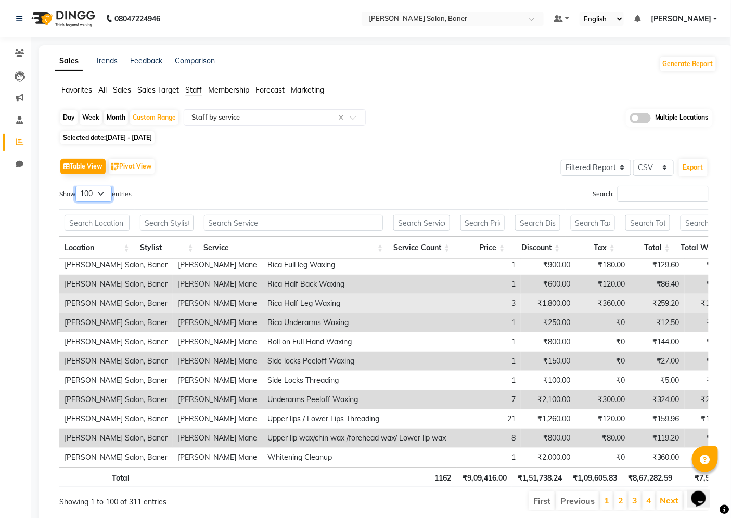
scroll to position [1723, 0]
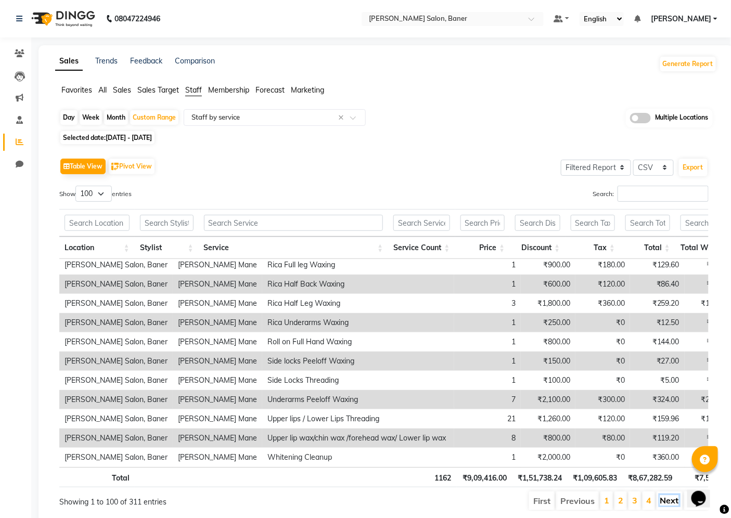
click at [664, 499] on link "Next" at bounding box center [669, 500] width 19 height 10
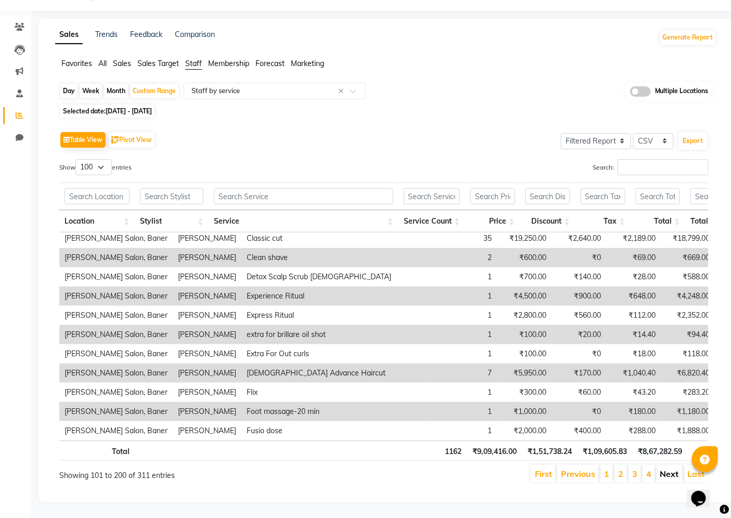
click at [678, 469] on link "Next" at bounding box center [669, 474] width 19 height 10
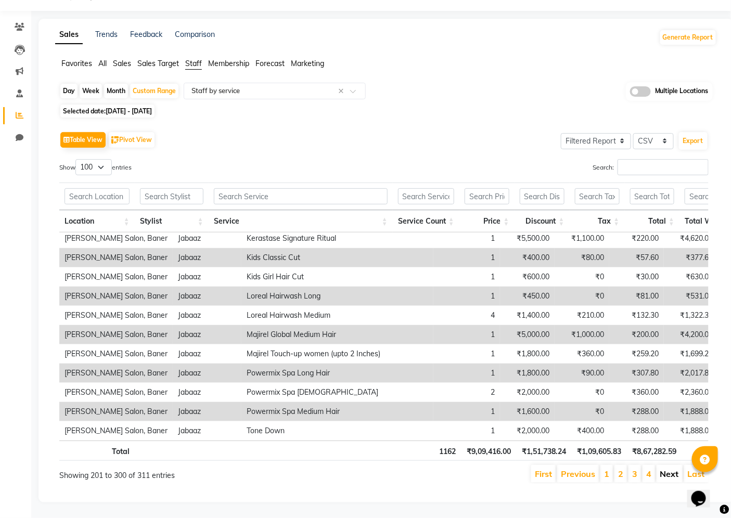
click at [677, 469] on link "Next" at bounding box center [669, 474] width 19 height 10
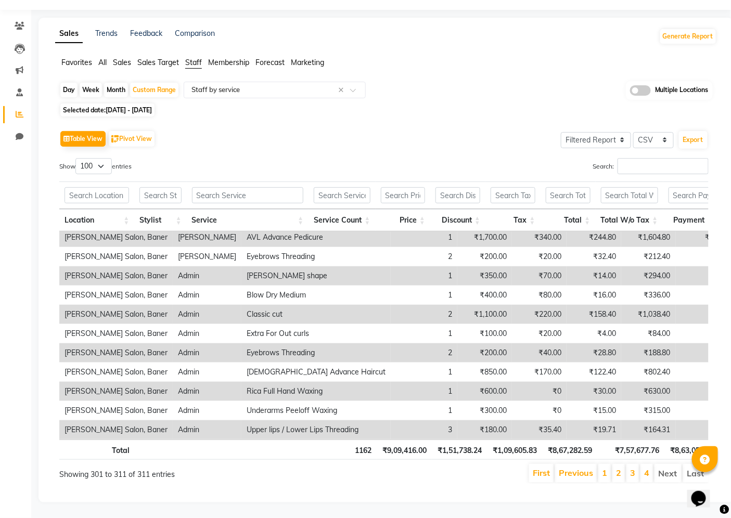
scroll to position [12, 0]
